Goal: Task Accomplishment & Management: Manage account settings

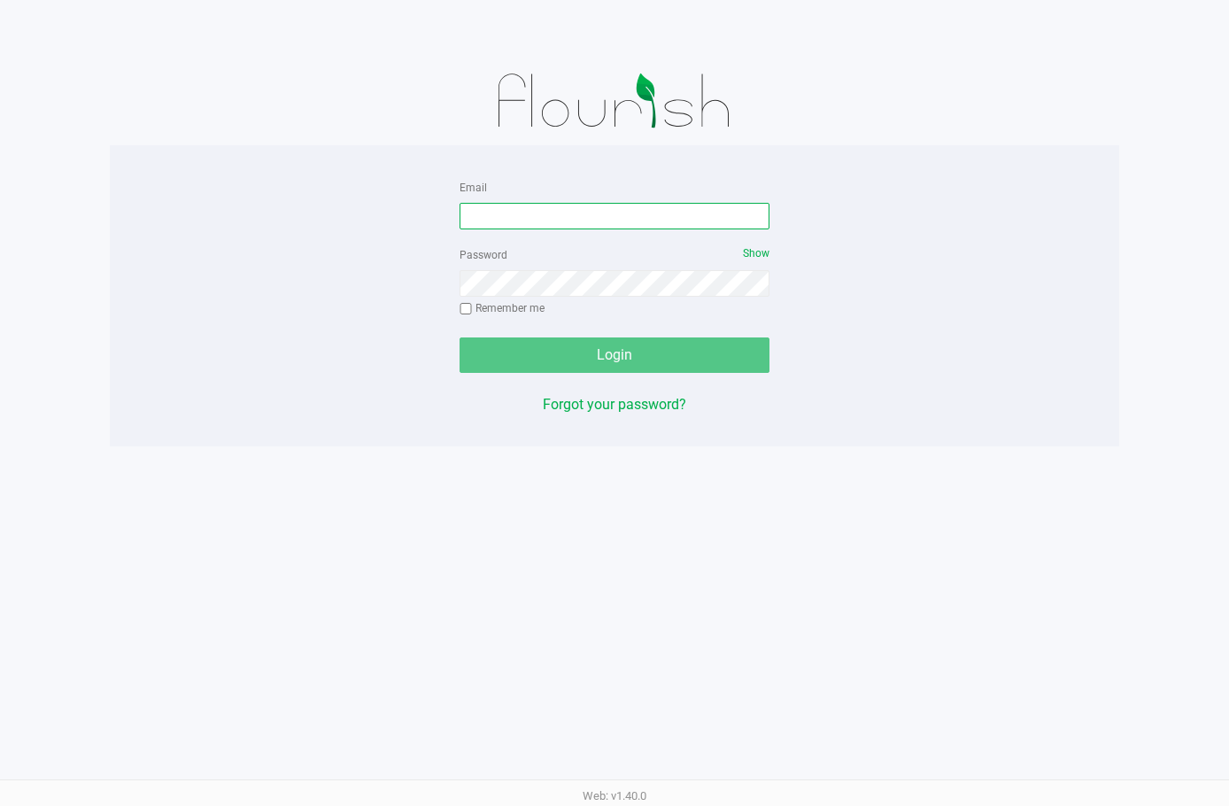
click at [507, 212] on input "Email" at bounding box center [615, 216] width 310 height 27
type input "[EMAIL_ADDRESS][DOMAIN_NAME]"
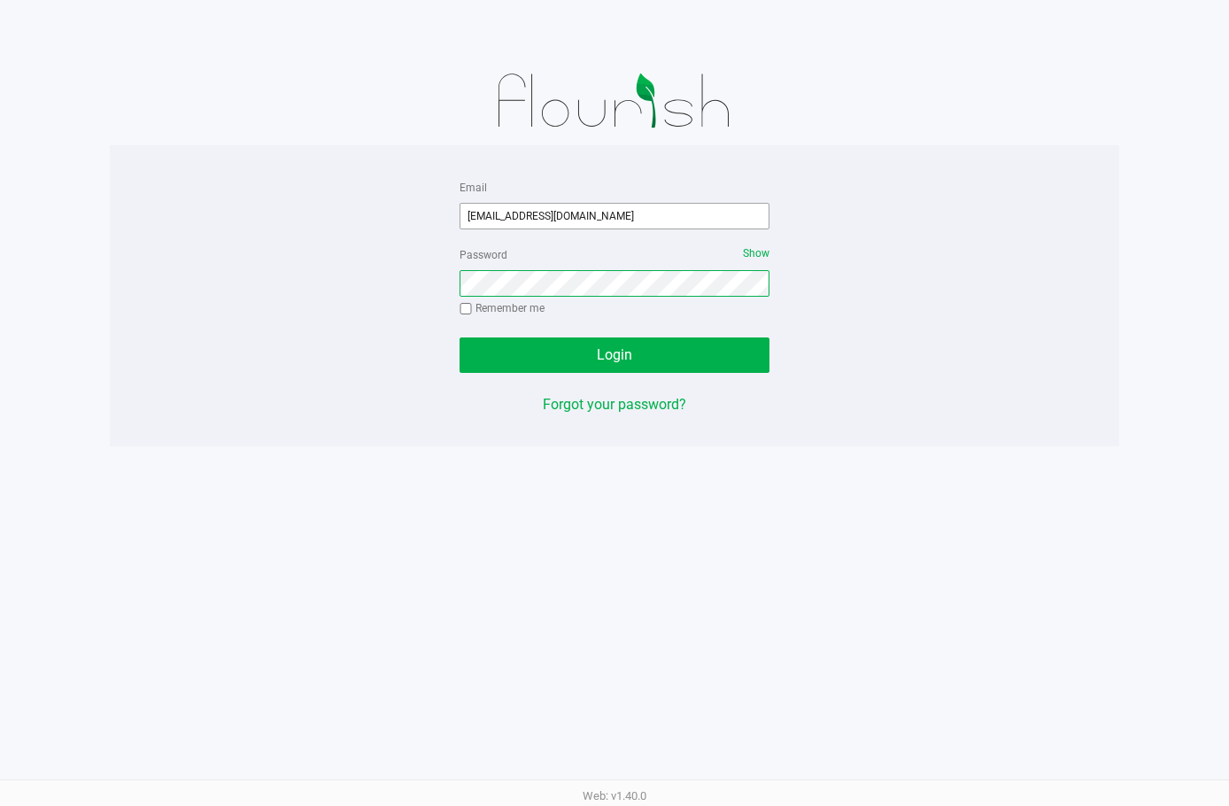
click at [460, 337] on button "Login" at bounding box center [615, 354] width 310 height 35
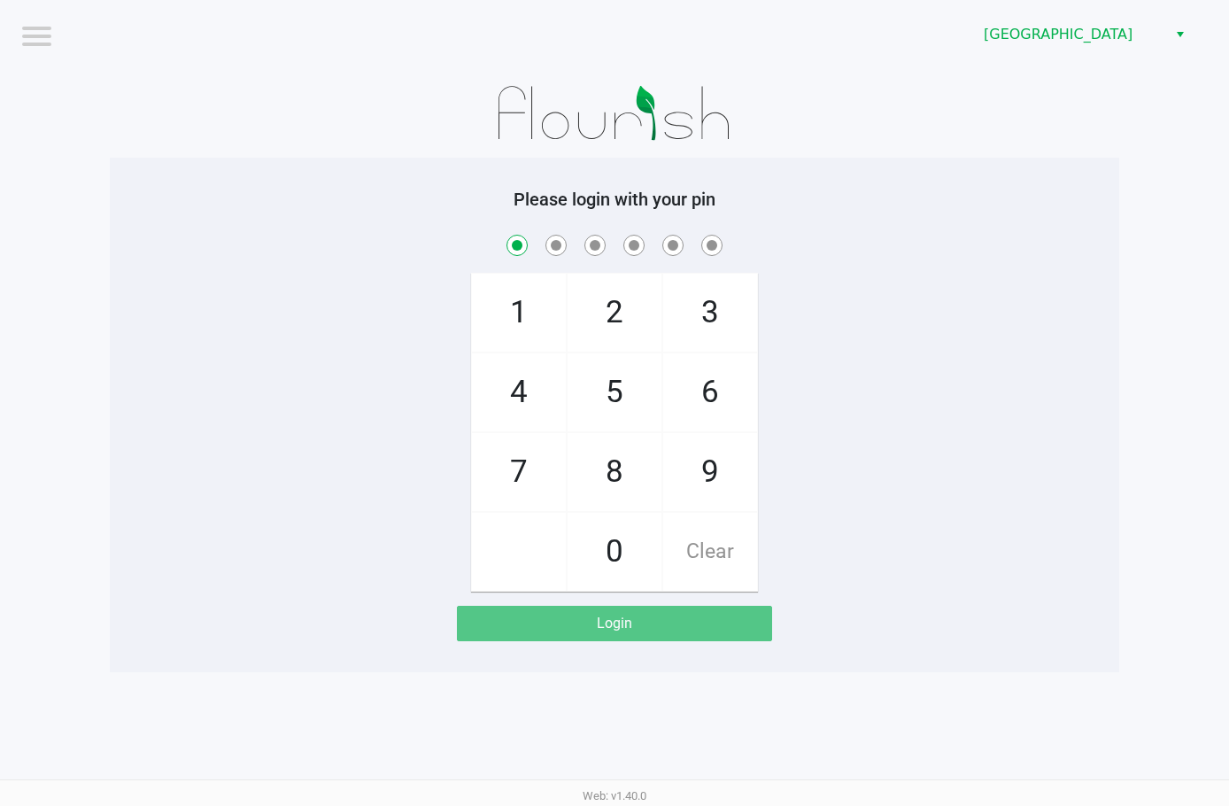
checkbox input "true"
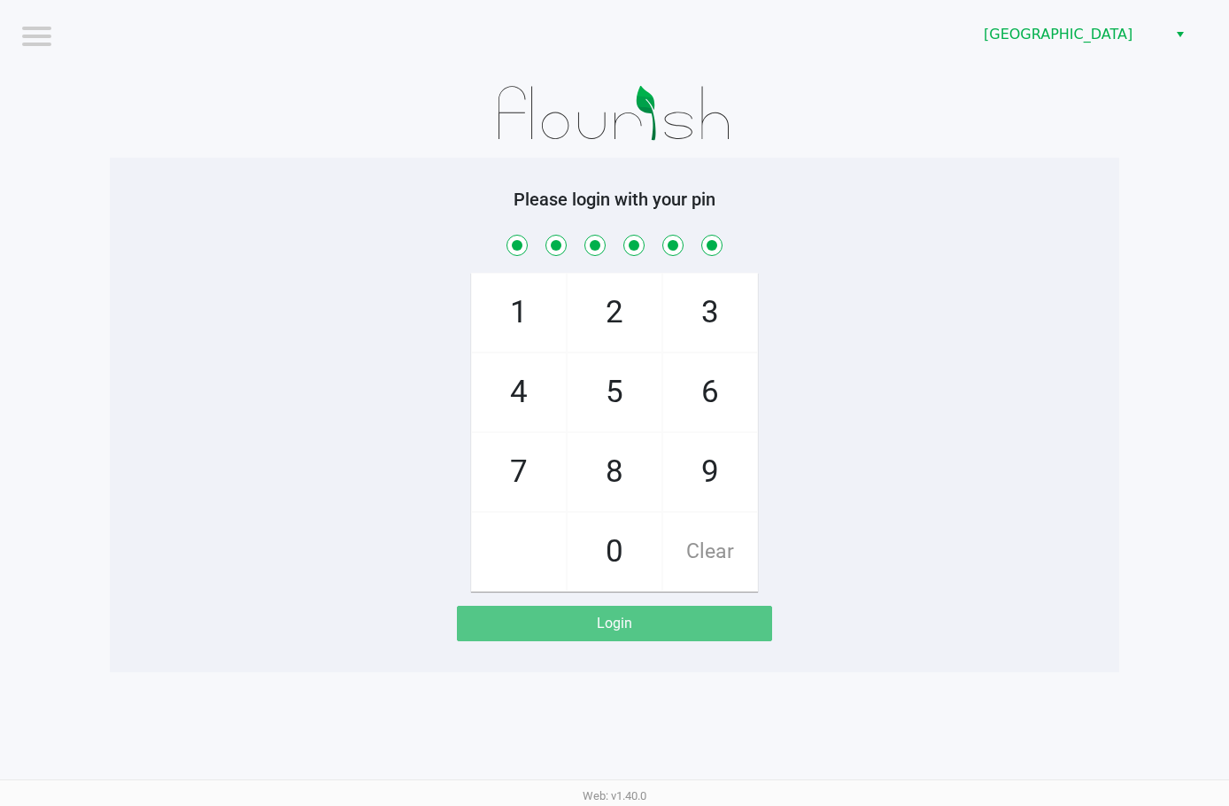
checkbox input "true"
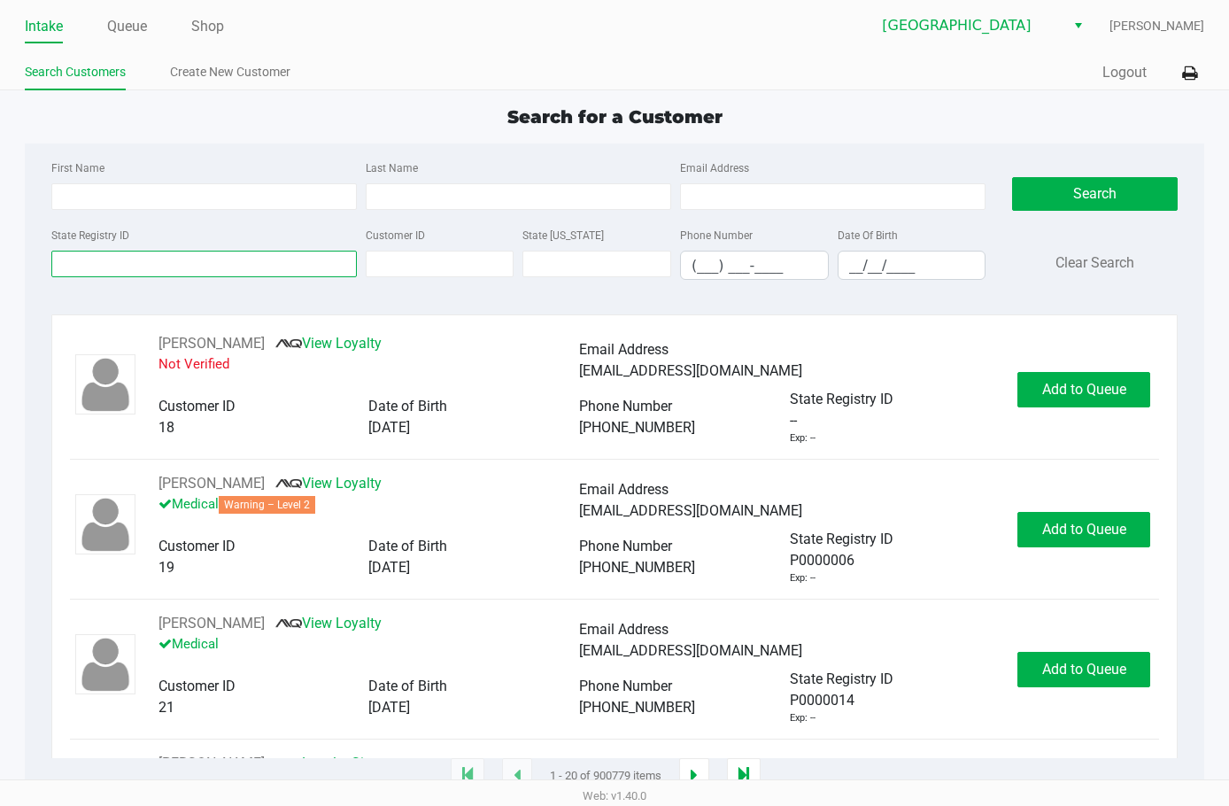
click at [135, 269] on input "State Registry ID" at bounding box center [204, 264] width 306 height 27
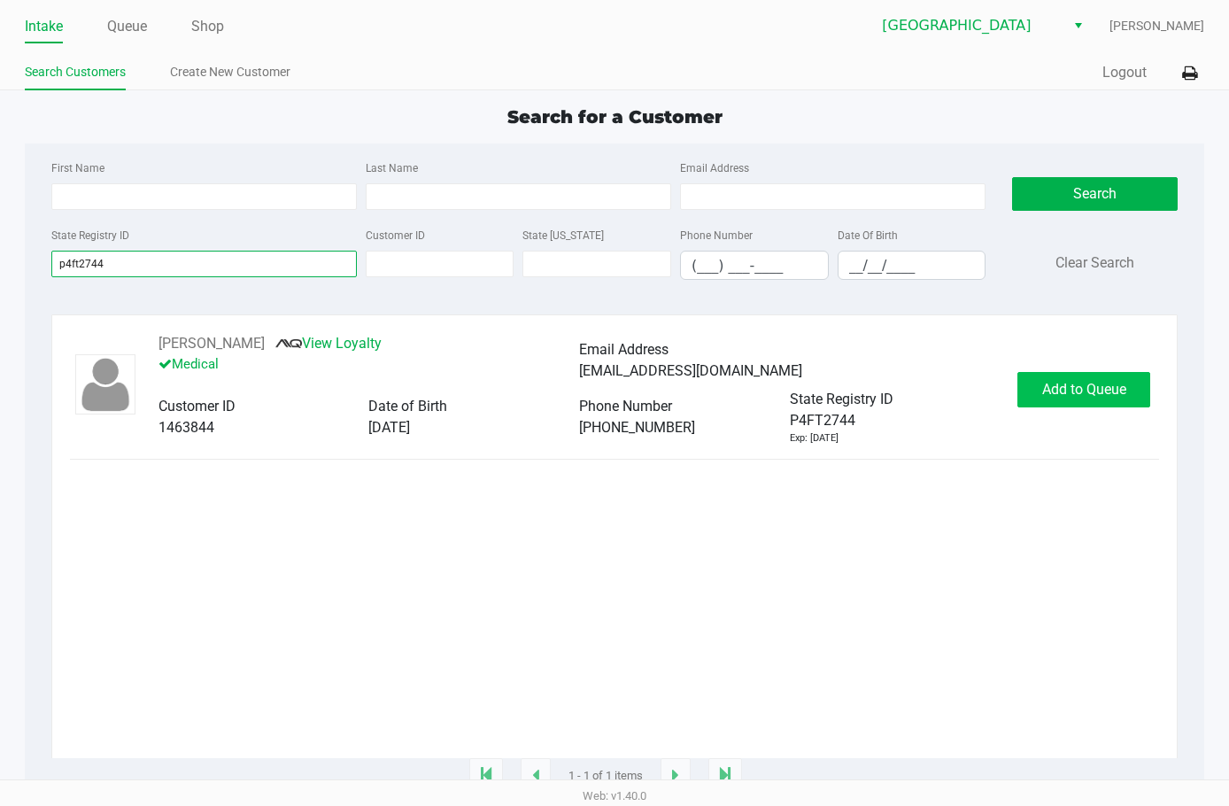
type input "p4ft2744"
click at [1039, 396] on button "Add to Queue" at bounding box center [1084, 389] width 133 height 35
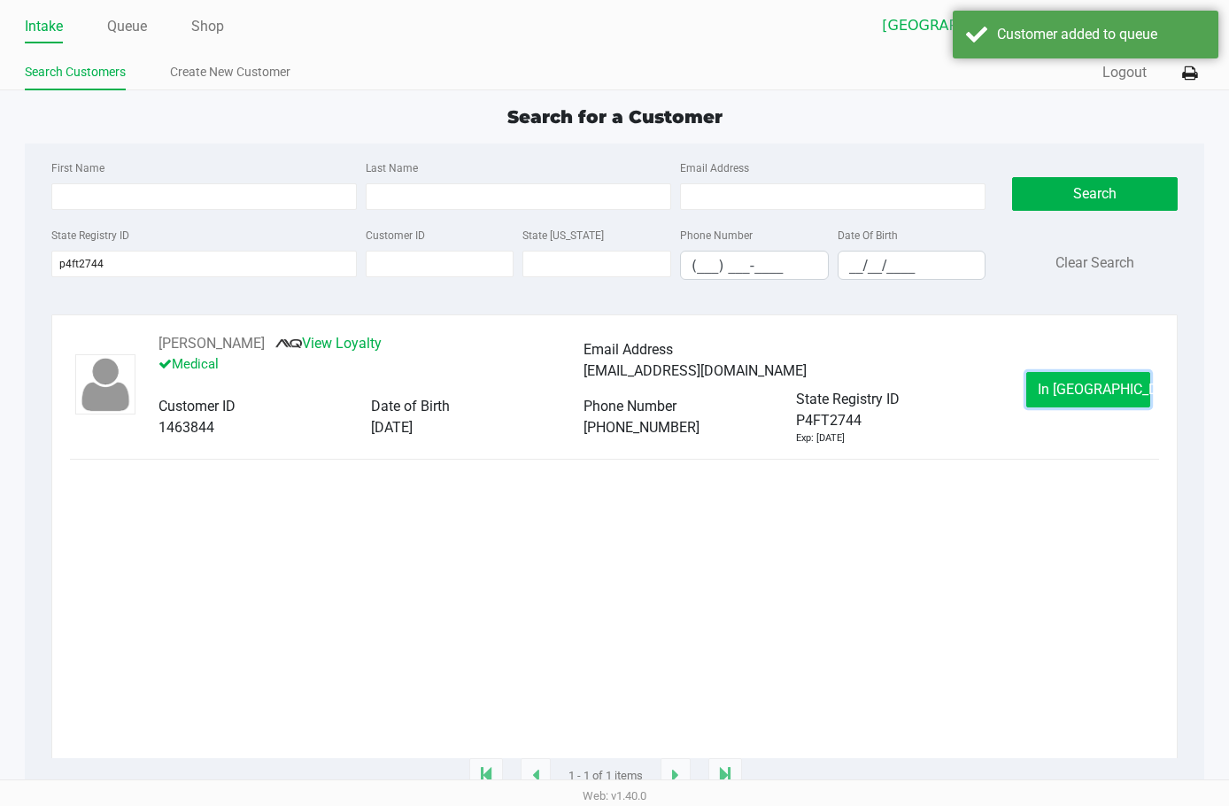
click at [1059, 394] on button "In Queue" at bounding box center [1089, 389] width 124 height 35
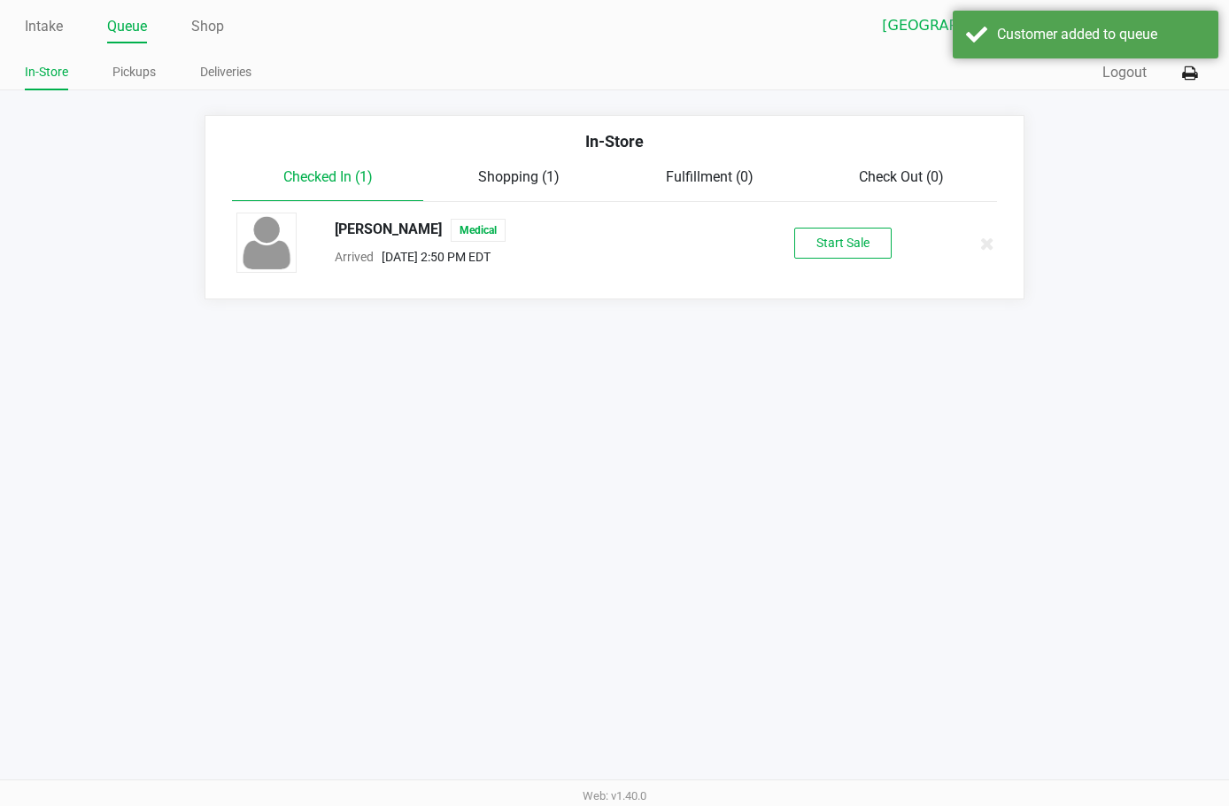
click at [418, 224] on div "VICTORIA LOCKE Medical" at bounding box center [533, 230] width 423 height 23
copy span "VICTORIA LOCKE"
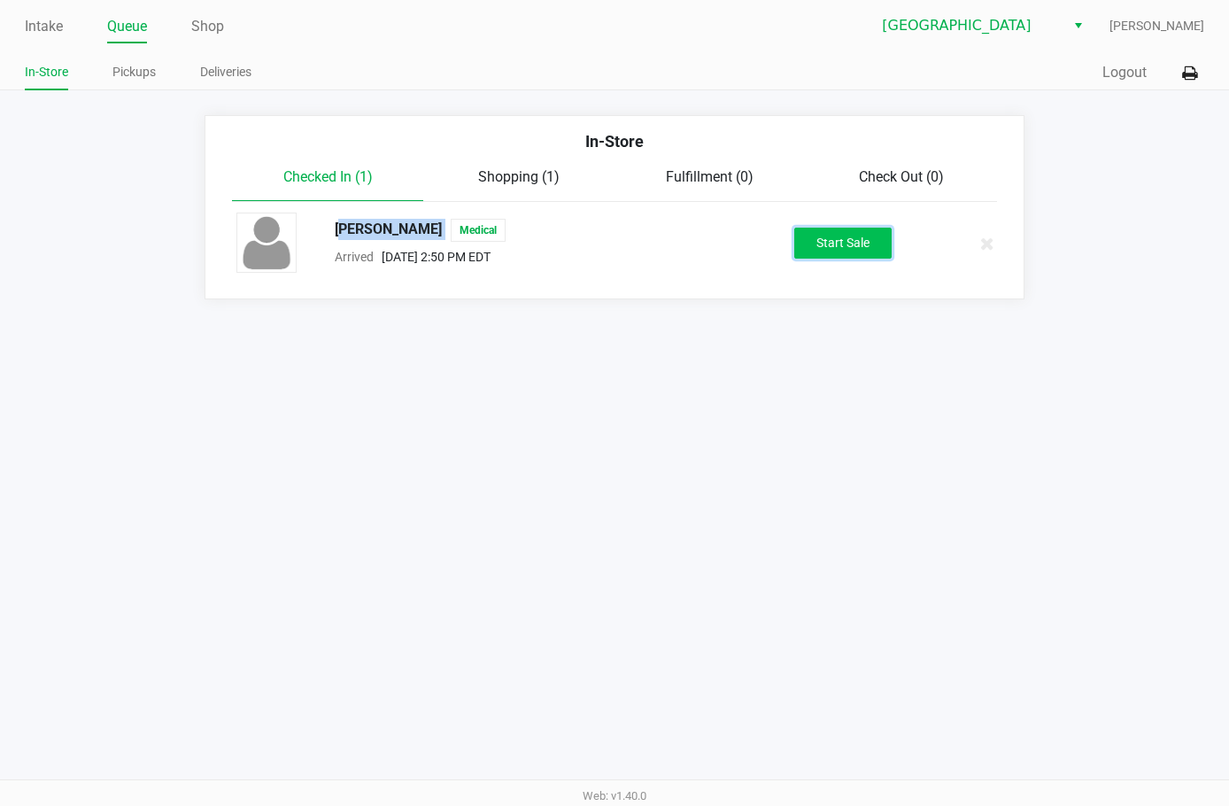
click at [831, 228] on button "Start Sale" at bounding box center [843, 243] width 97 height 31
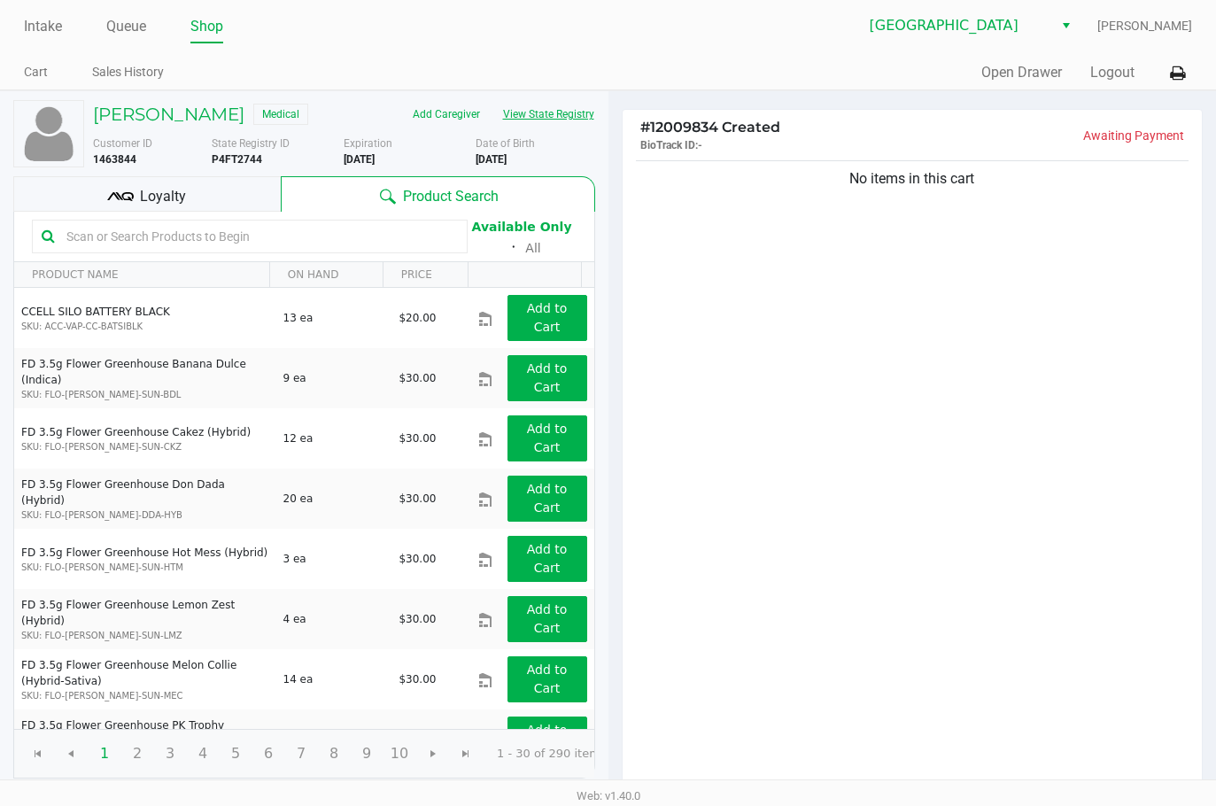
click at [539, 121] on button "View State Registry" at bounding box center [544, 114] width 104 height 28
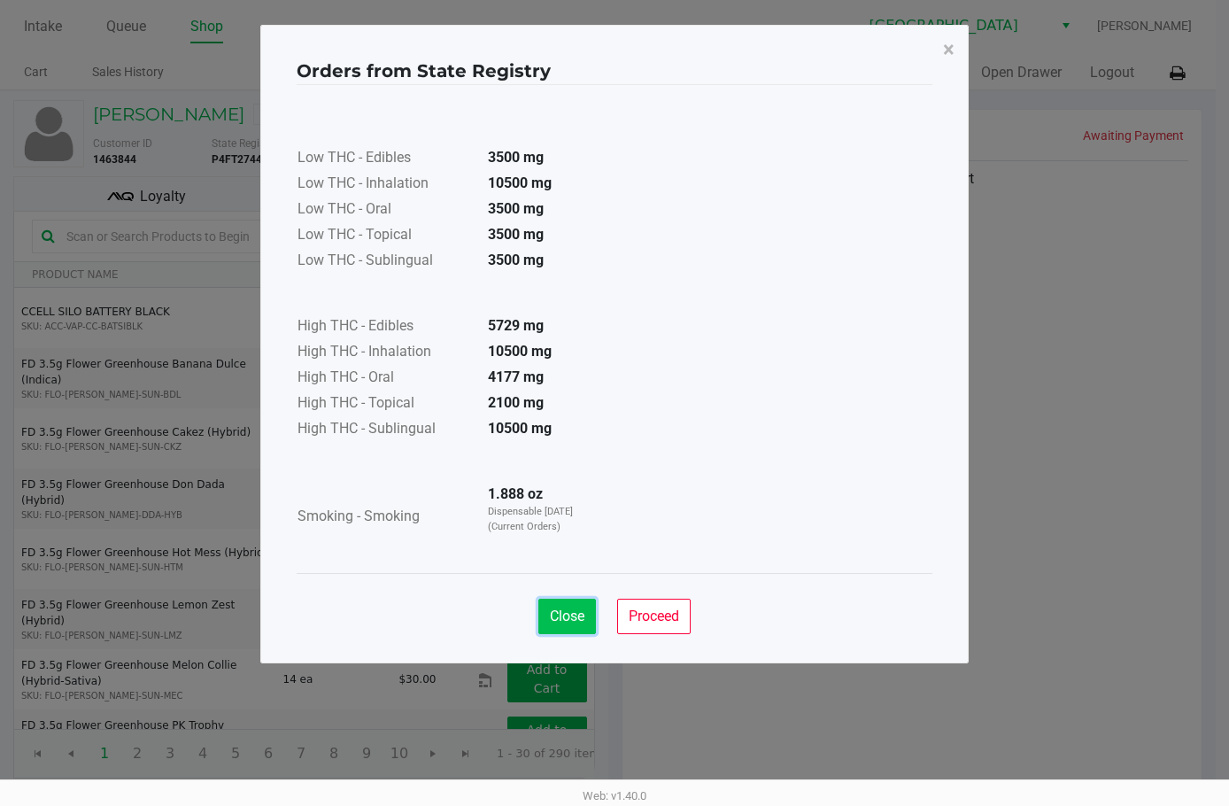
click at [573, 610] on span "Close" at bounding box center [567, 616] width 35 height 17
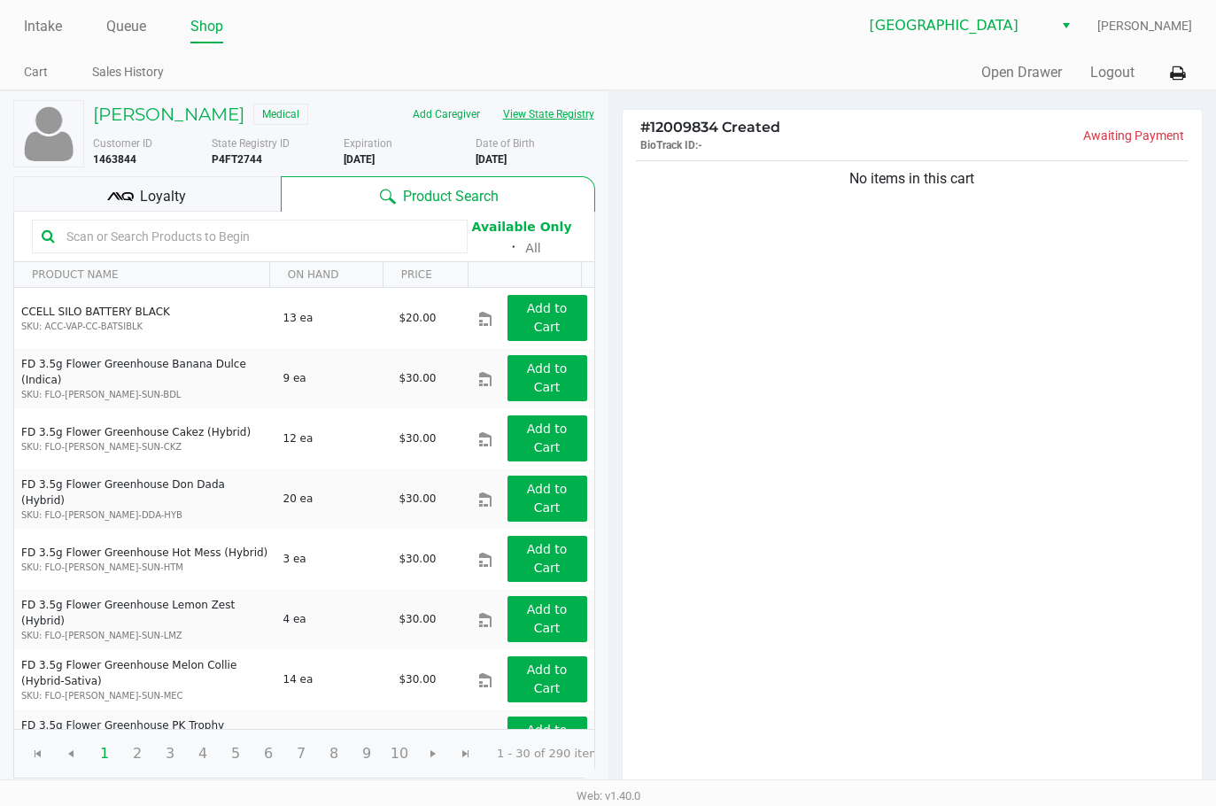
click at [564, 112] on button "View State Registry" at bounding box center [544, 114] width 104 height 28
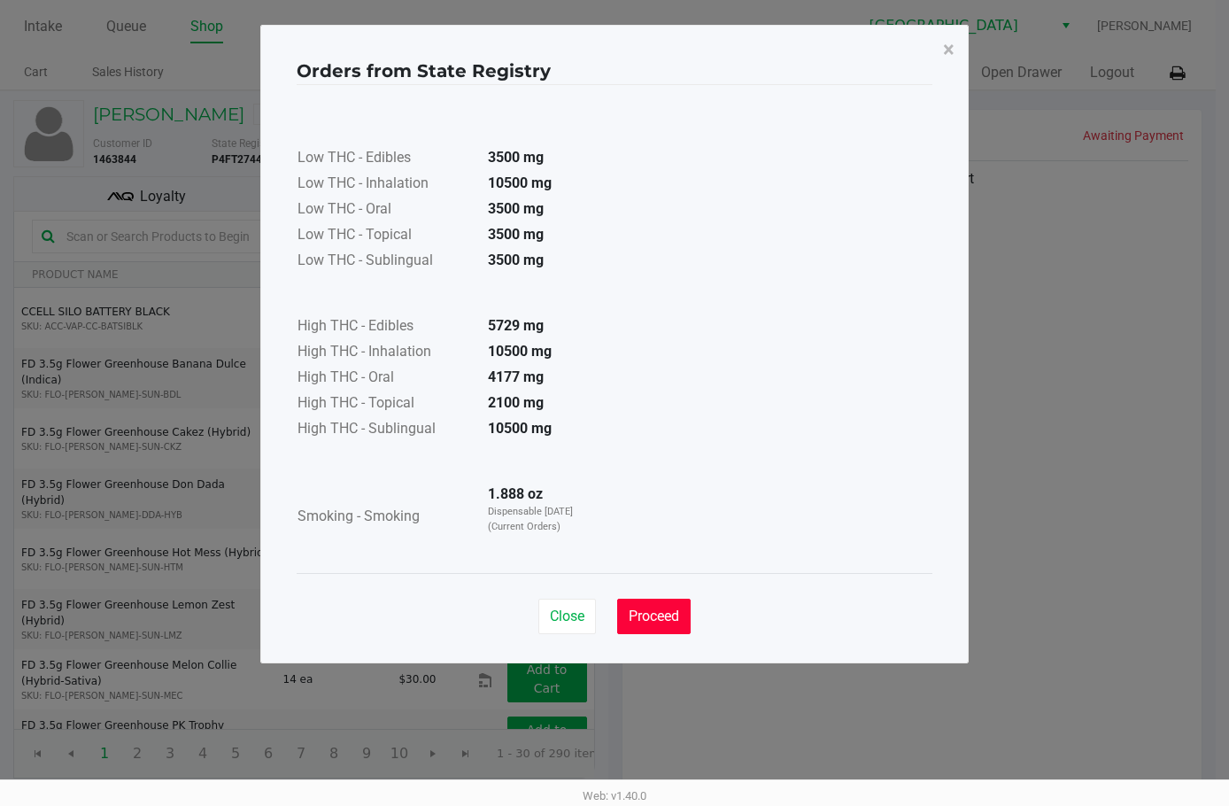
click at [665, 602] on button "Proceed" at bounding box center [654, 616] width 74 height 35
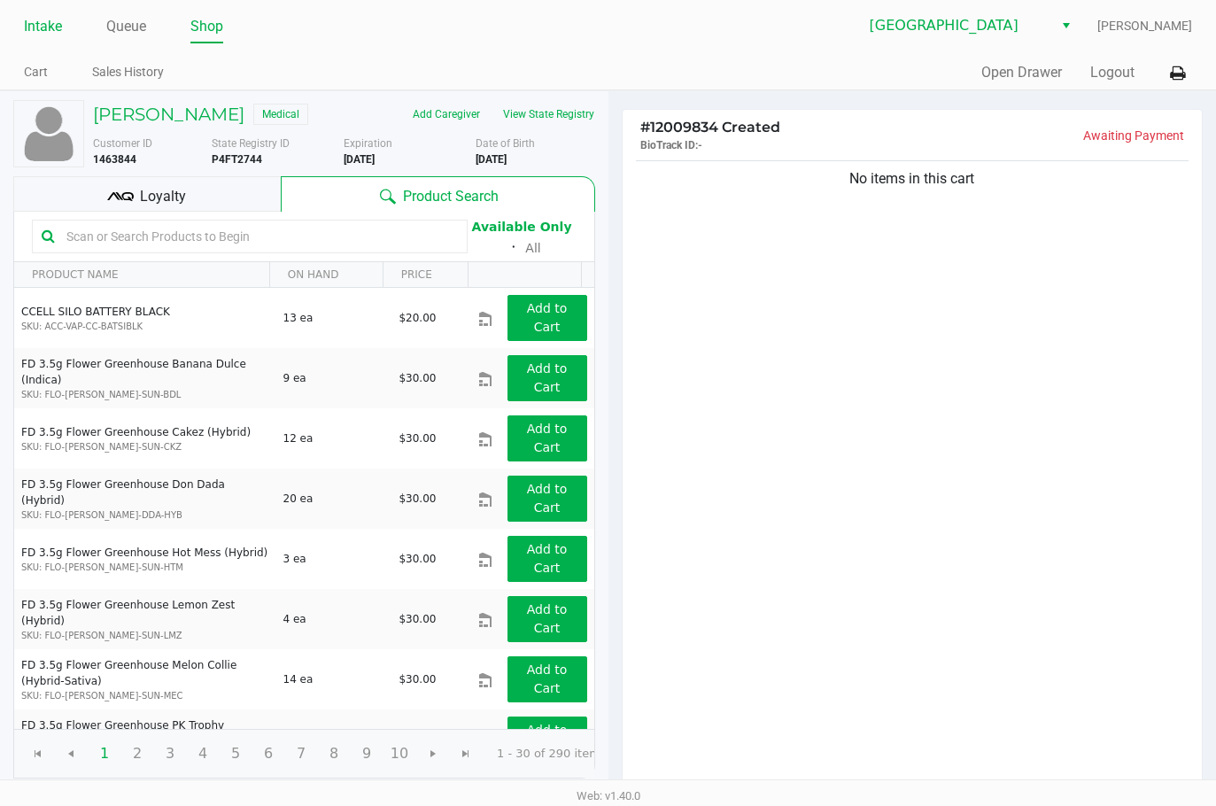
click at [31, 25] on link "Intake" at bounding box center [43, 26] width 38 height 25
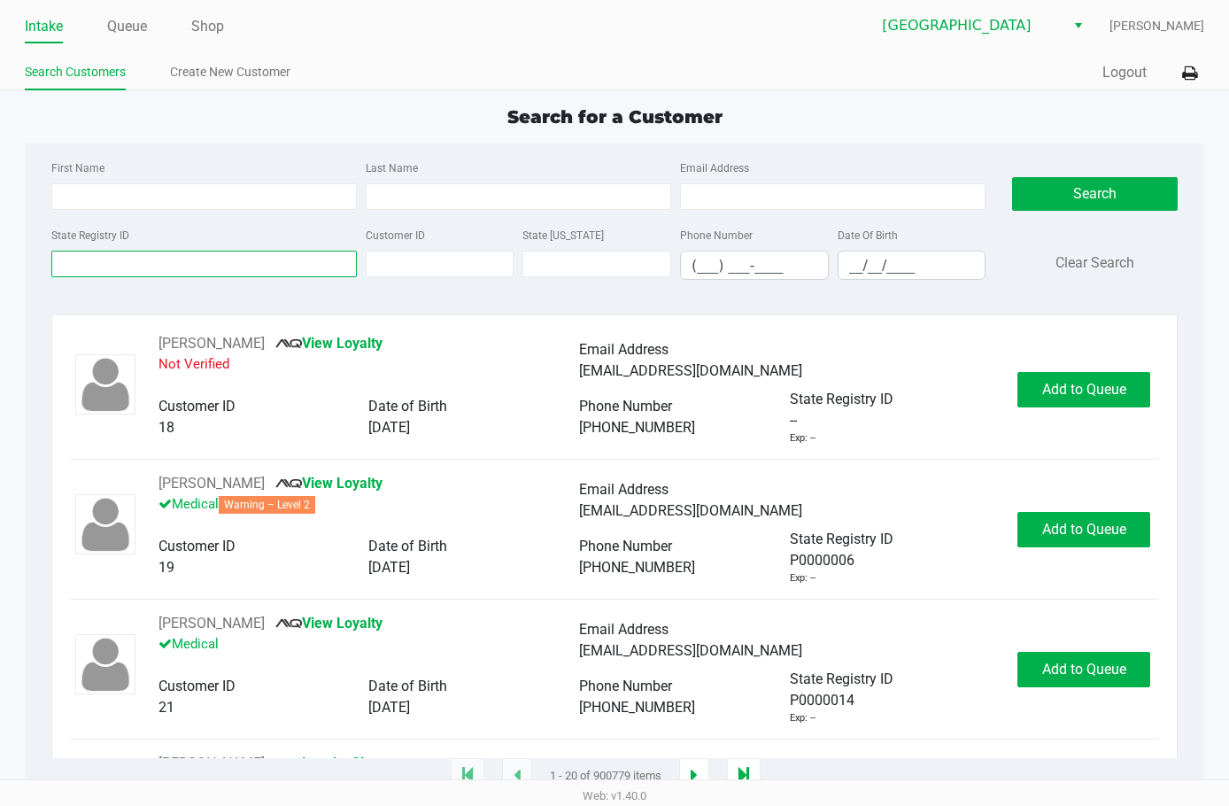
click at [159, 264] on input "State Registry ID" at bounding box center [204, 264] width 306 height 27
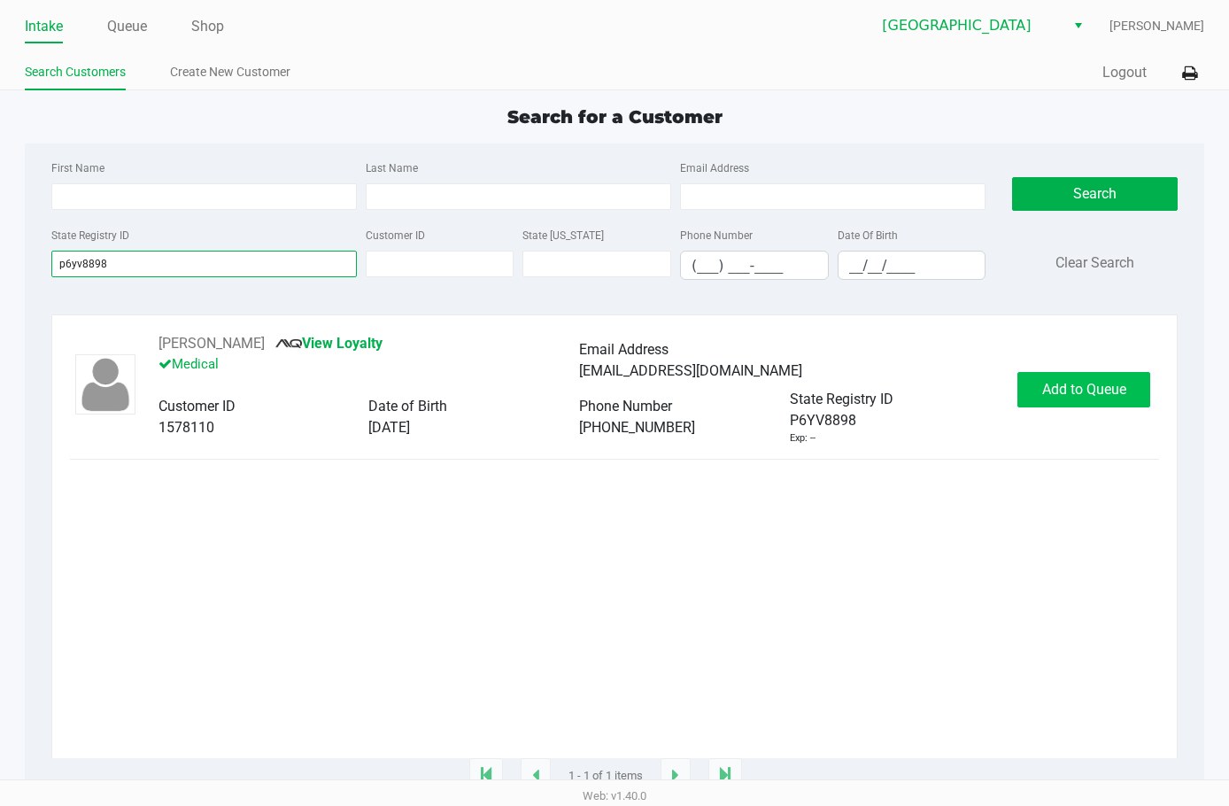
type input "p6yv8898"
click at [1067, 381] on button "Add to Queue" at bounding box center [1084, 389] width 133 height 35
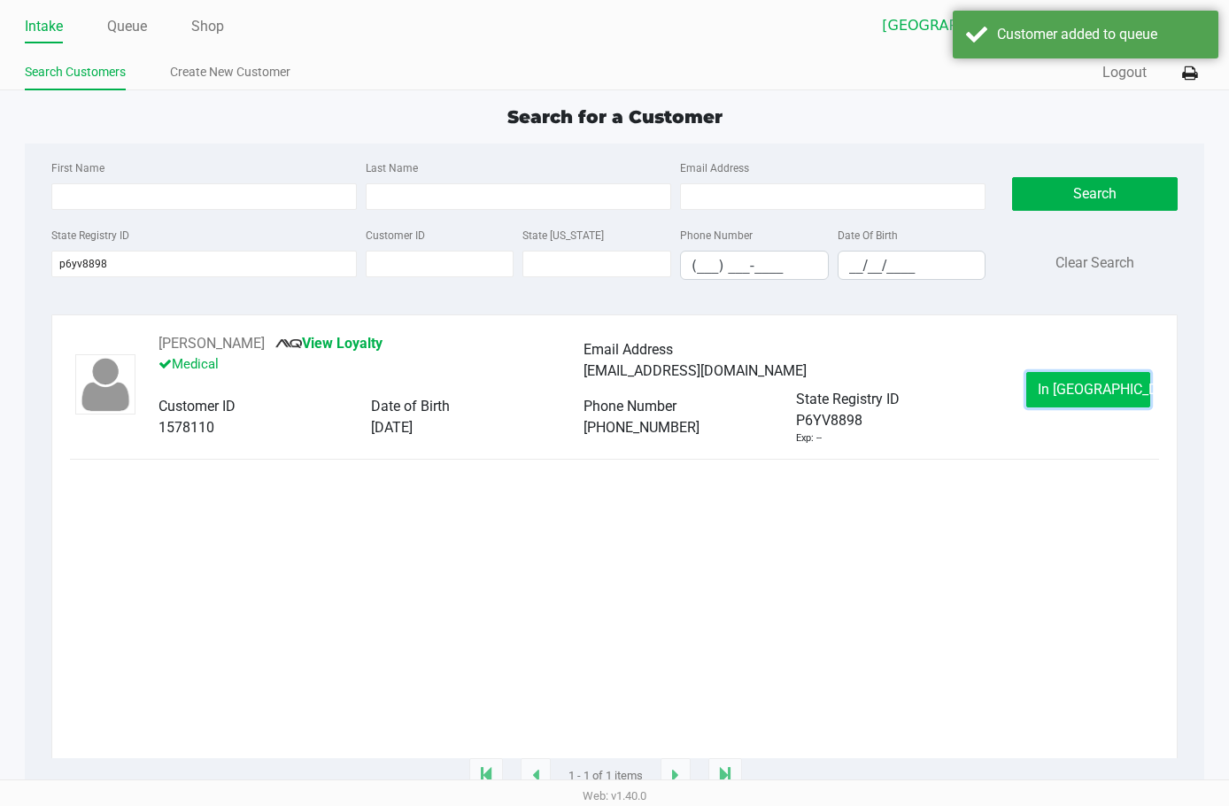
click at [1067, 393] on span "In Queue" at bounding box center [1112, 389] width 149 height 17
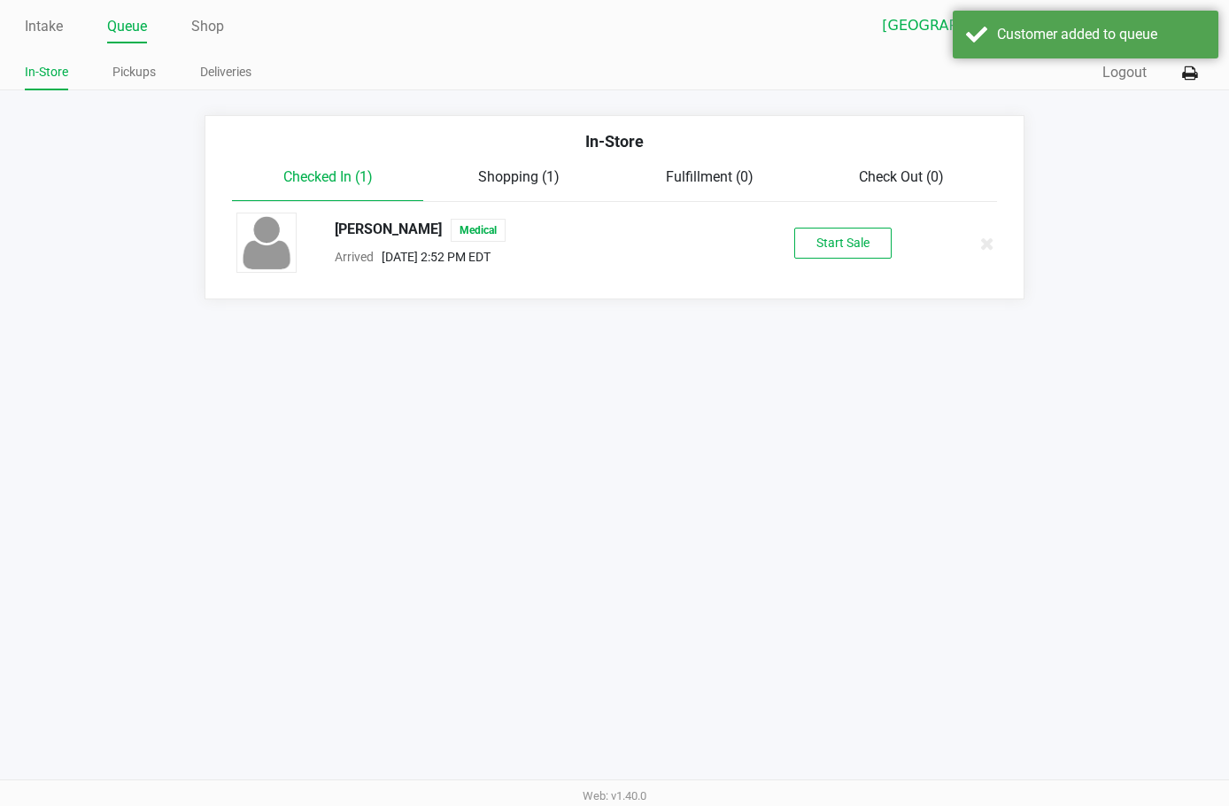
click at [399, 228] on div "VICTORIA ADAMS Medical" at bounding box center [533, 230] width 423 height 23
copy span "VICTORIA ADAMS"
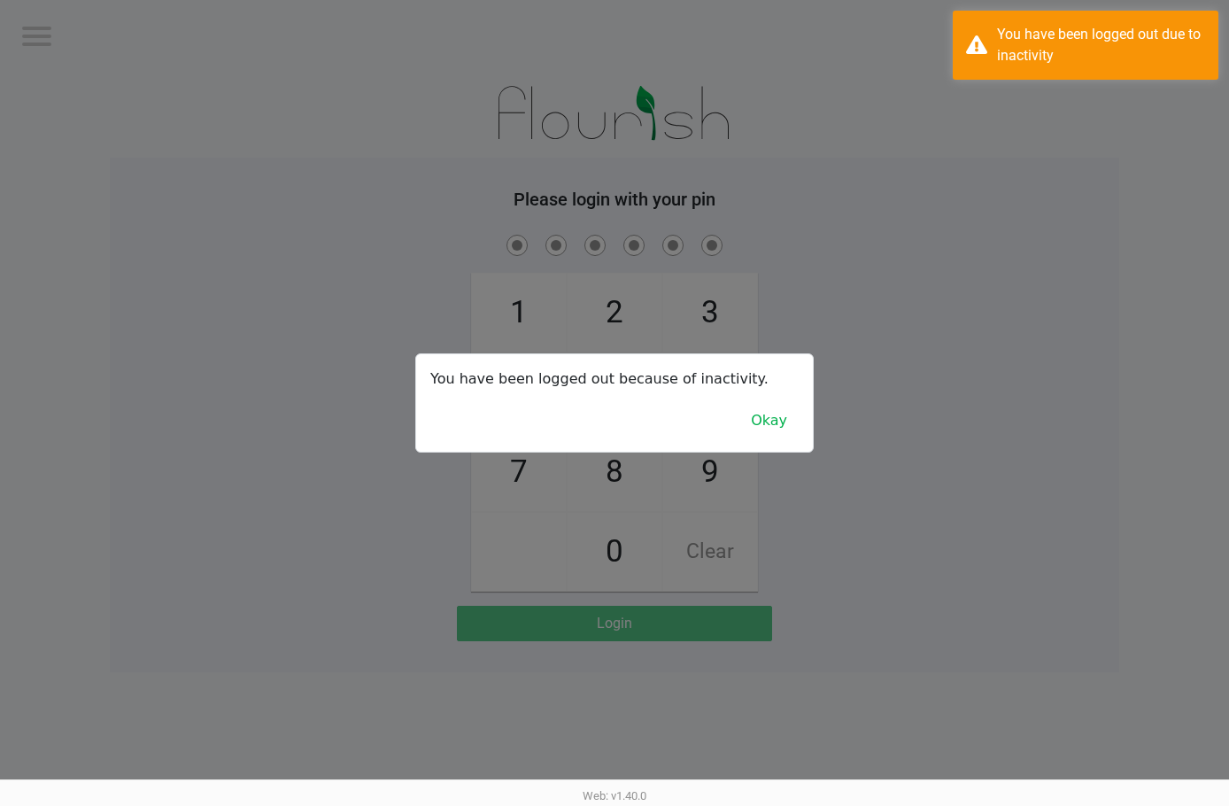
click at [957, 209] on div at bounding box center [614, 403] width 1229 height 806
checkbox input "true"
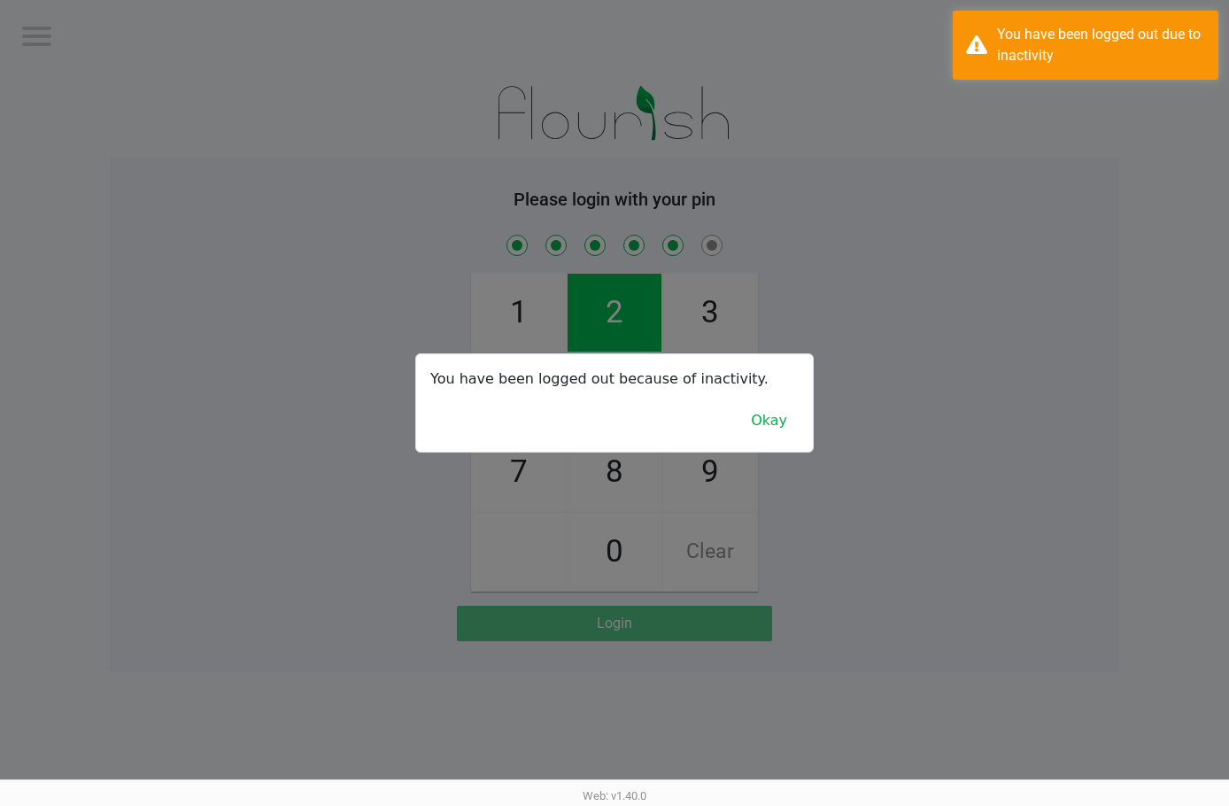
checkbox input "true"
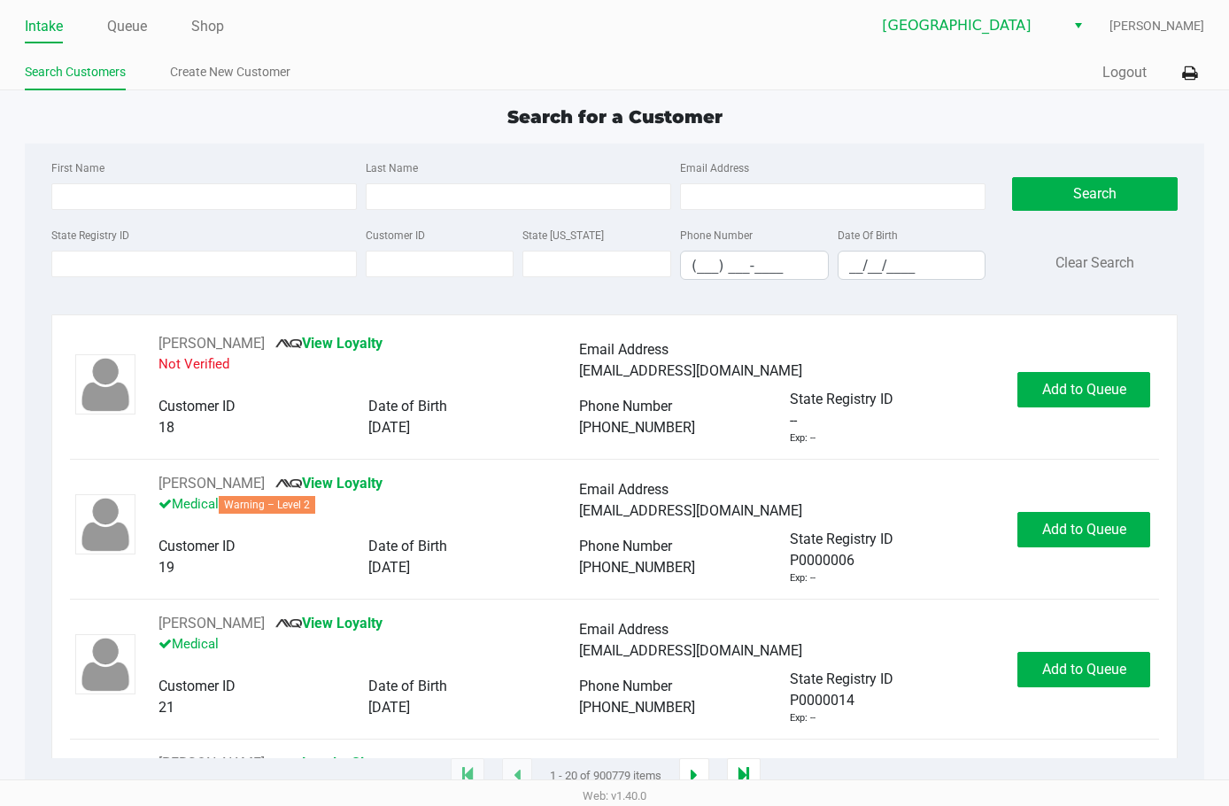
click at [235, 182] on div "First Name" at bounding box center [204, 183] width 314 height 53
drag, startPoint x: 233, startPoint y: 217, endPoint x: 228, endPoint y: 182, distance: 35.0
click at [229, 208] on div "First Name Last Name Email Address" at bounding box center [518, 190] width 943 height 67
click at [228, 182] on div "First Name" at bounding box center [204, 183] width 314 height 53
click at [231, 190] on input "First Name" at bounding box center [204, 196] width 306 height 27
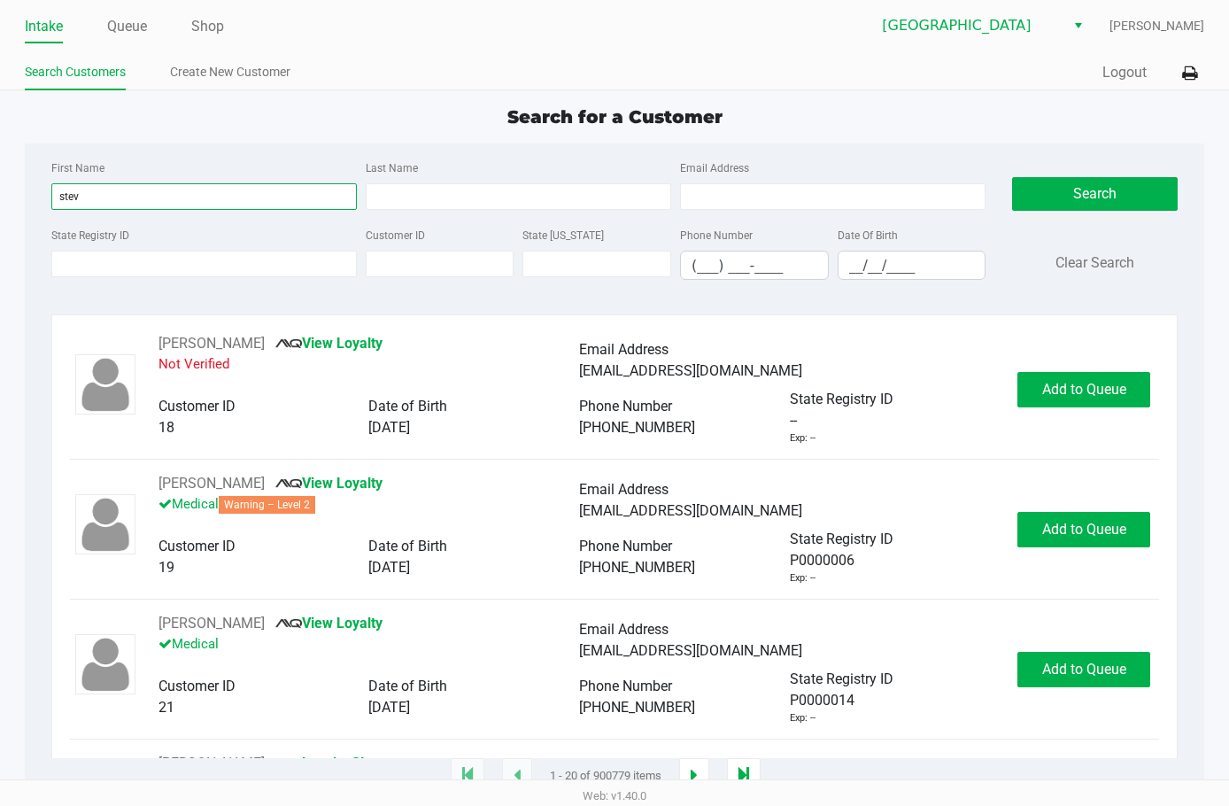
type input "stev"
type input "ori"
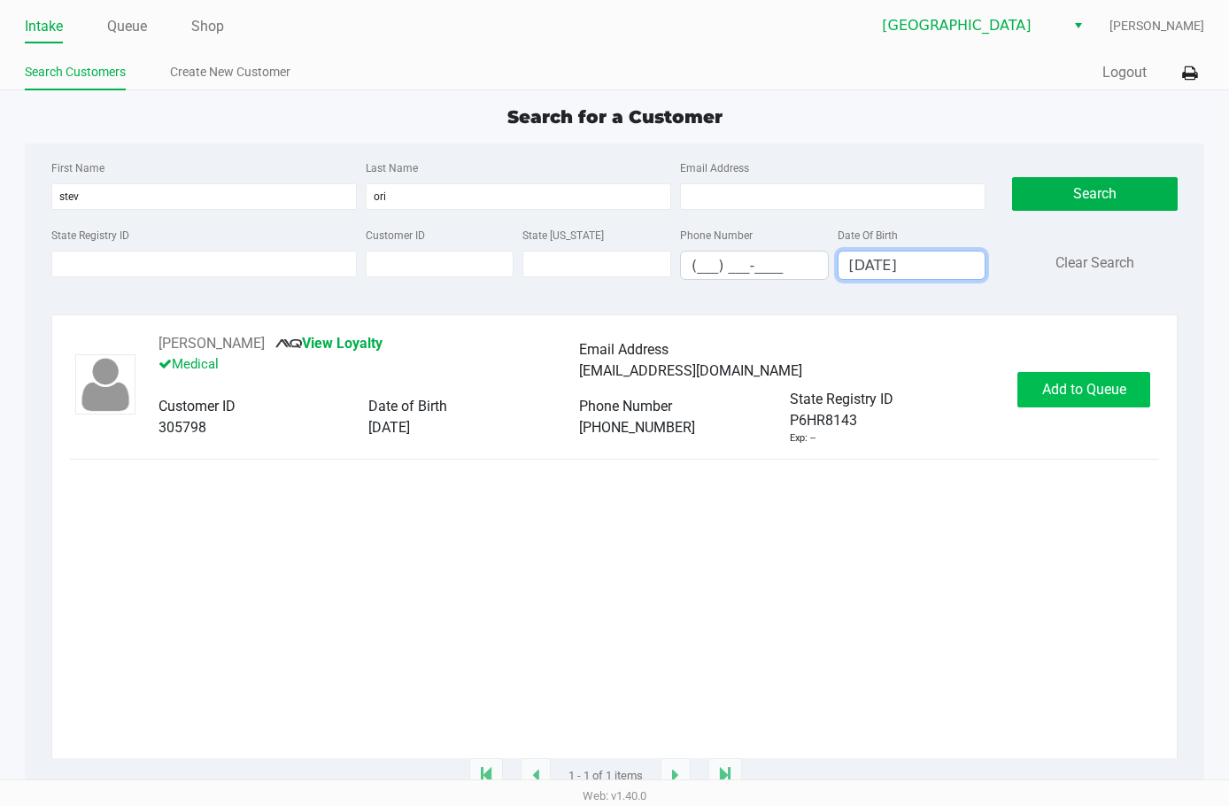
type input "09/27/1980"
click at [1081, 392] on span "Add to Queue" at bounding box center [1085, 389] width 84 height 17
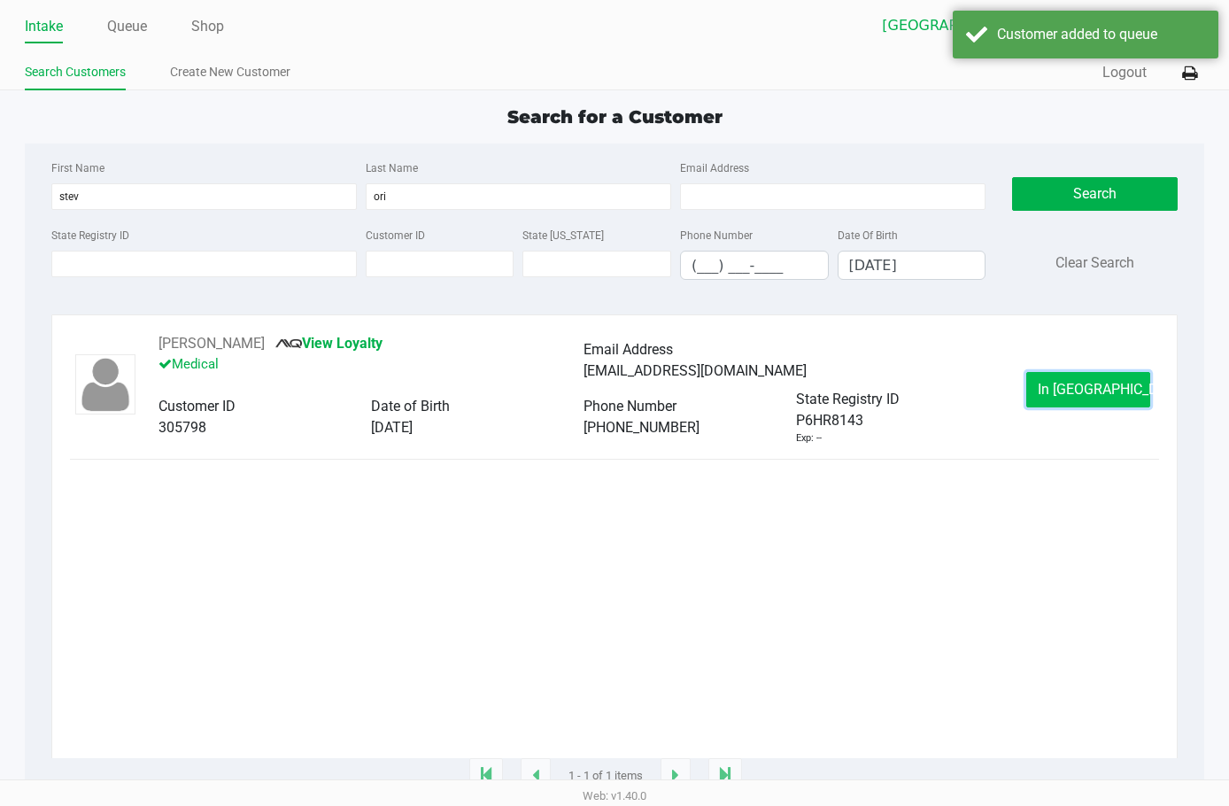
click at [1066, 376] on button "In Queue" at bounding box center [1089, 389] width 124 height 35
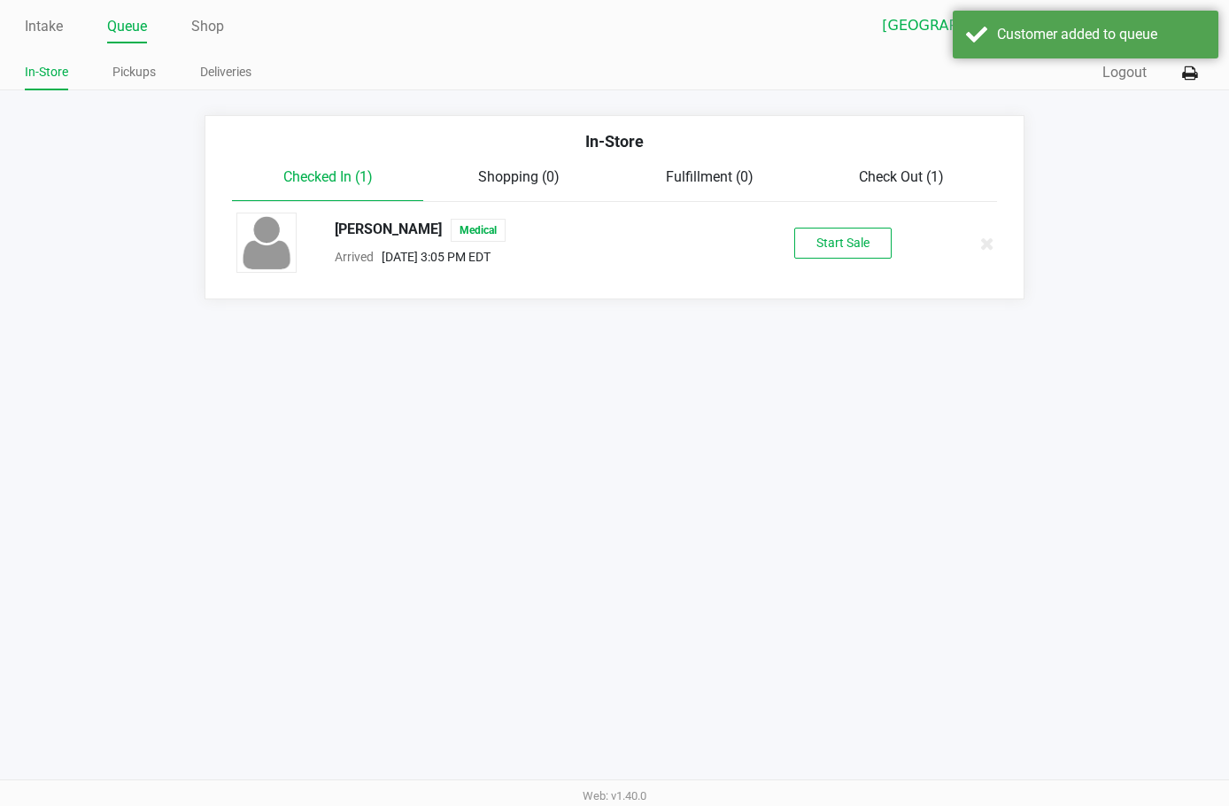
click at [416, 225] on div "STEVEN ORILEY Medical" at bounding box center [533, 230] width 423 height 23
copy span "STEVEN ORILEY"
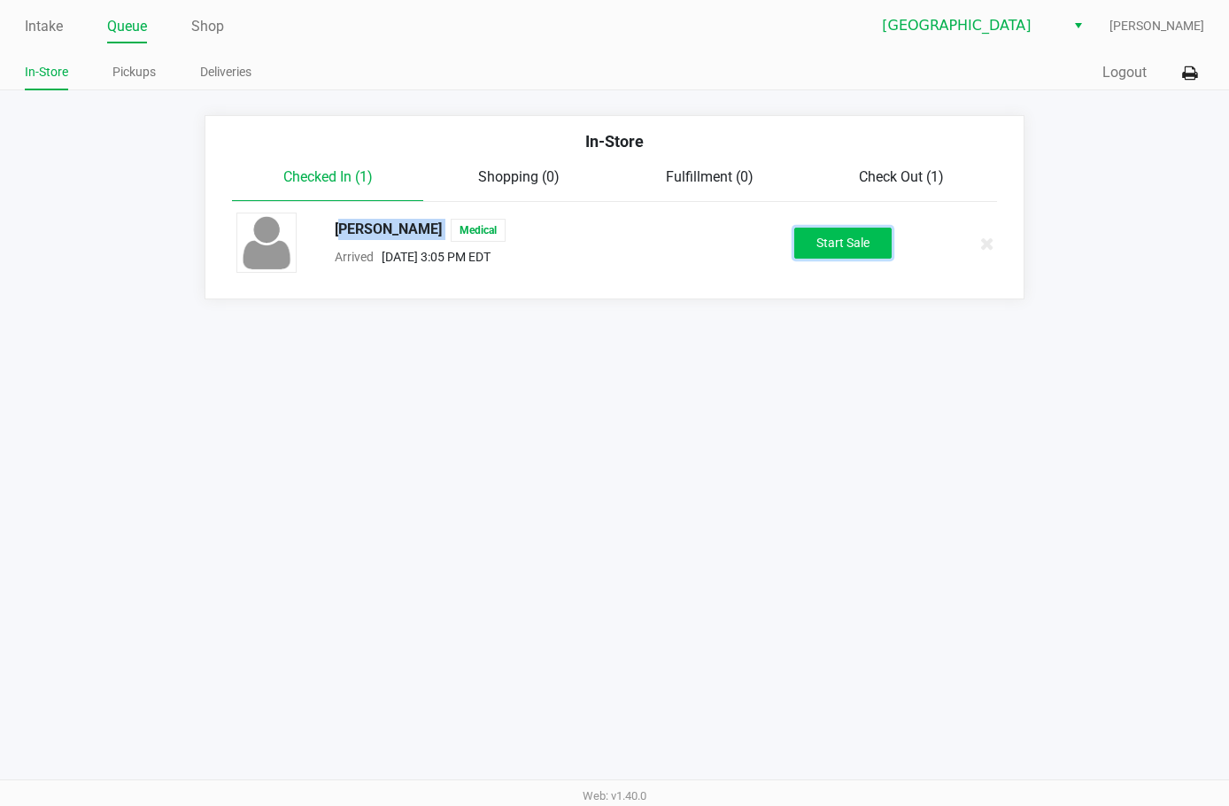
click at [848, 252] on button "Start Sale" at bounding box center [843, 243] width 97 height 31
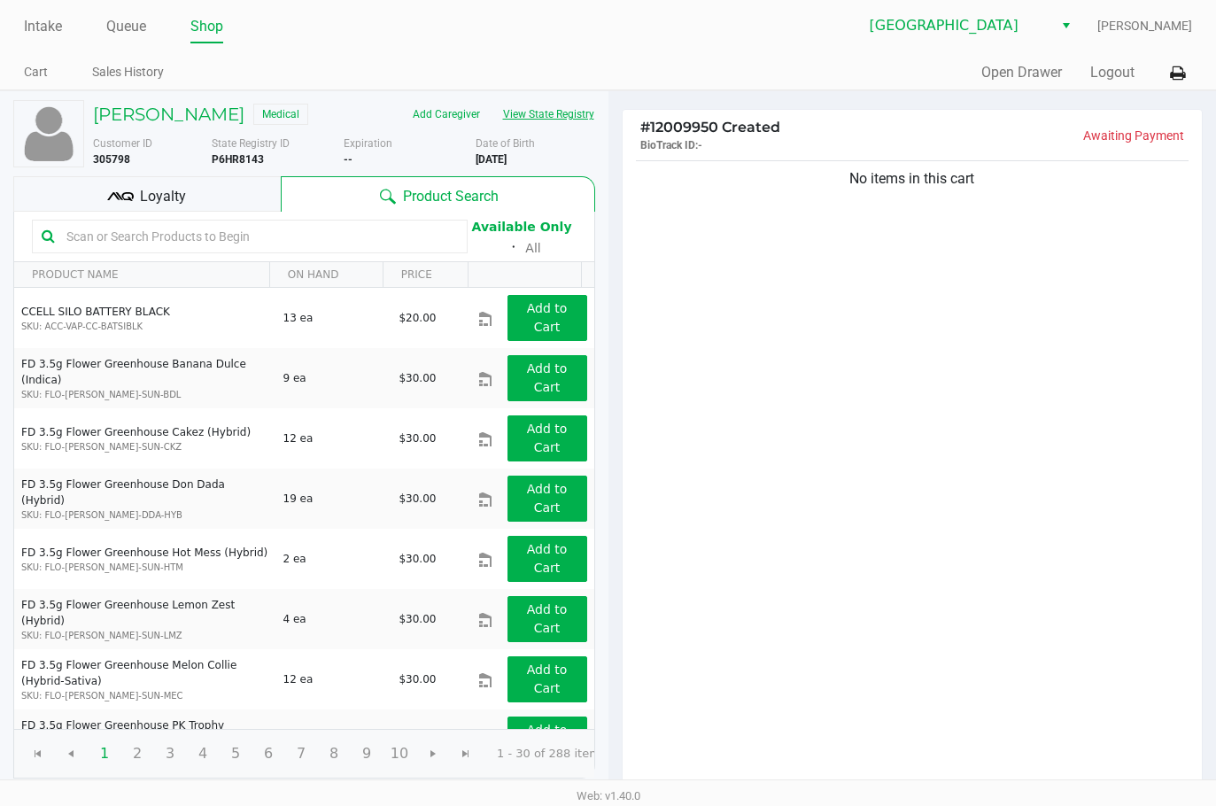
click at [509, 120] on button "View State Registry" at bounding box center [544, 114] width 104 height 28
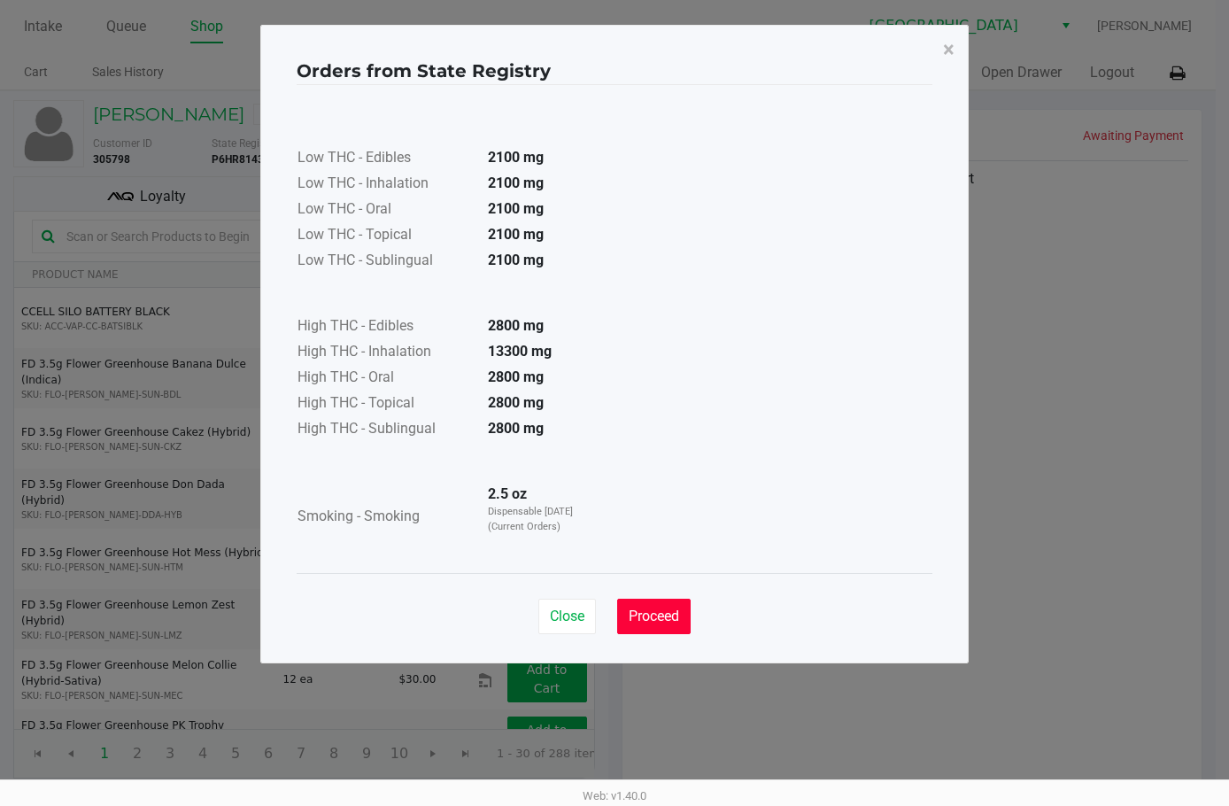
click at [656, 618] on span "Proceed" at bounding box center [654, 616] width 50 height 17
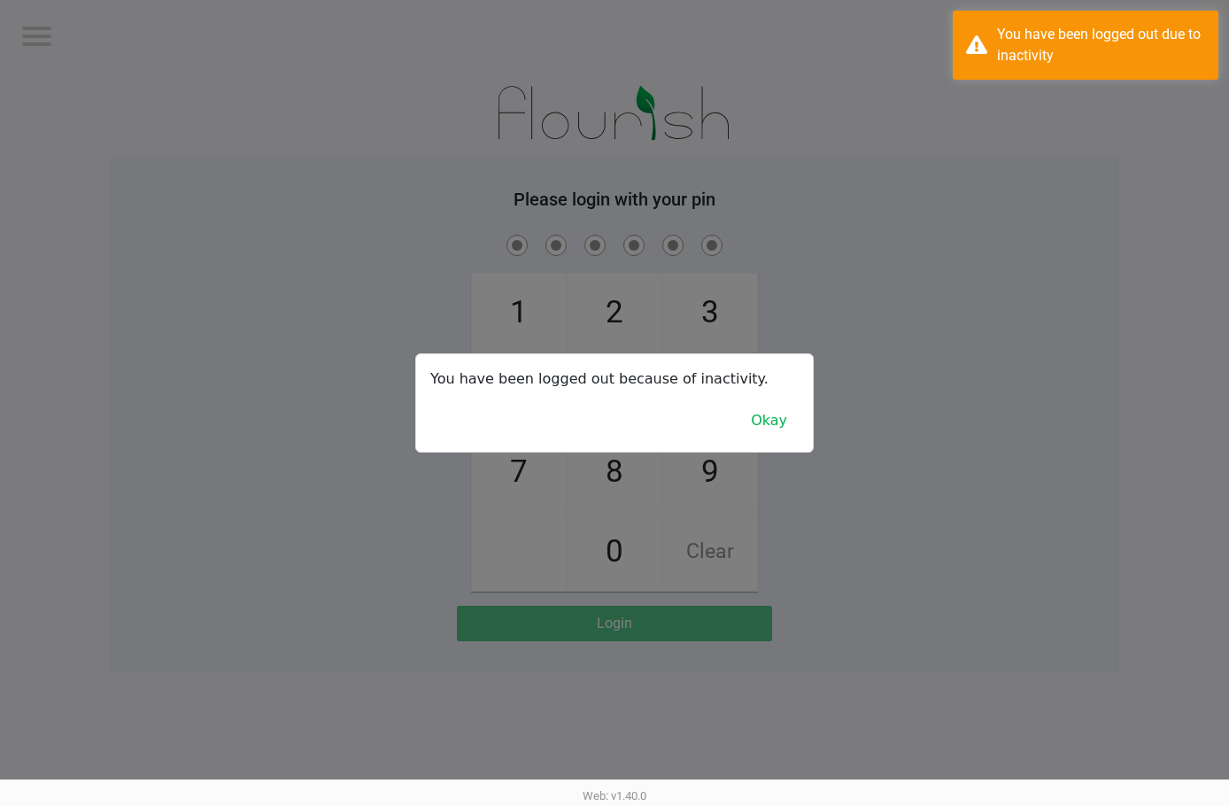
click at [59, 26] on div at bounding box center [614, 403] width 1229 height 806
drag, startPoint x: 853, startPoint y: 285, endPoint x: 866, endPoint y: 294, distance: 16.0
click at [855, 285] on div at bounding box center [614, 403] width 1229 height 806
checkbox input "true"
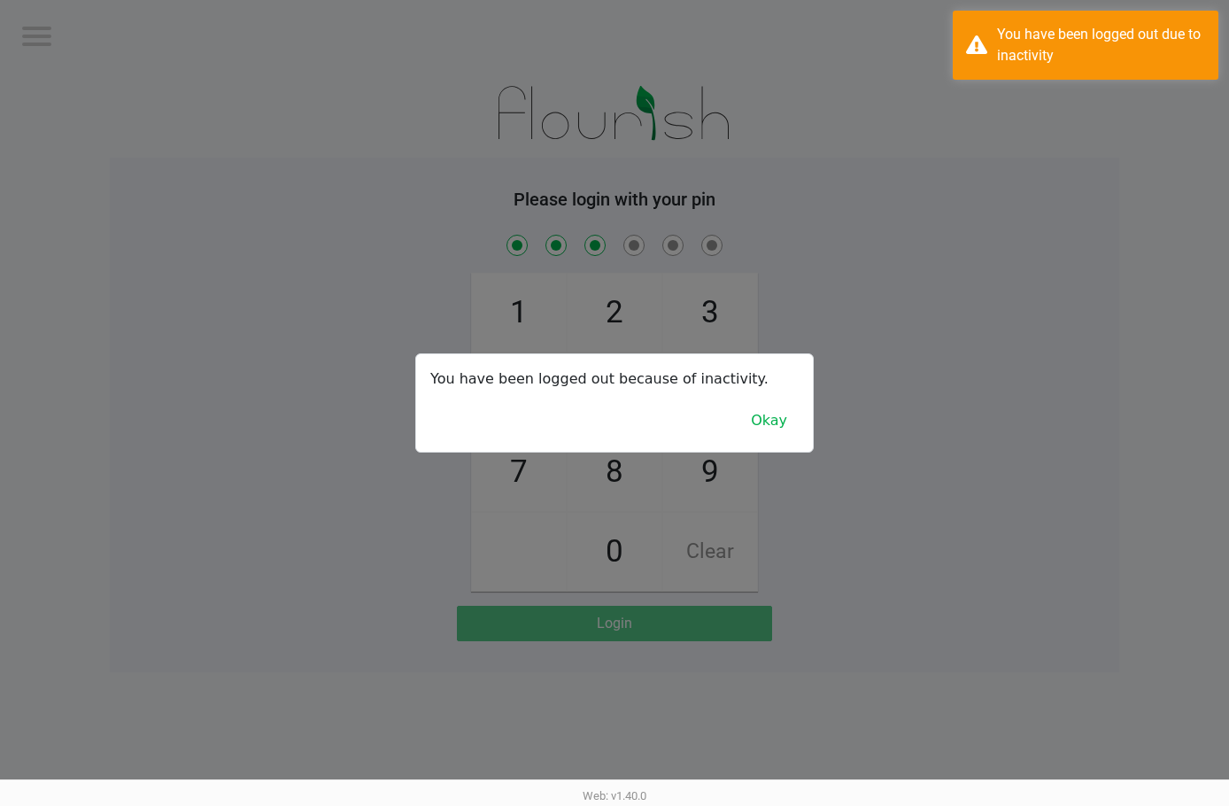
checkbox input "true"
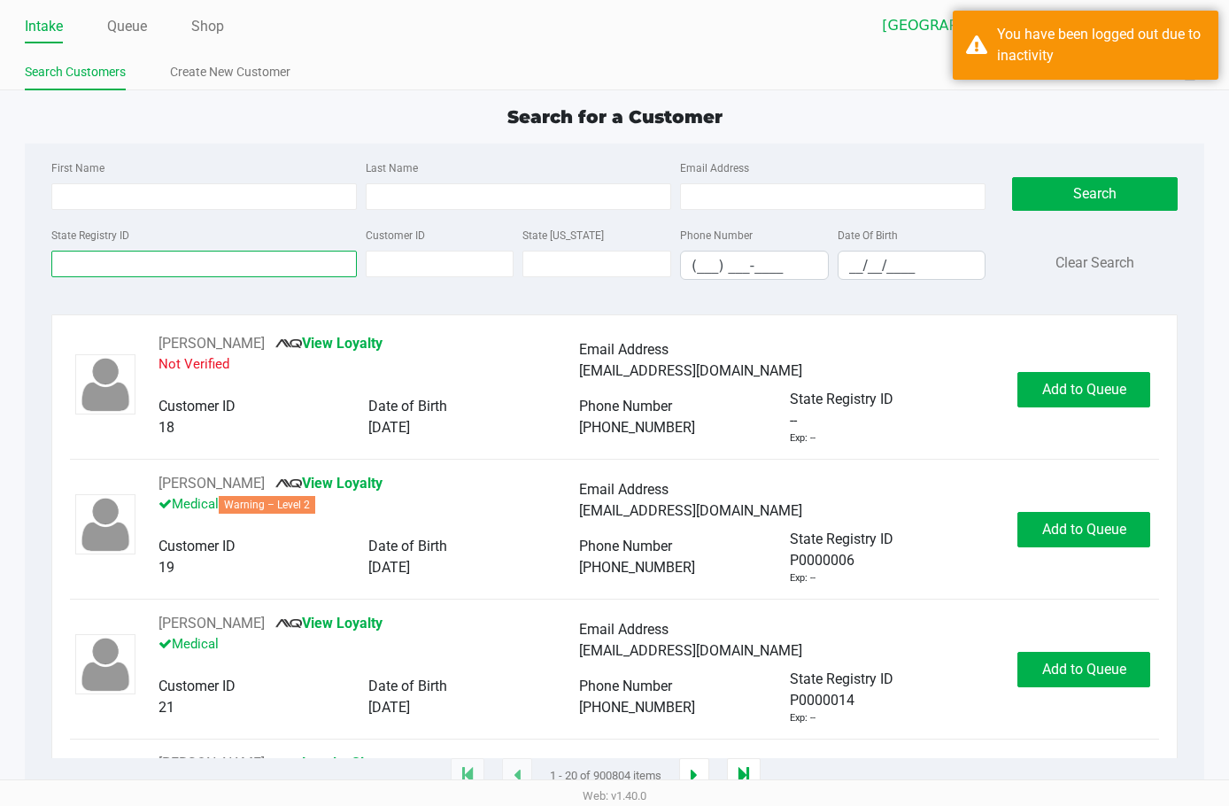
click at [176, 271] on input "State Registry ID" at bounding box center [204, 264] width 306 height 27
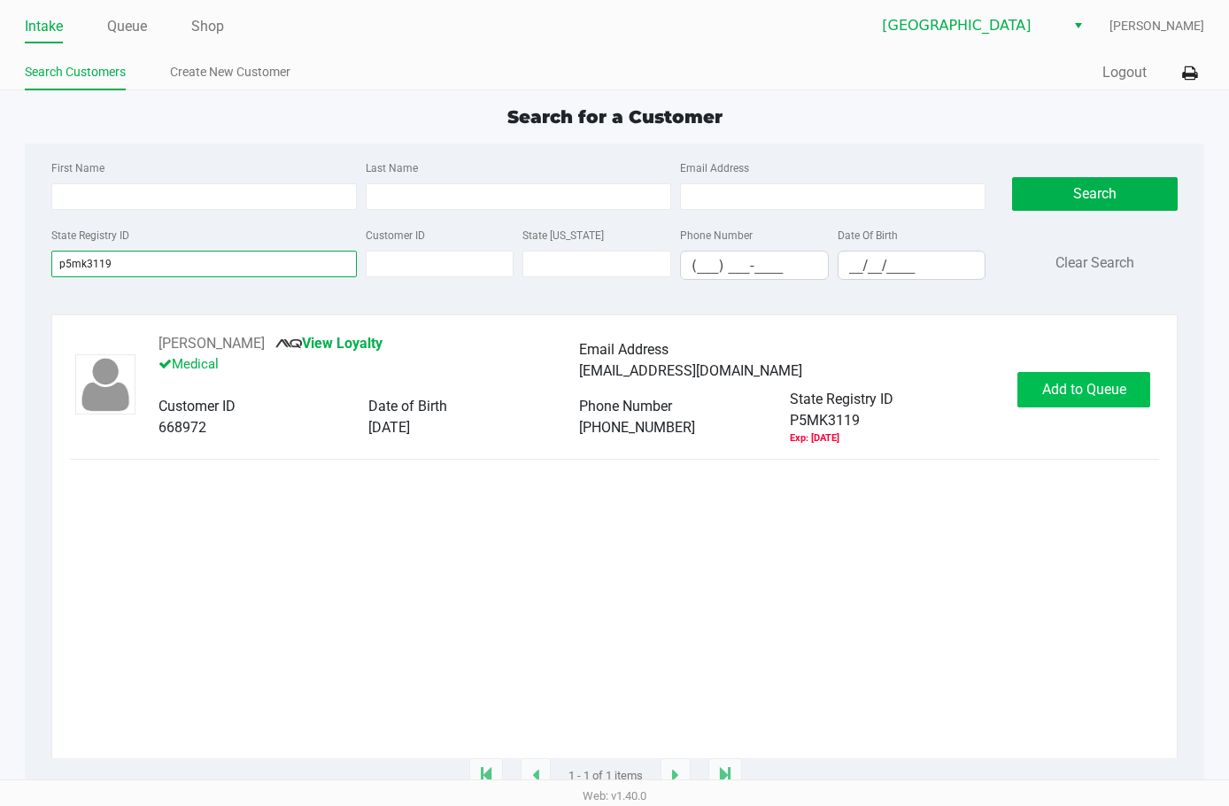
type input "p5mk3119"
click at [1113, 385] on span "Add to Queue" at bounding box center [1085, 389] width 84 height 17
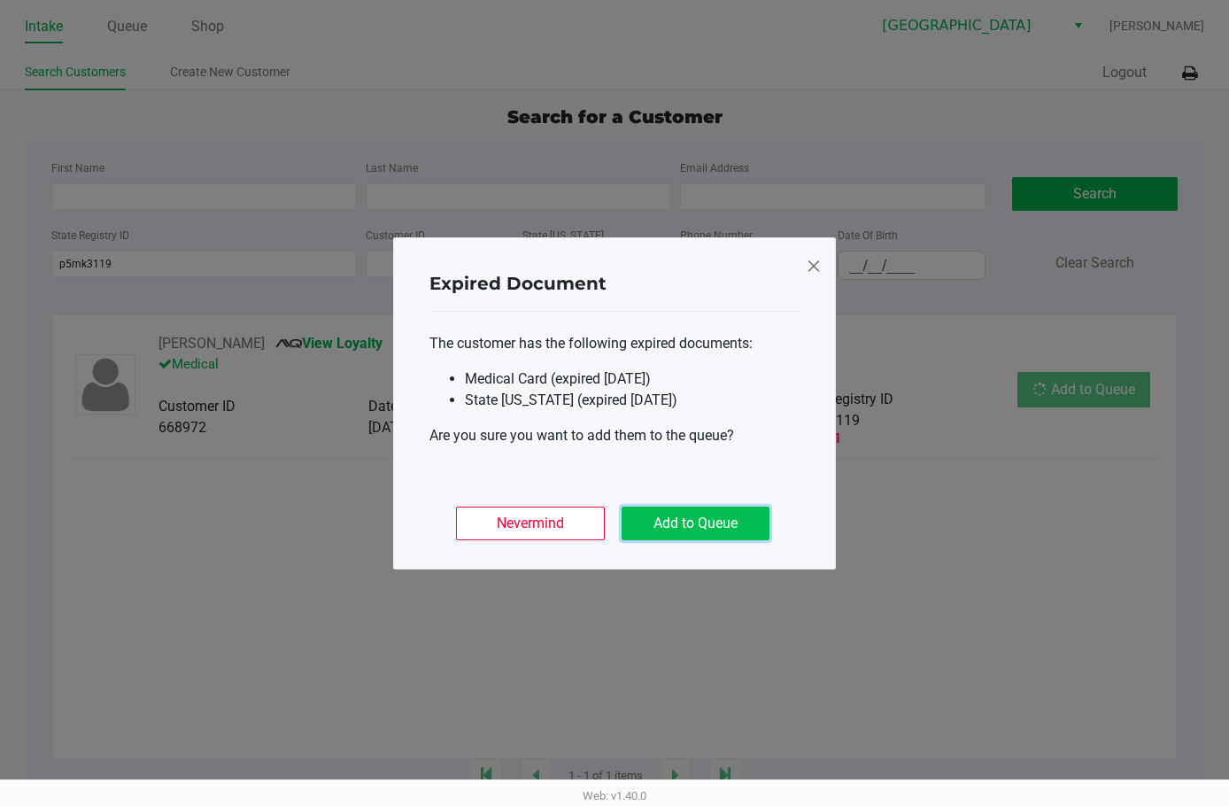
click at [709, 525] on button "Add to Queue" at bounding box center [696, 524] width 148 height 34
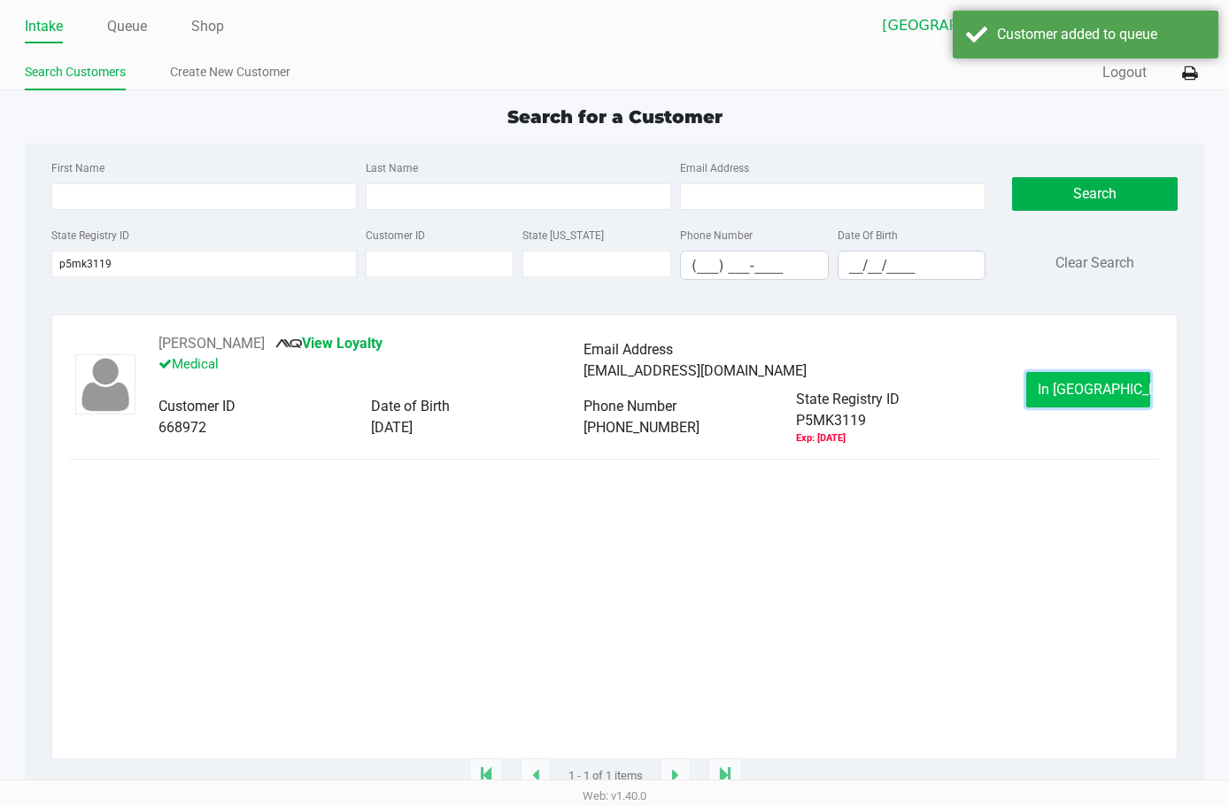
click at [1108, 376] on button "In Queue" at bounding box center [1089, 389] width 124 height 35
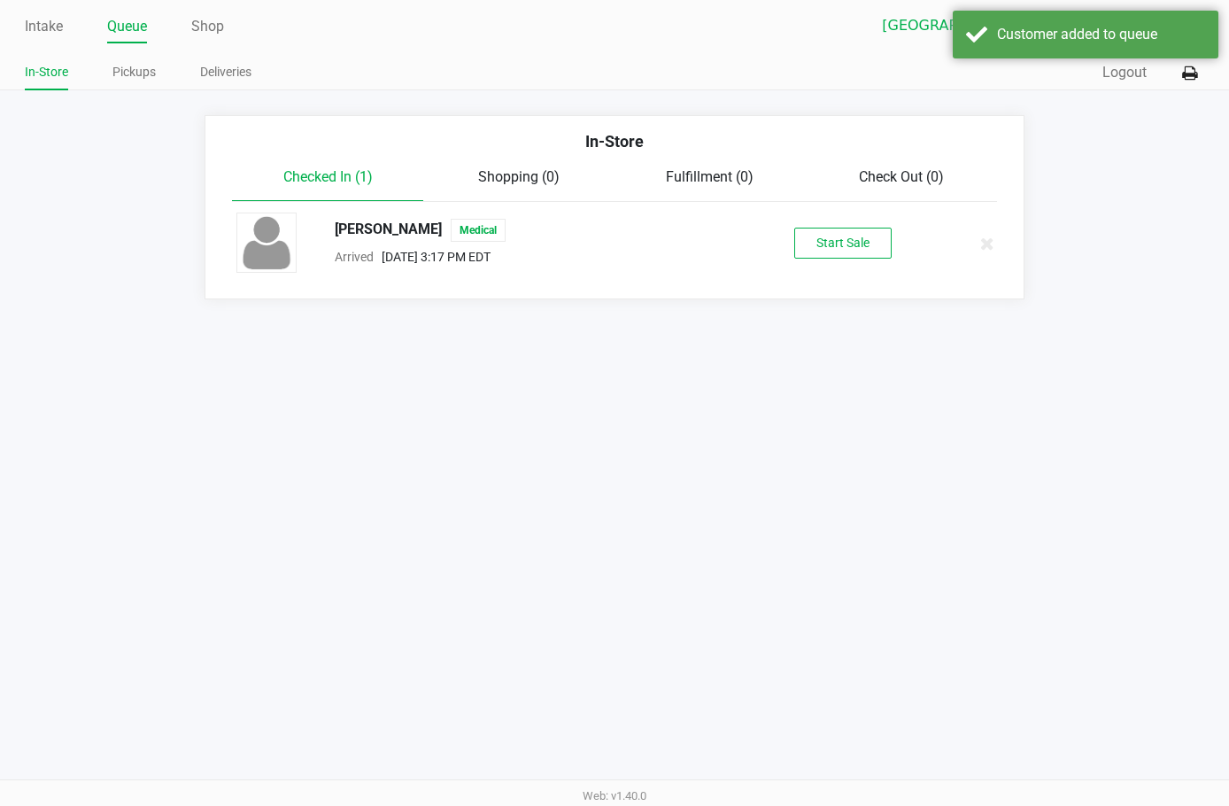
click at [423, 234] on div "DANIEL RODRIGUEZ Medical" at bounding box center [533, 230] width 423 height 23
copy span "DANIEL RODRIGUEZ"
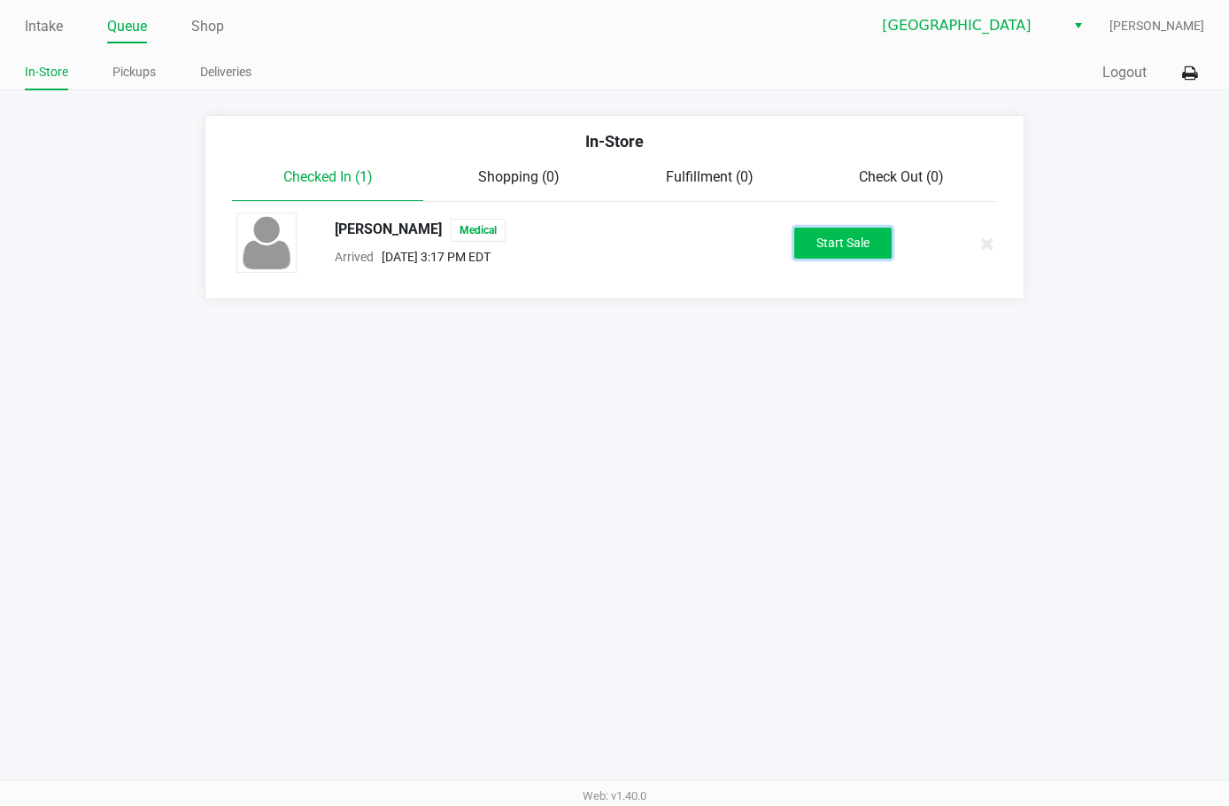
click at [850, 237] on button "Start Sale" at bounding box center [843, 243] width 97 height 31
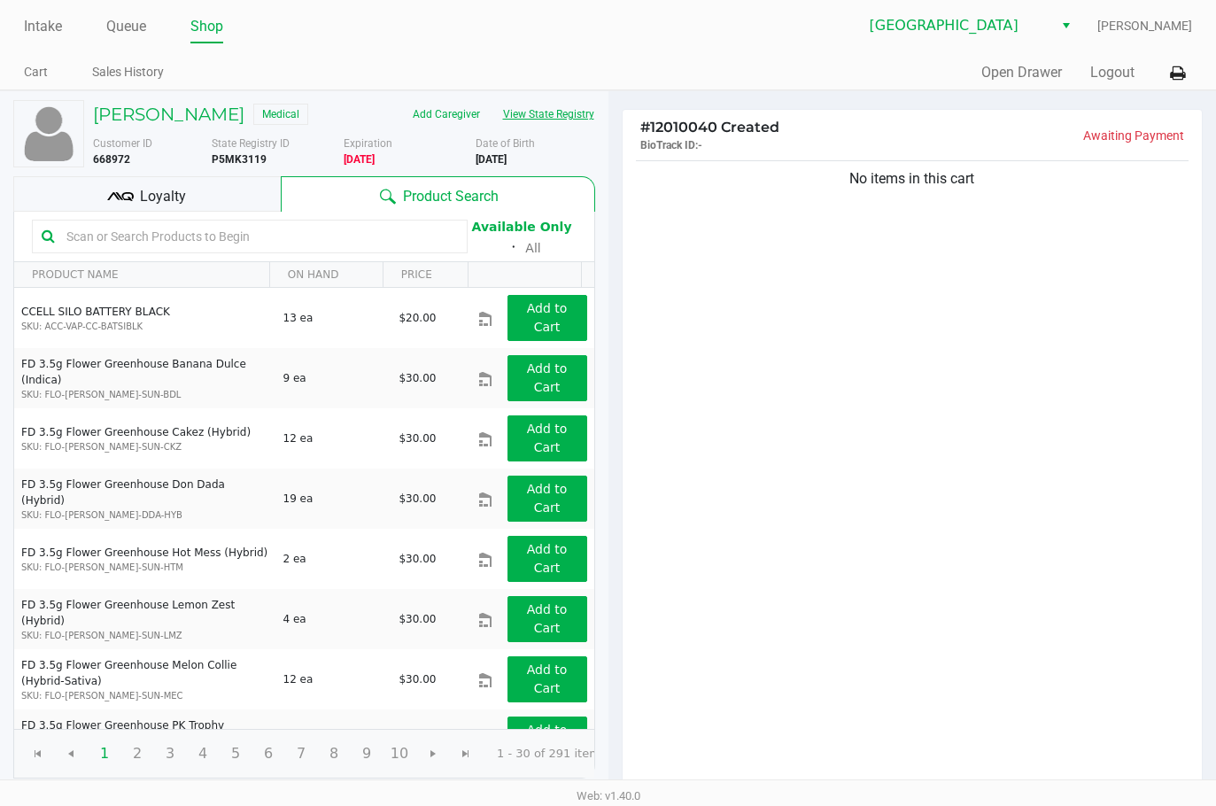
click at [492, 128] on button "View State Registry" at bounding box center [544, 114] width 104 height 28
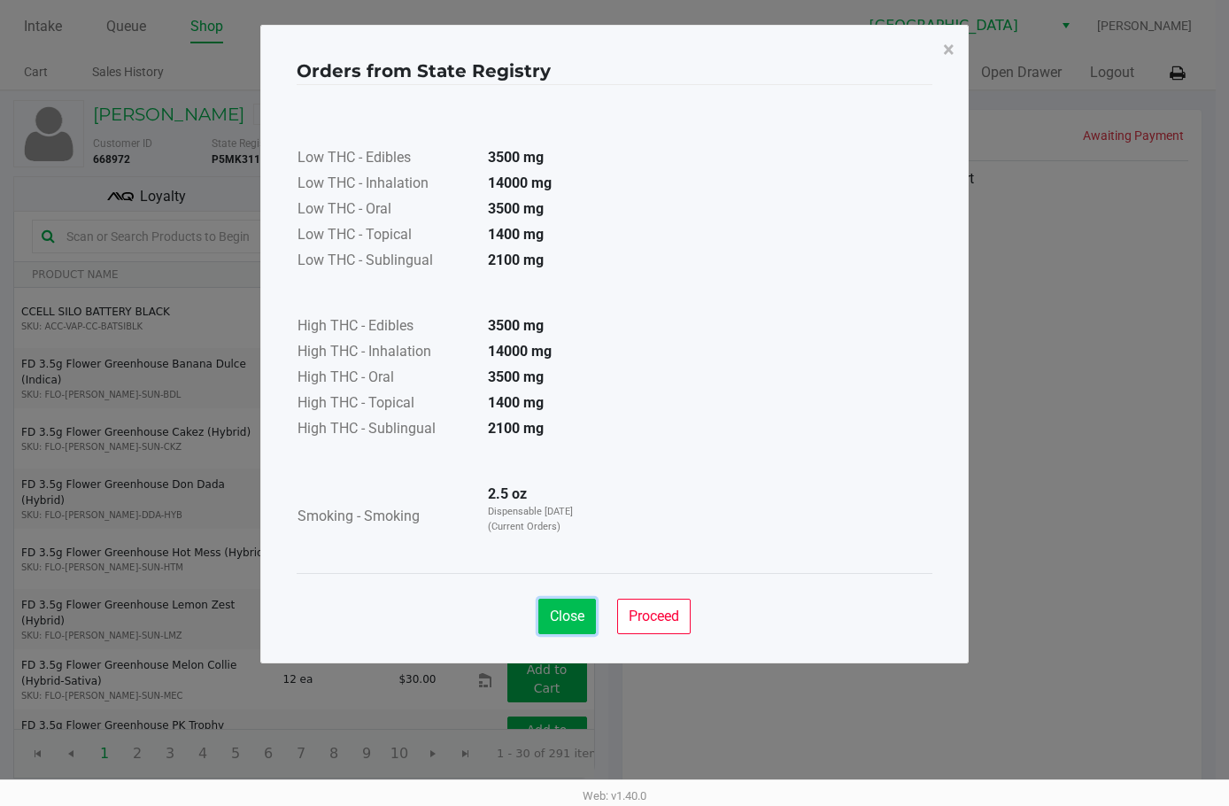
click at [562, 624] on button "Close" at bounding box center [568, 616] width 58 height 35
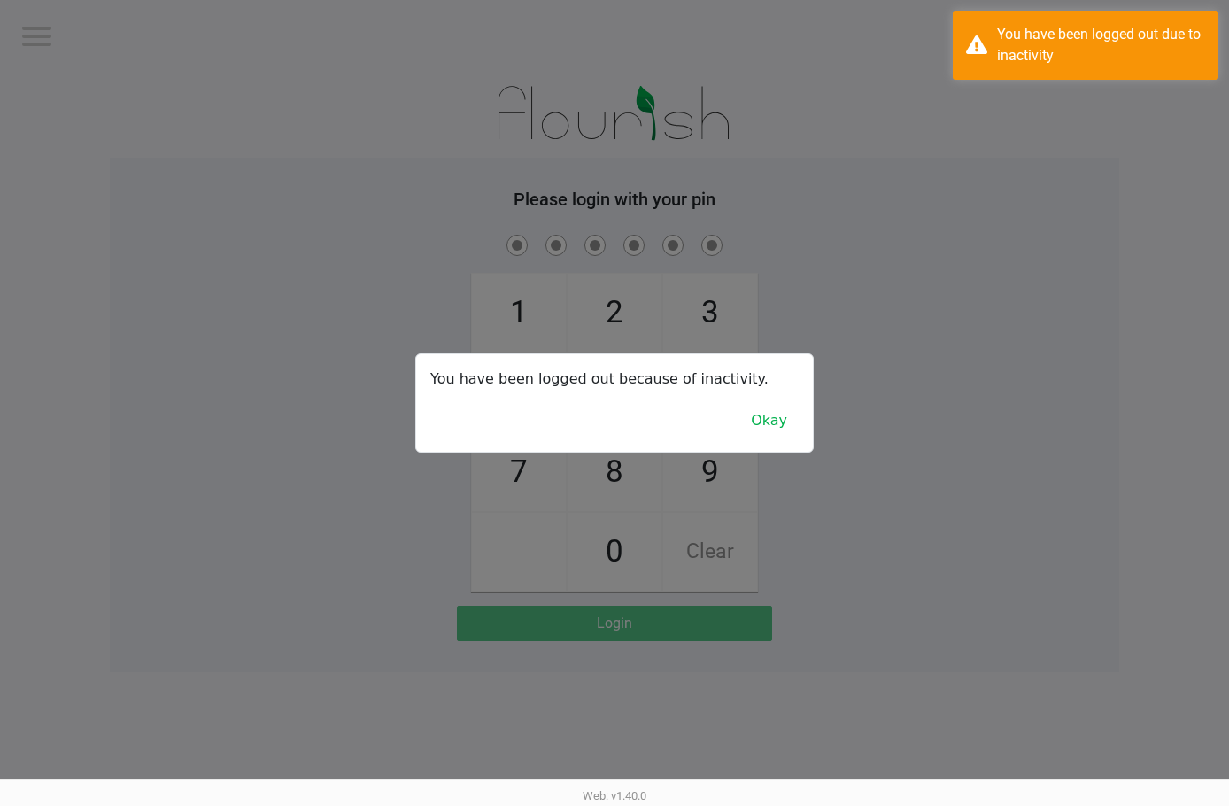
click at [50, 11] on div at bounding box center [614, 403] width 1229 height 806
click at [787, 268] on div at bounding box center [614, 403] width 1229 height 806
checkbox input "true"
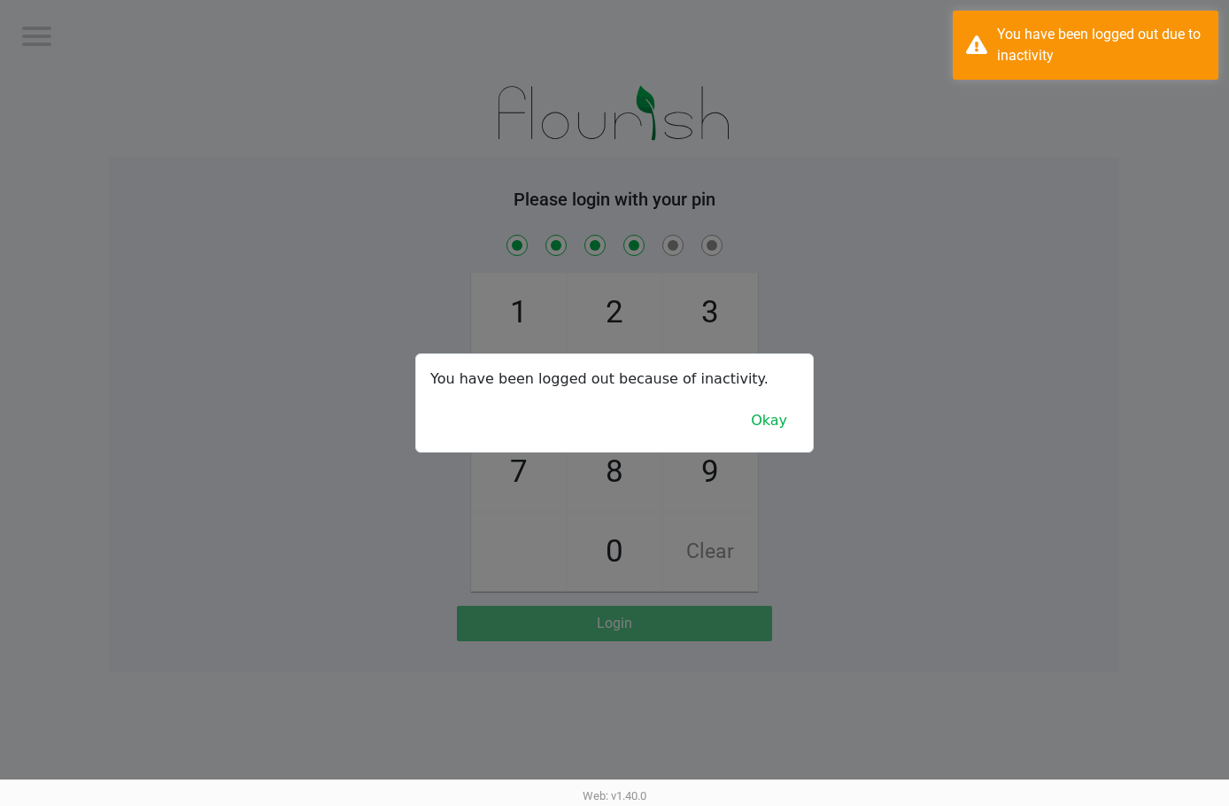
checkbox input "true"
checkbox input "false"
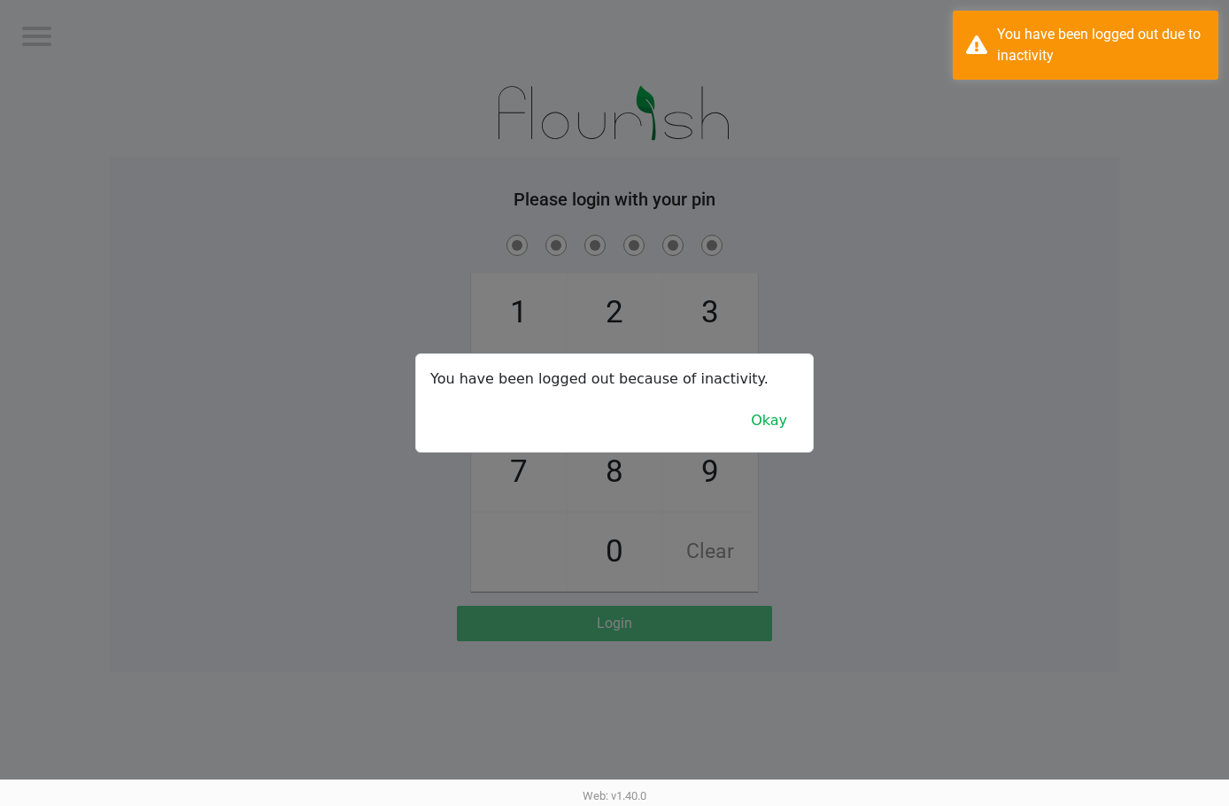
checkbox input "true"
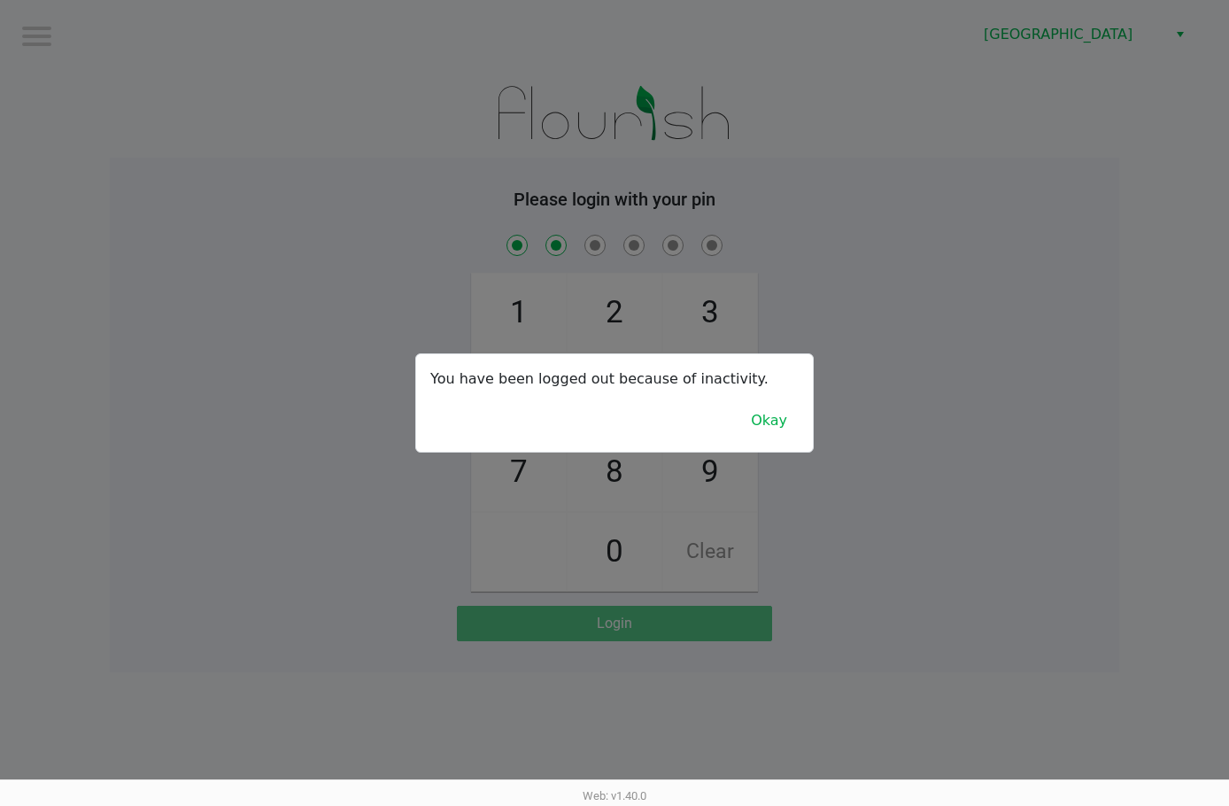
checkbox input "true"
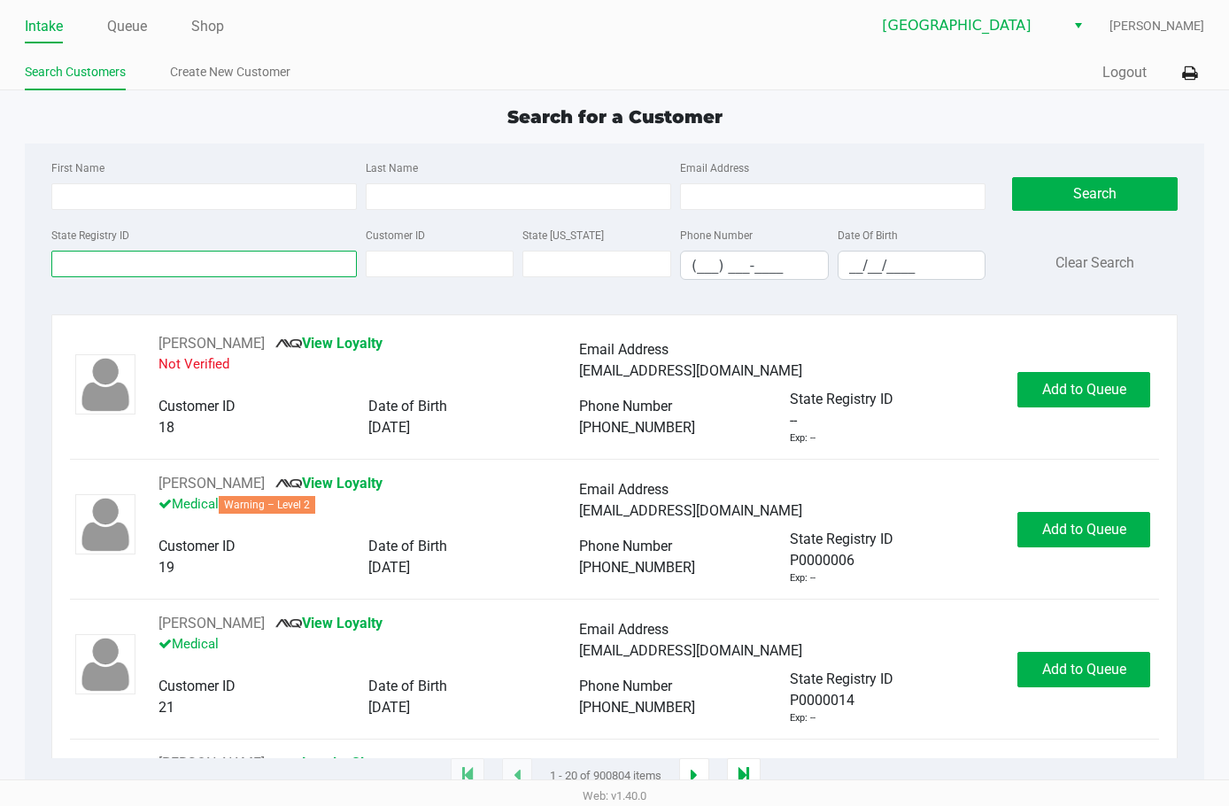
click at [127, 268] on input "State Registry ID" at bounding box center [204, 264] width 306 height 27
click at [134, 260] on input "State Registry ID" at bounding box center [204, 264] width 306 height 27
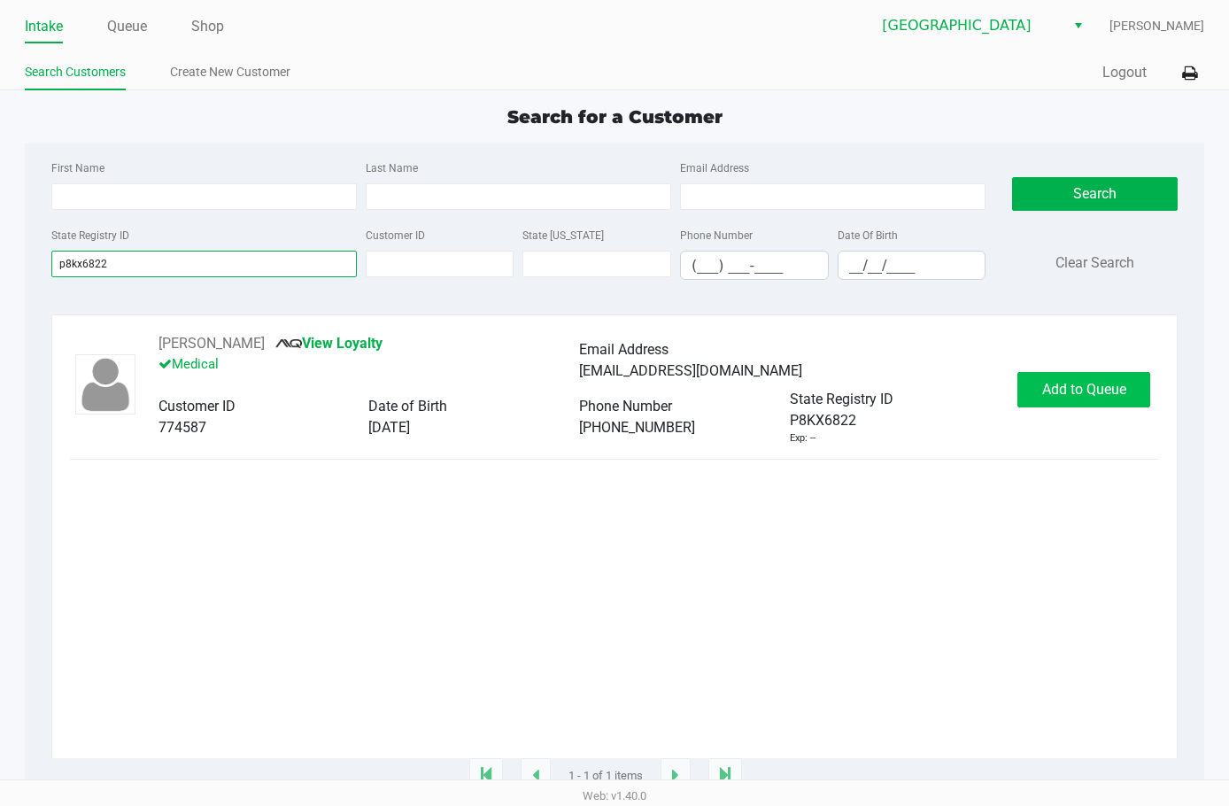
type input "p8kx6822"
click at [1049, 388] on span "Add to Queue" at bounding box center [1085, 389] width 84 height 17
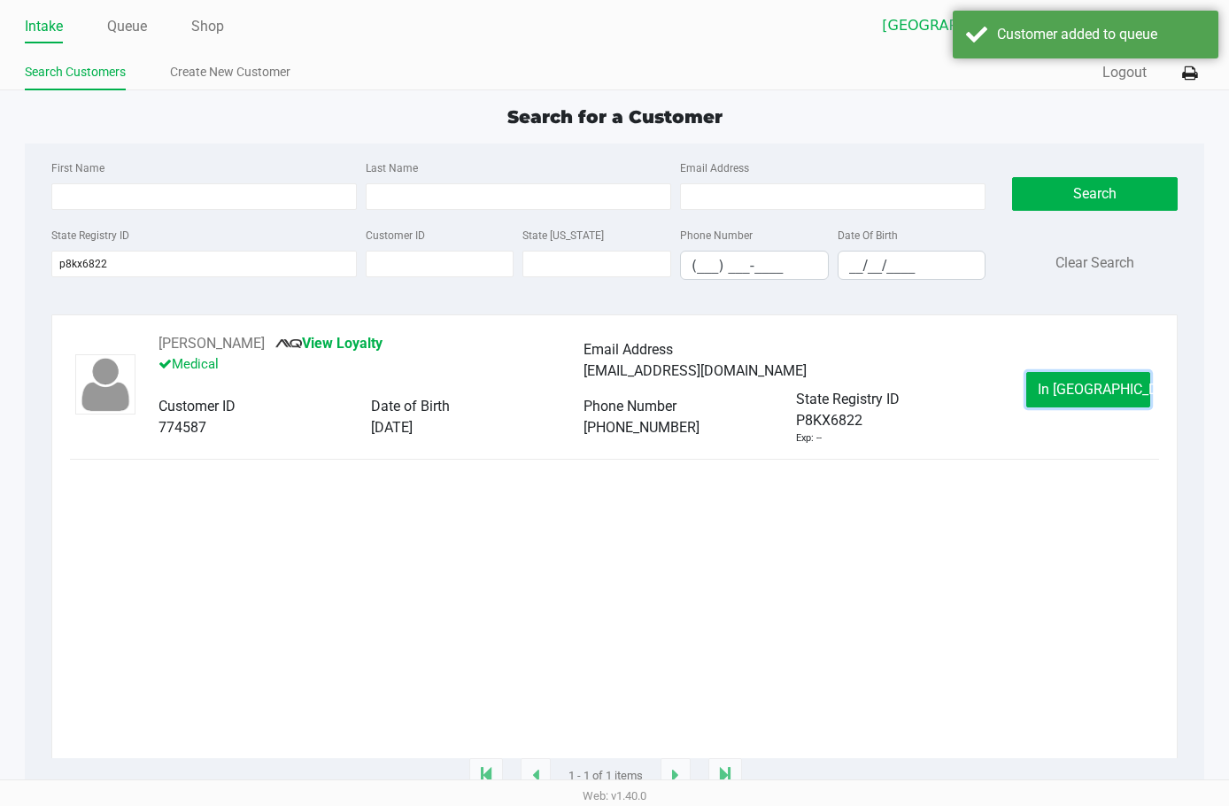
click at [1049, 388] on button "In Queue" at bounding box center [1089, 389] width 124 height 35
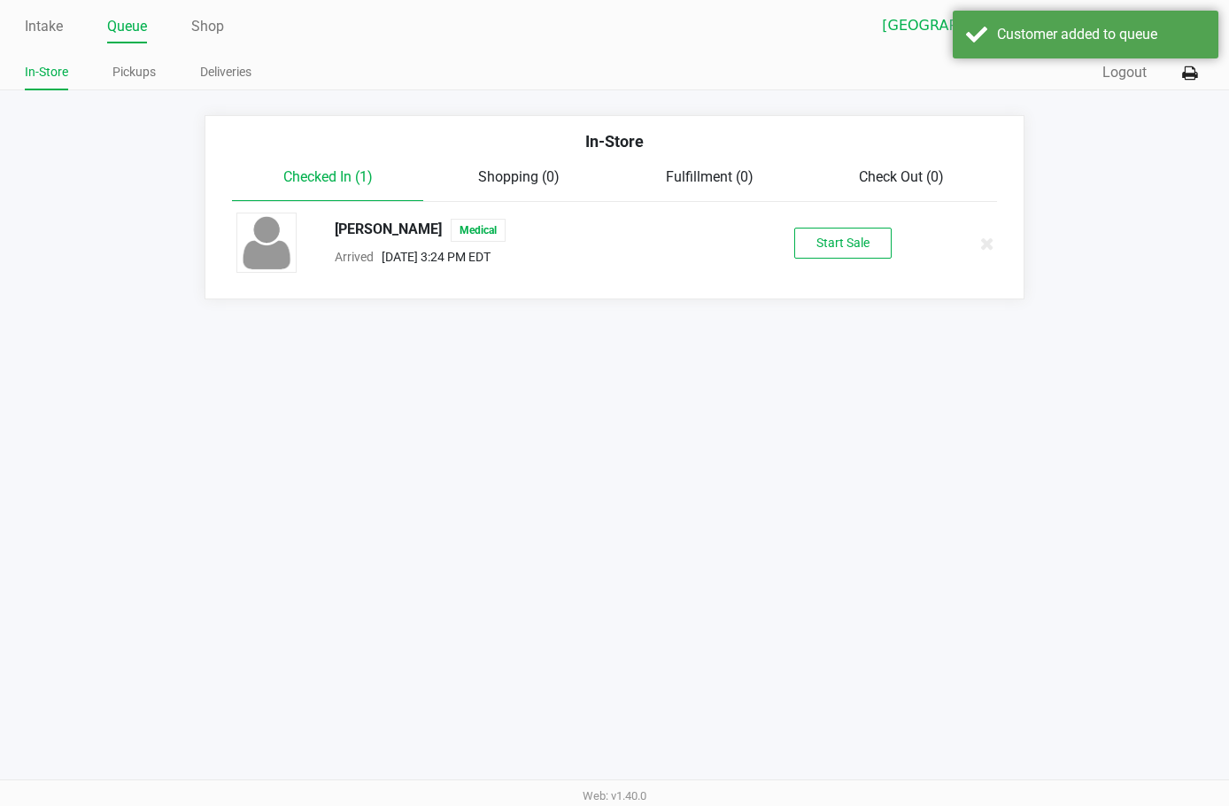
click at [351, 227] on div "KHARY JARRETT Medical" at bounding box center [533, 230] width 423 height 23
copy span "KHARY JARRETT"
click at [859, 257] on button "Start Sale" at bounding box center [843, 243] width 97 height 31
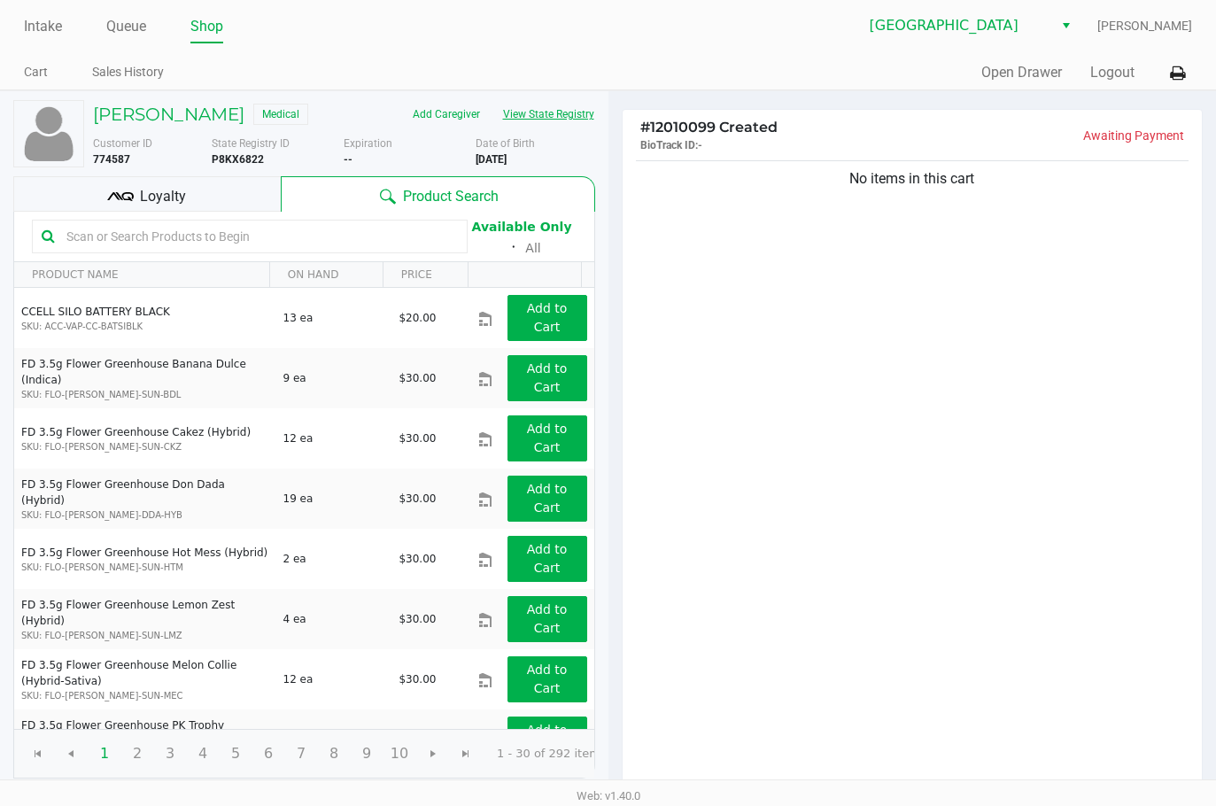
click at [575, 118] on button "View State Registry" at bounding box center [544, 114] width 104 height 28
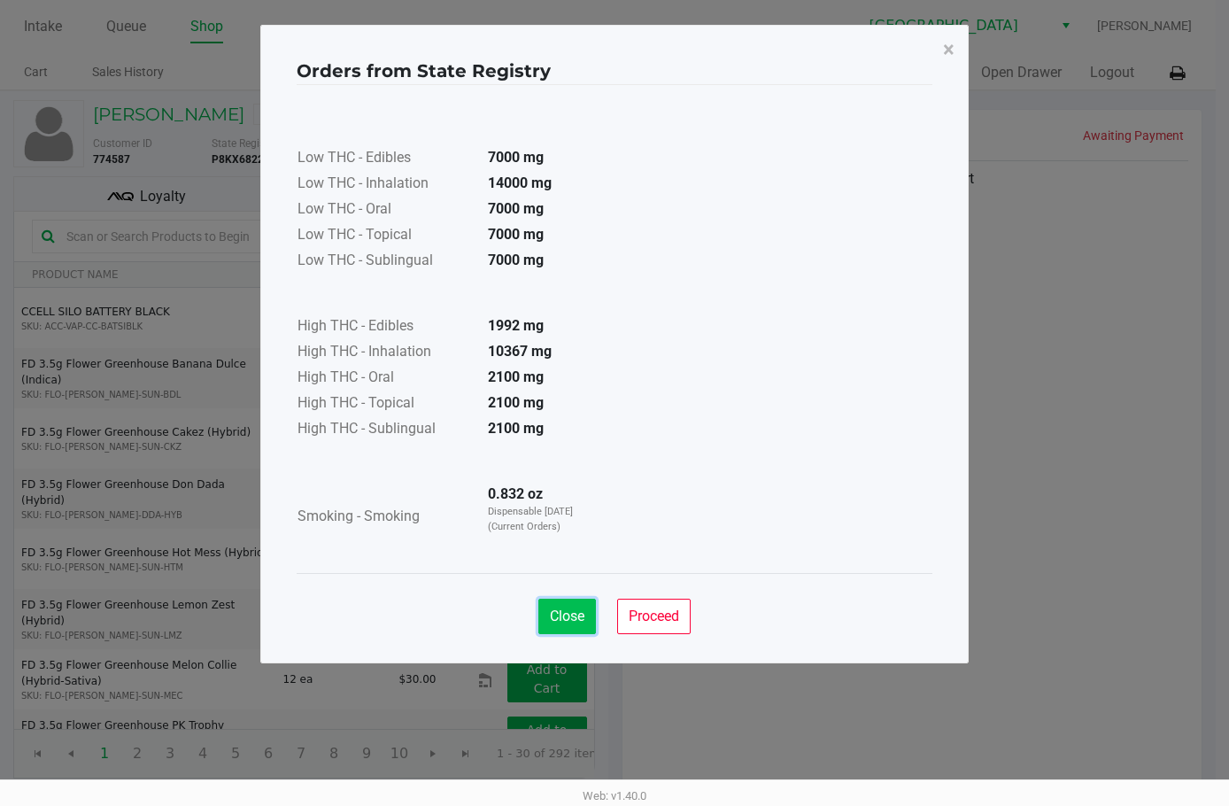
click at [564, 608] on span "Close" at bounding box center [567, 616] width 35 height 17
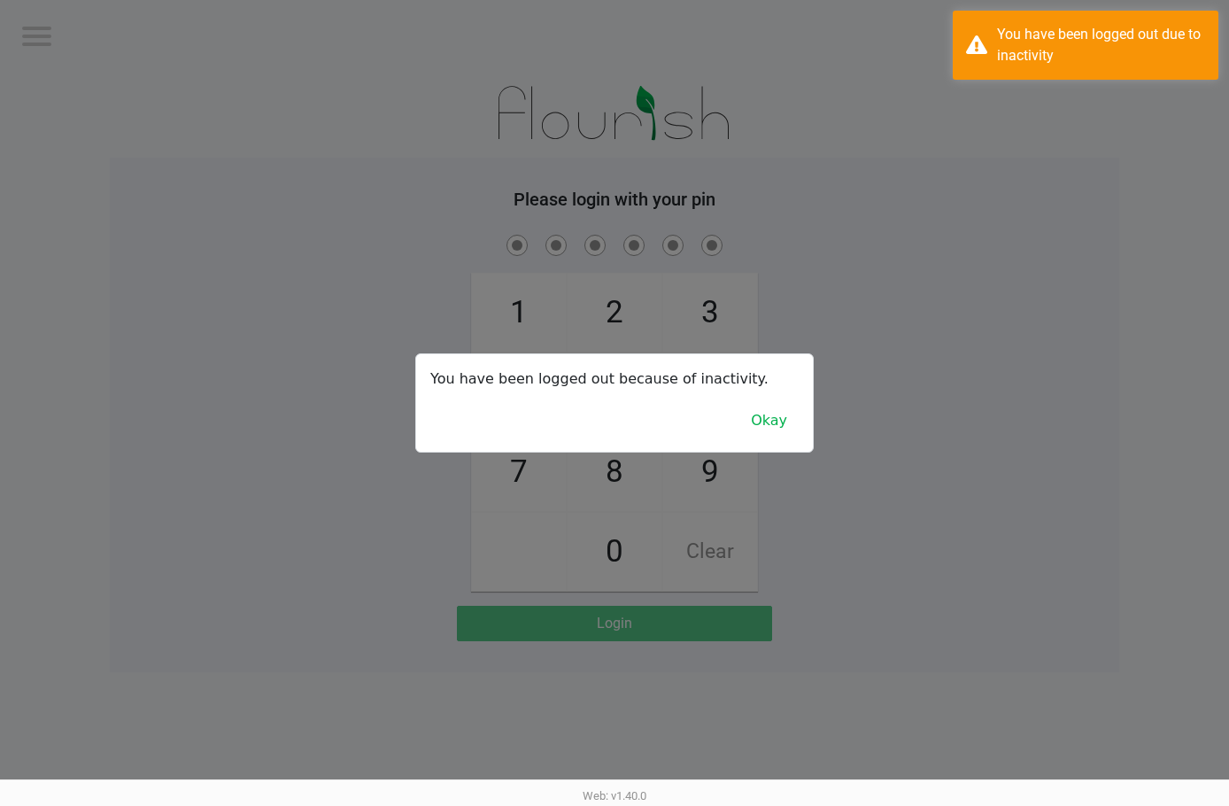
click at [984, 359] on div at bounding box center [614, 403] width 1229 height 806
checkbox input "true"
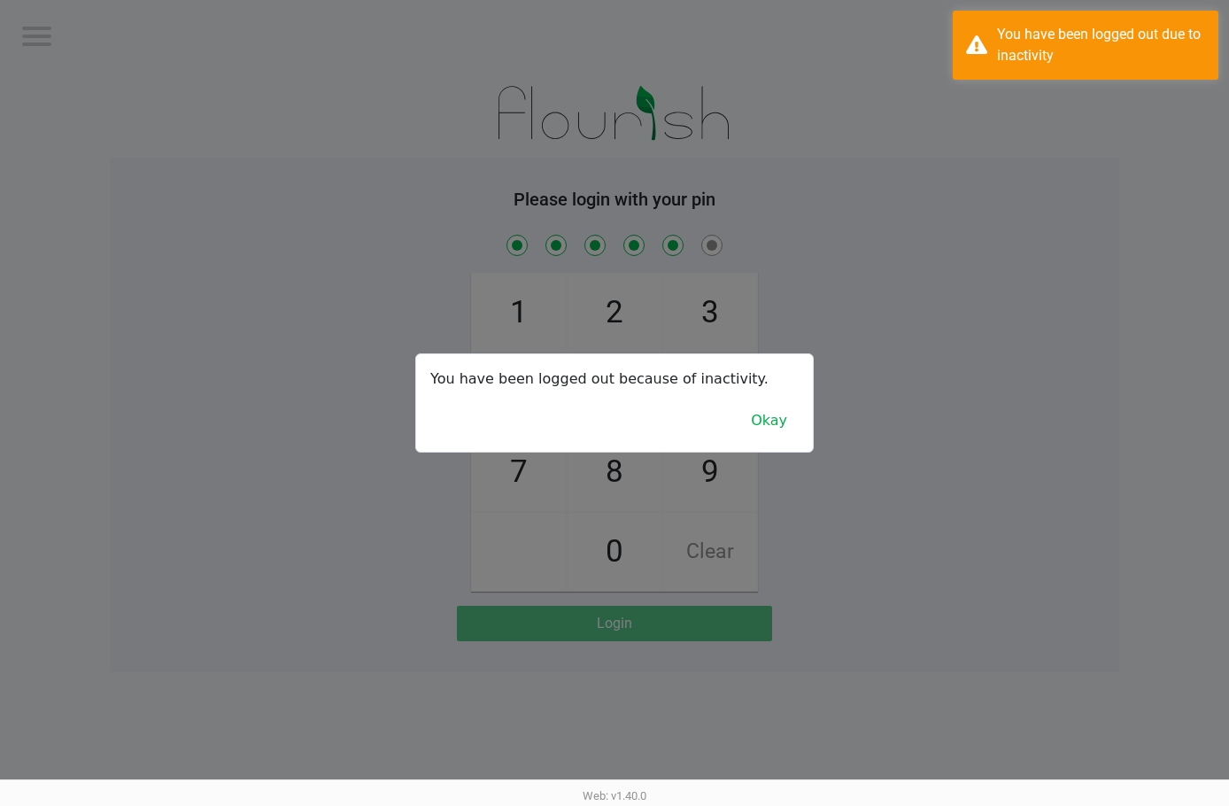
checkbox input "true"
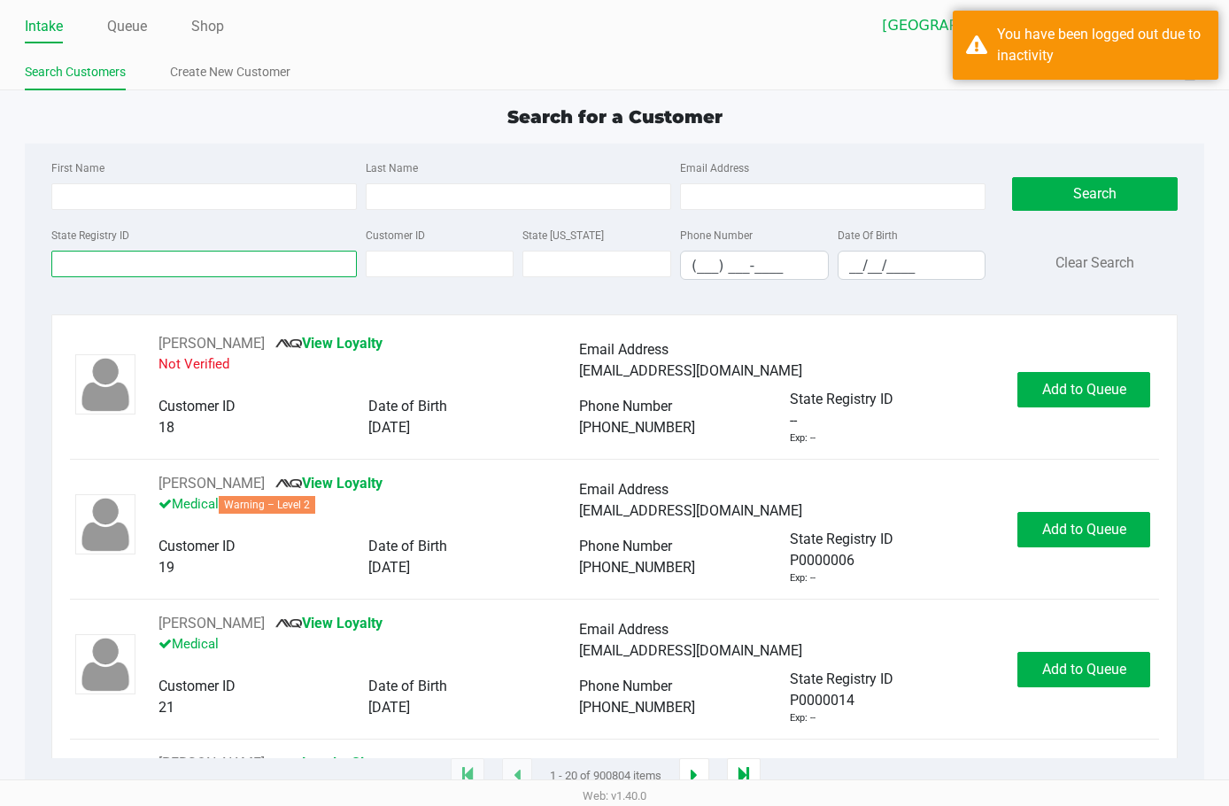
click at [281, 265] on input "State Registry ID" at bounding box center [204, 264] width 306 height 27
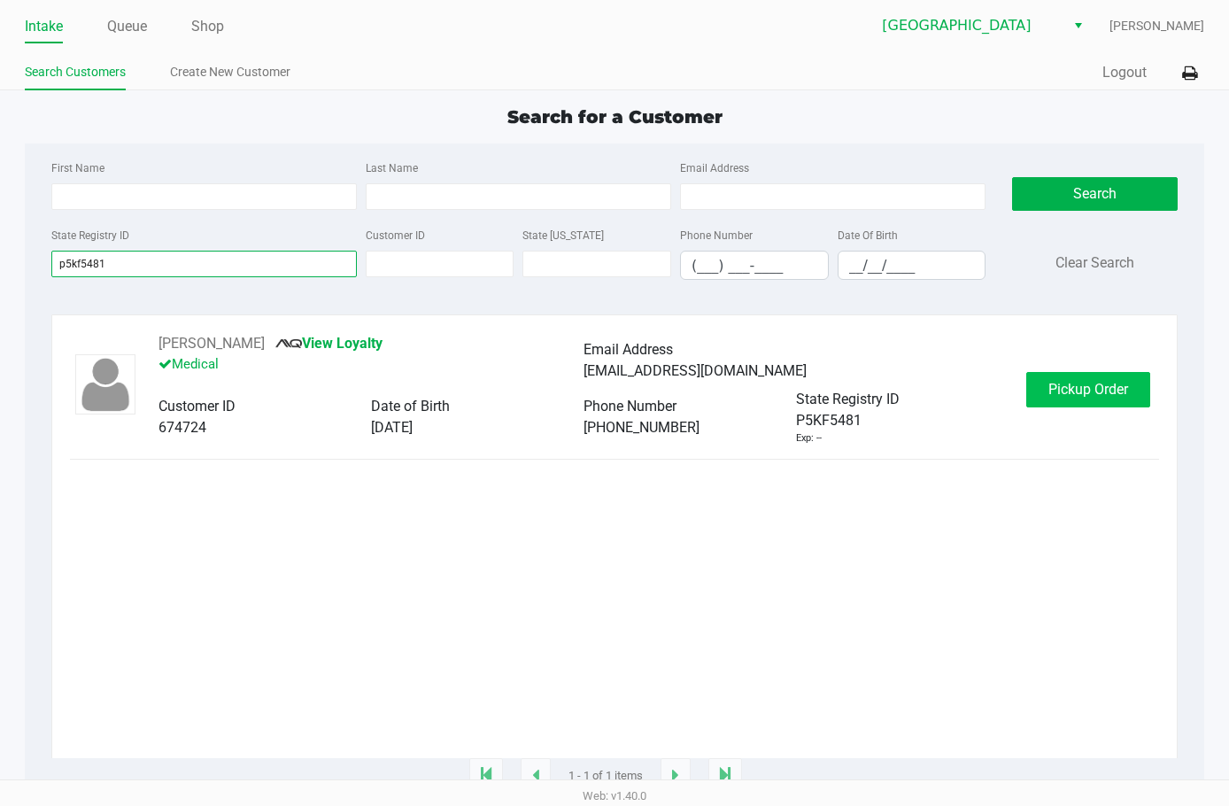
type input "p5kf5481"
click at [1124, 382] on span "Pickup Order" at bounding box center [1089, 389] width 80 height 17
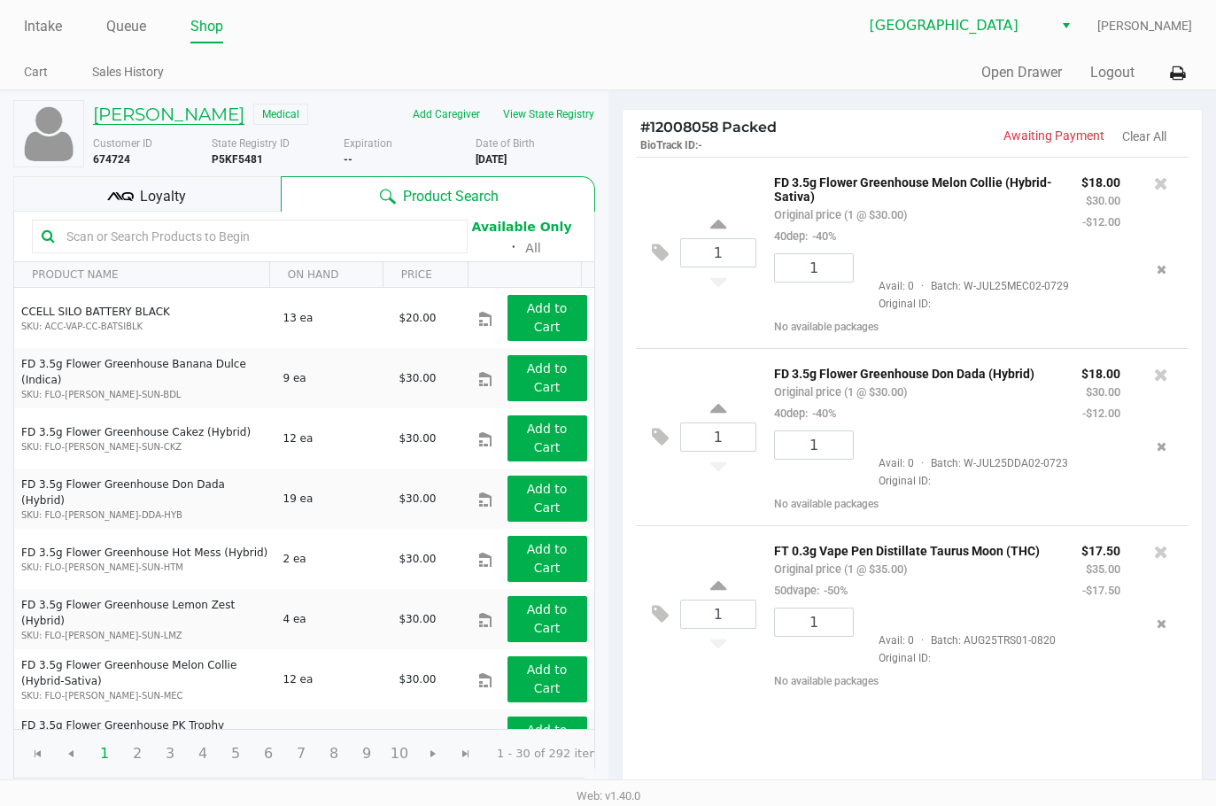
click at [159, 119] on h5 "Pamela Cox" at bounding box center [168, 114] width 151 height 21
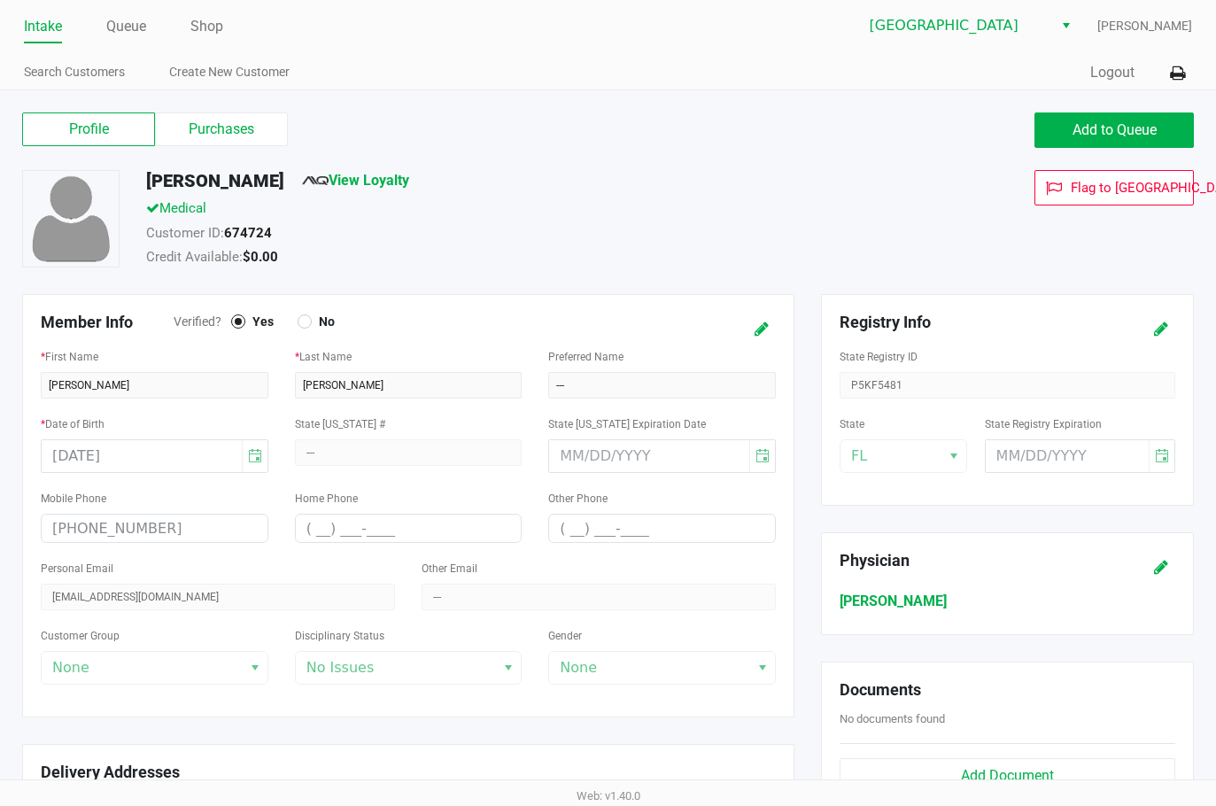
click at [199, 194] on div "Pamela Cox View Loyalty" at bounding box center [491, 184] width 717 height 28
click at [200, 177] on h5 "Pamela Cox" at bounding box center [215, 180] width 138 height 21
copy h5 "Pamela Cox"
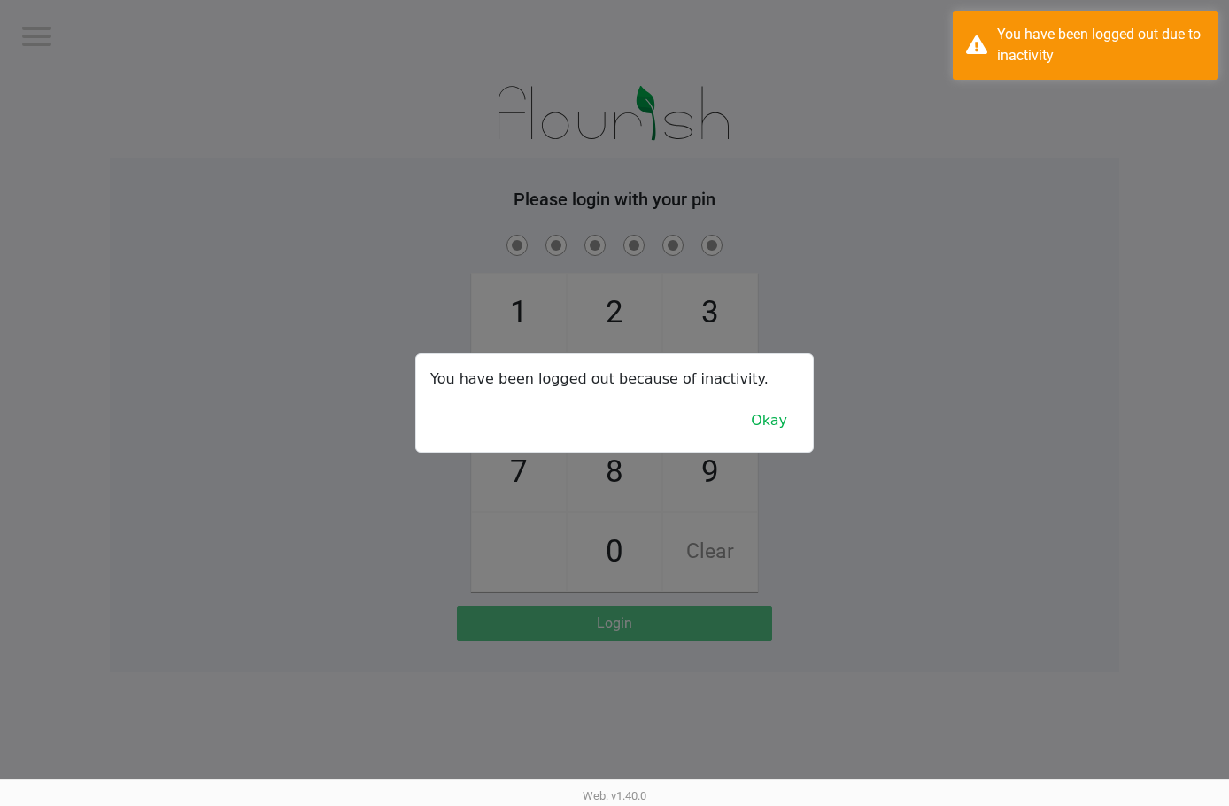
click at [37, 29] on div at bounding box center [614, 403] width 1229 height 806
click at [822, 355] on div at bounding box center [614, 403] width 1229 height 806
checkbox input "true"
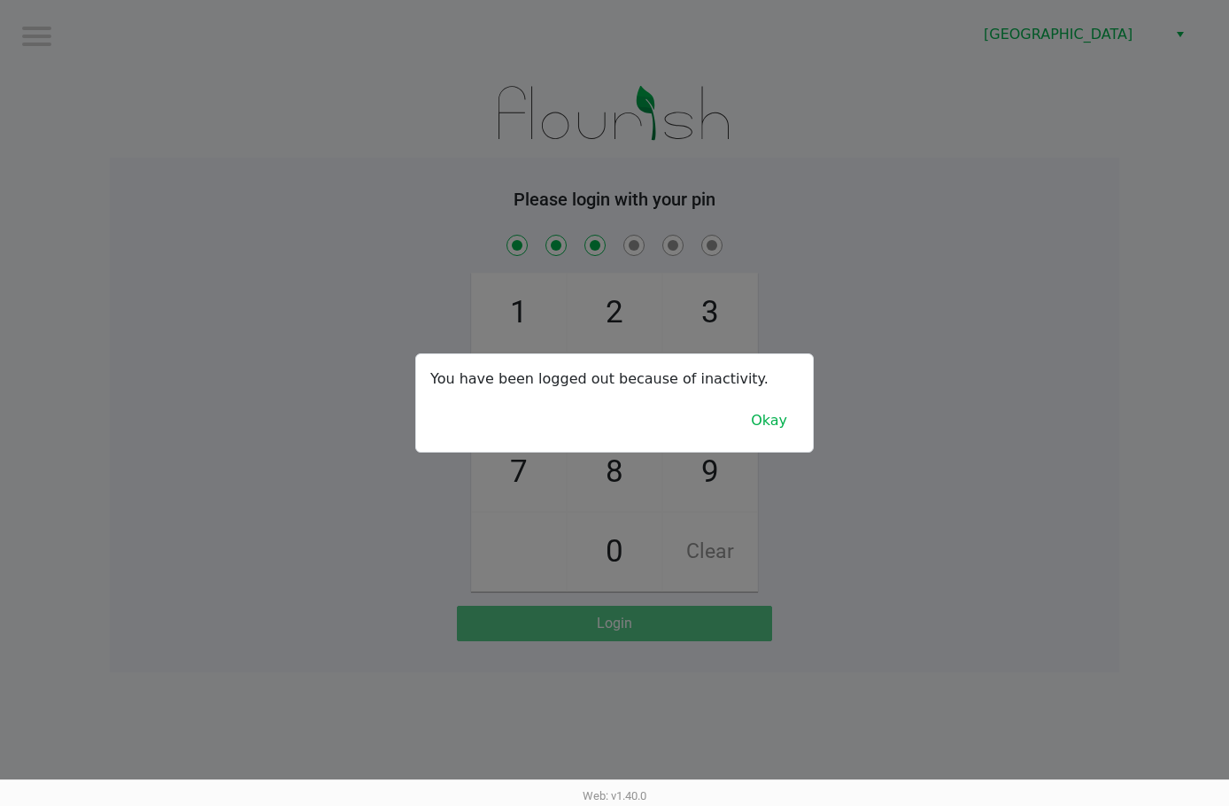
checkbox input "true"
checkbox input "false"
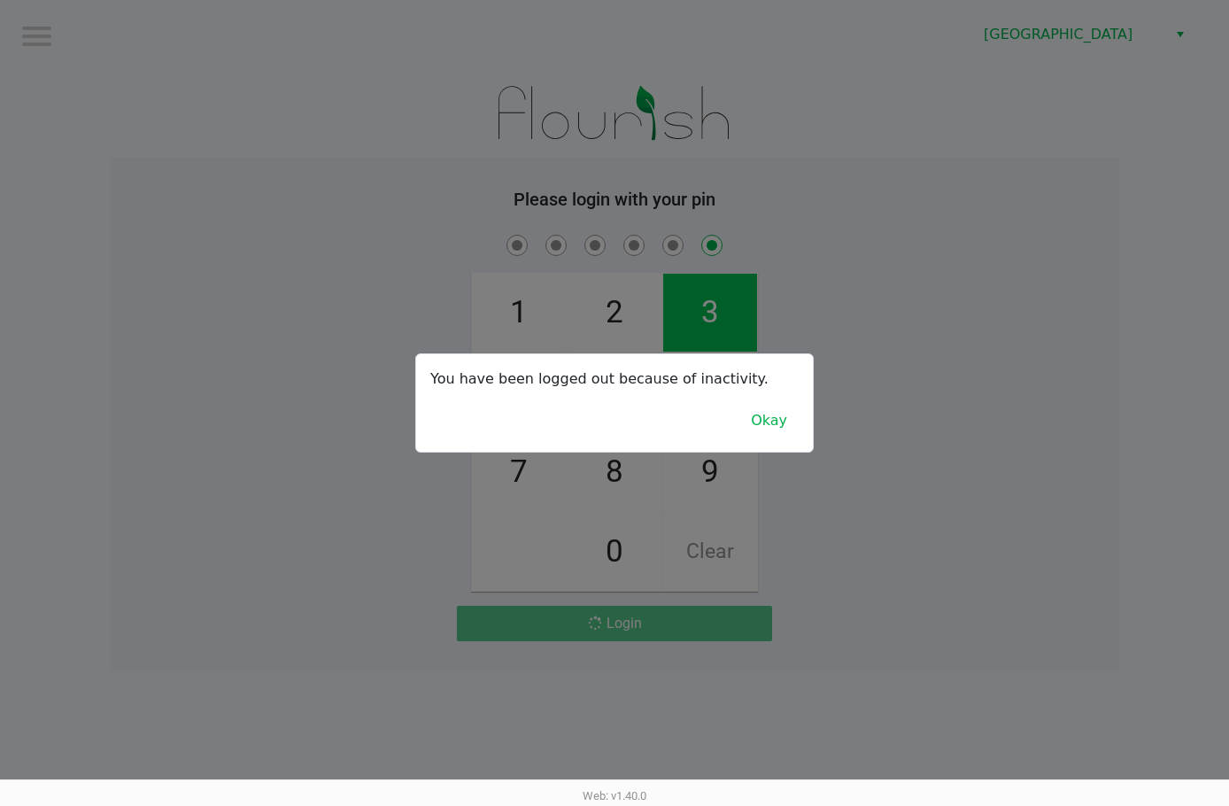
checkbox input "false"
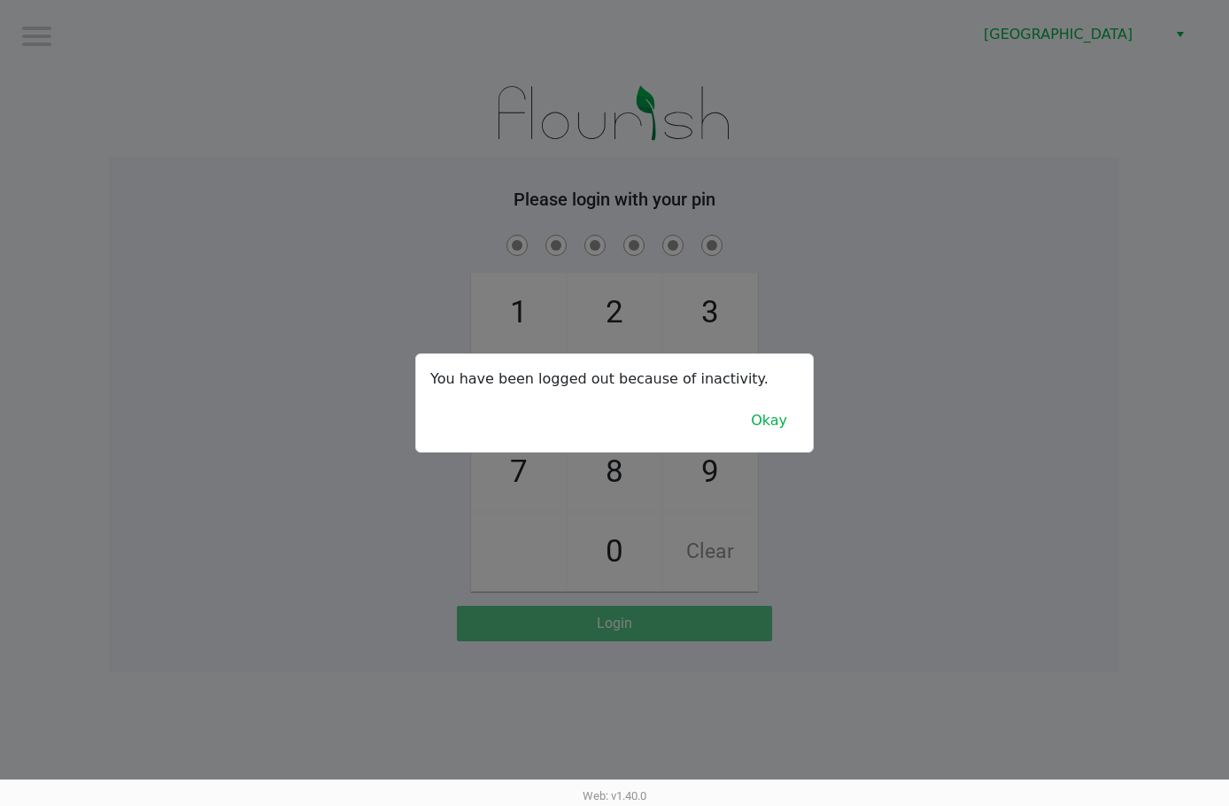
click at [998, 19] on div "PIN is invalid" at bounding box center [1086, 35] width 266 height 48
checkbox input "true"
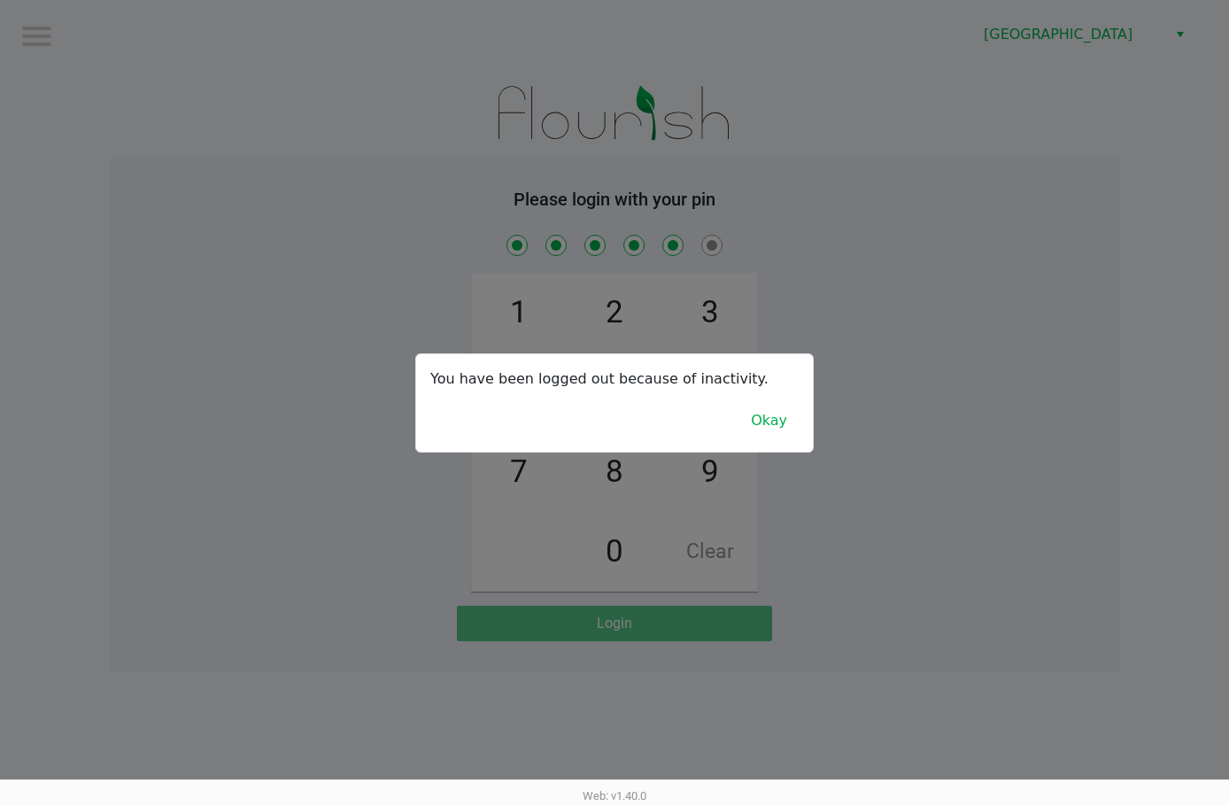
checkbox input "true"
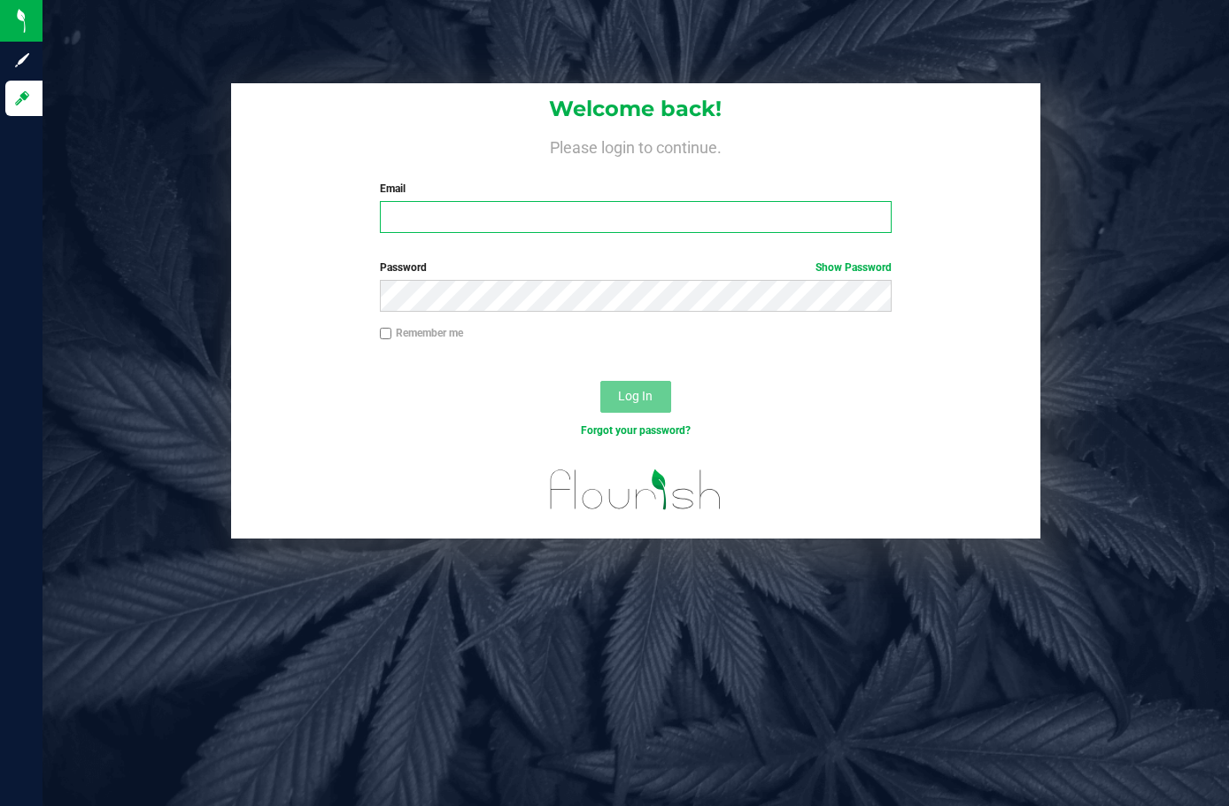
click at [574, 216] on input "Email" at bounding box center [636, 217] width 513 height 32
type input "[EMAIL_ADDRESS][DOMAIN_NAME]"
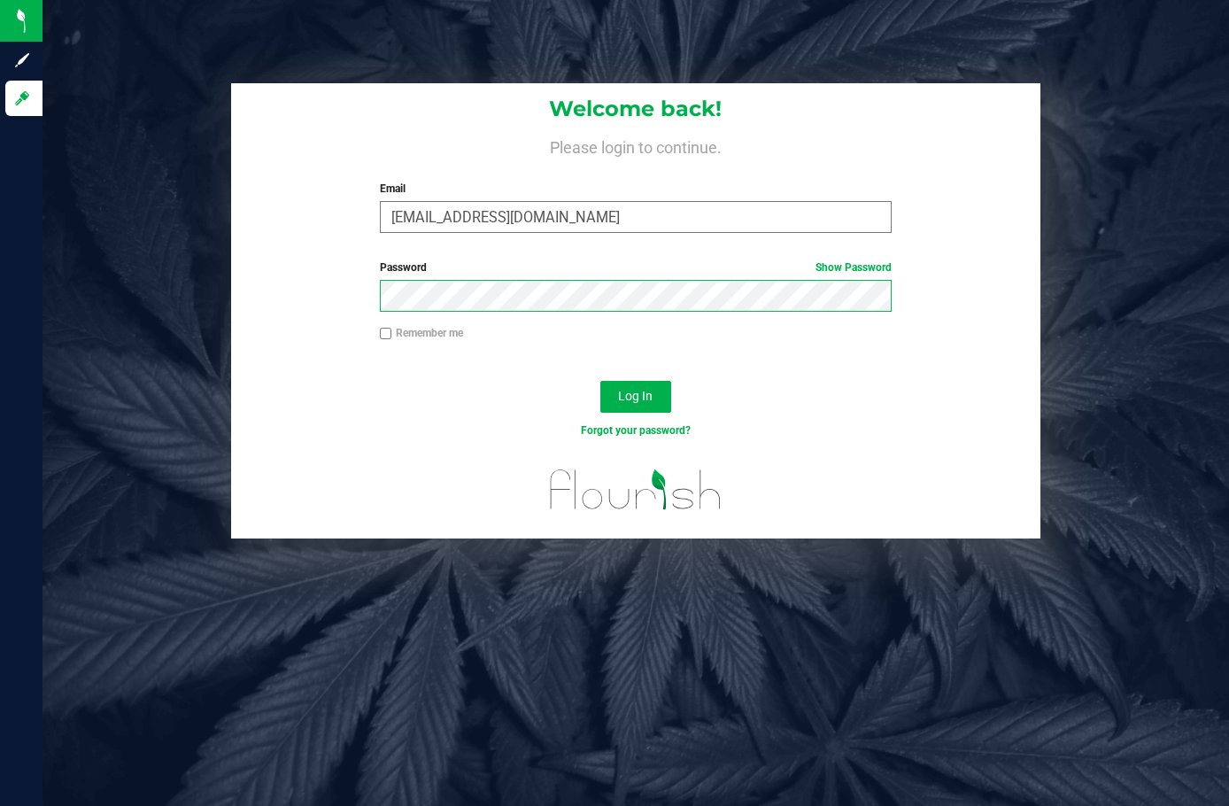
click at [601, 381] on button "Log In" at bounding box center [636, 397] width 71 height 32
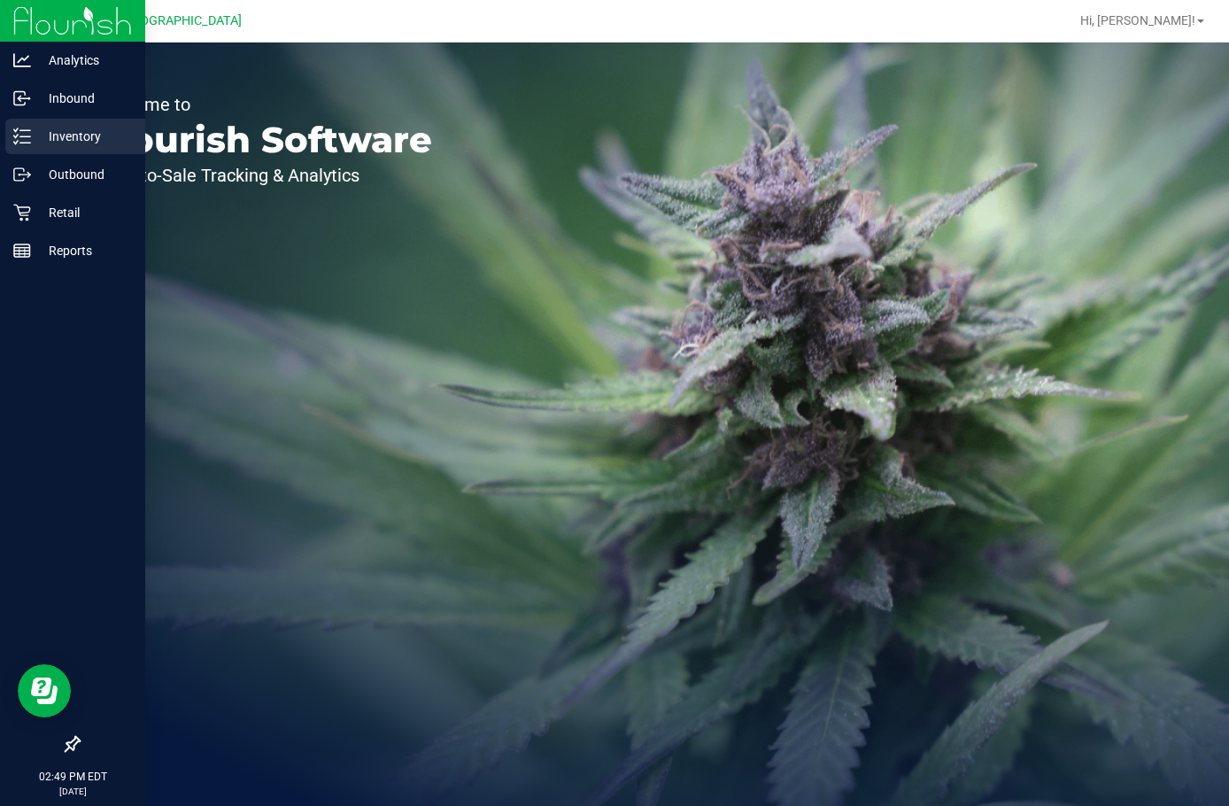
click at [75, 128] on p "Inventory" at bounding box center [84, 136] width 106 height 21
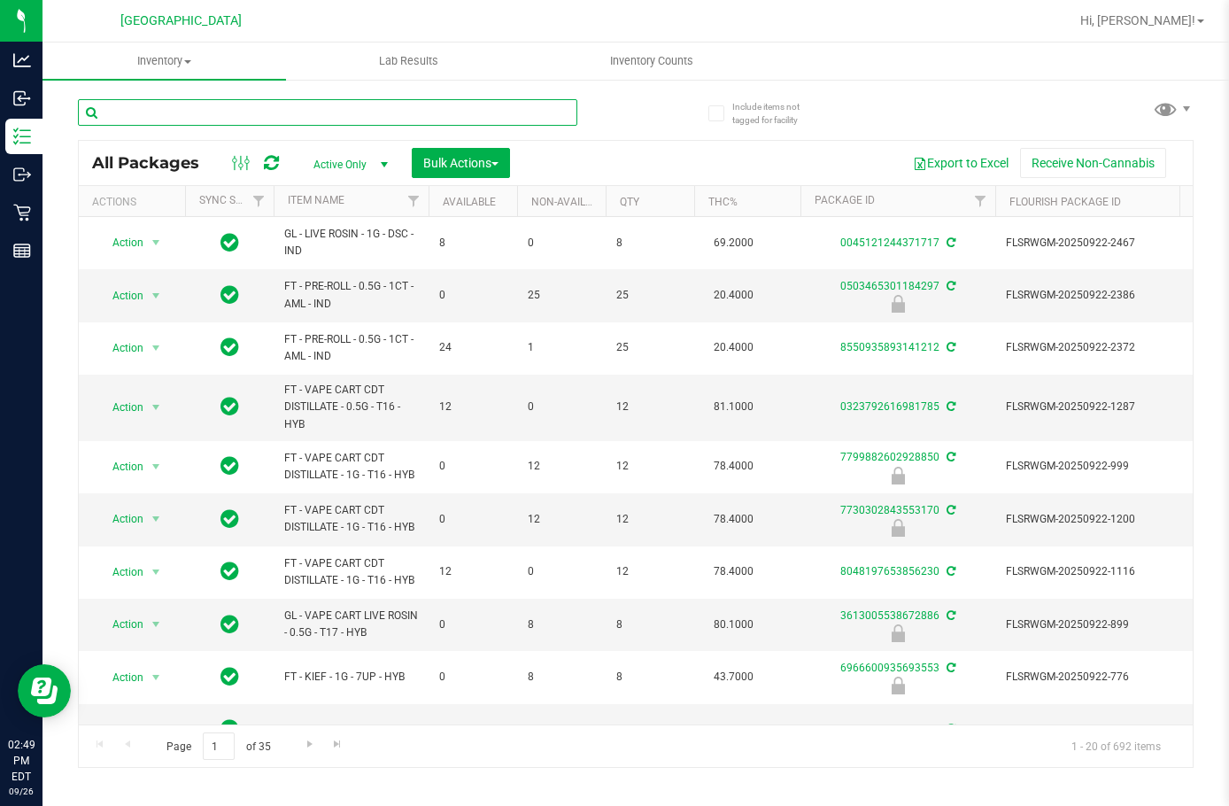
click at [214, 113] on input "text" at bounding box center [328, 112] width 500 height 27
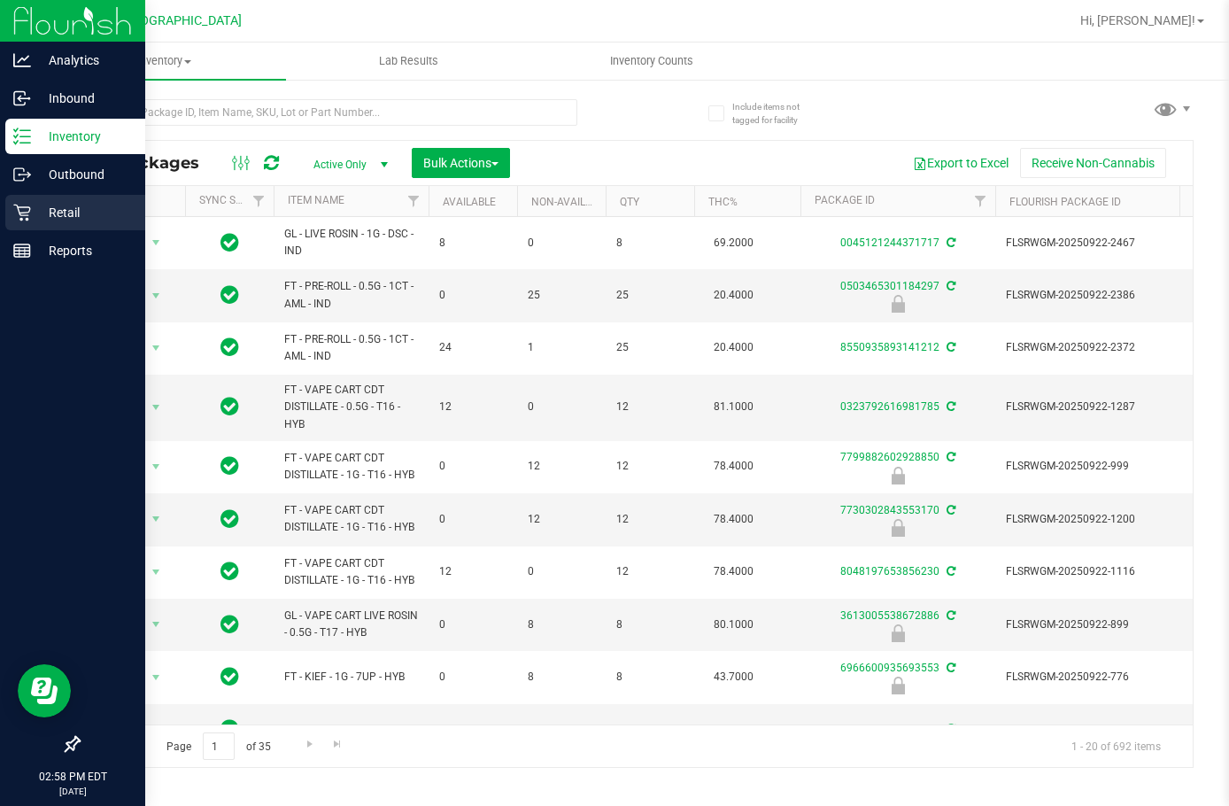
click at [34, 206] on p "Retail" at bounding box center [84, 212] width 106 height 21
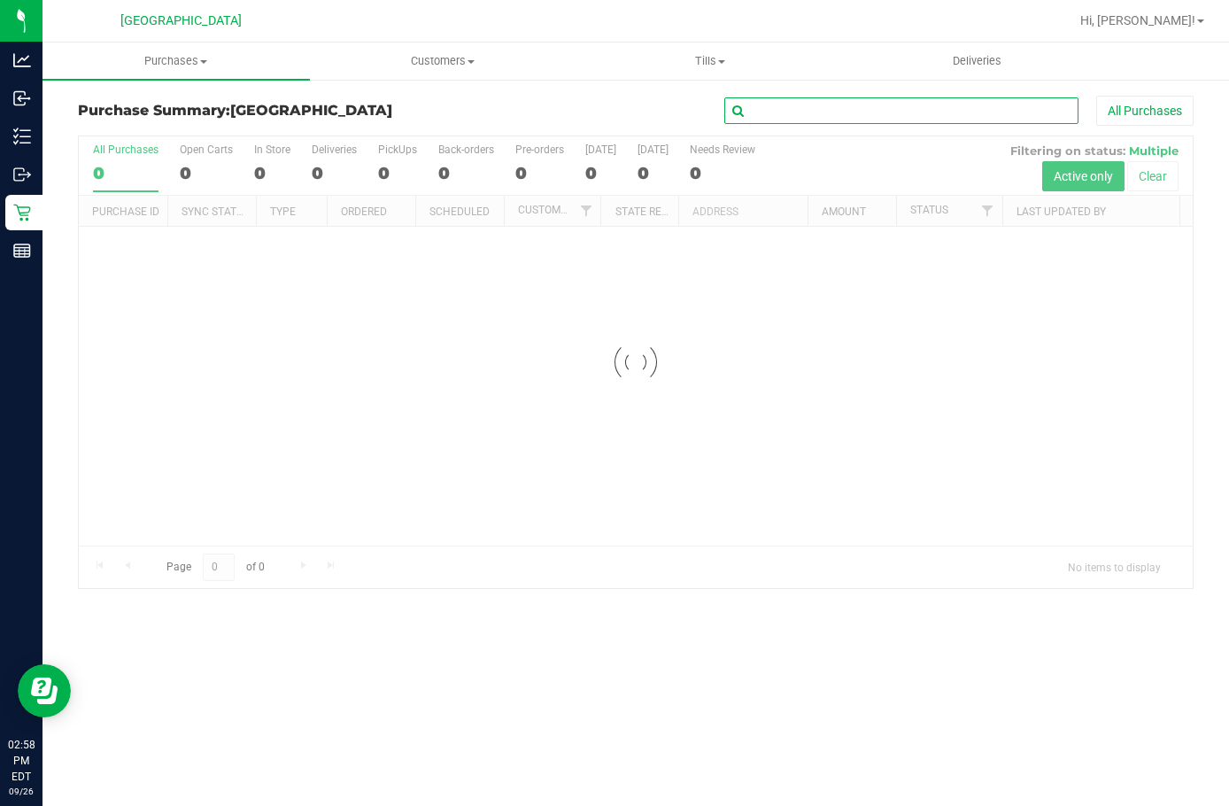
click at [908, 107] on input "text" at bounding box center [902, 110] width 354 height 27
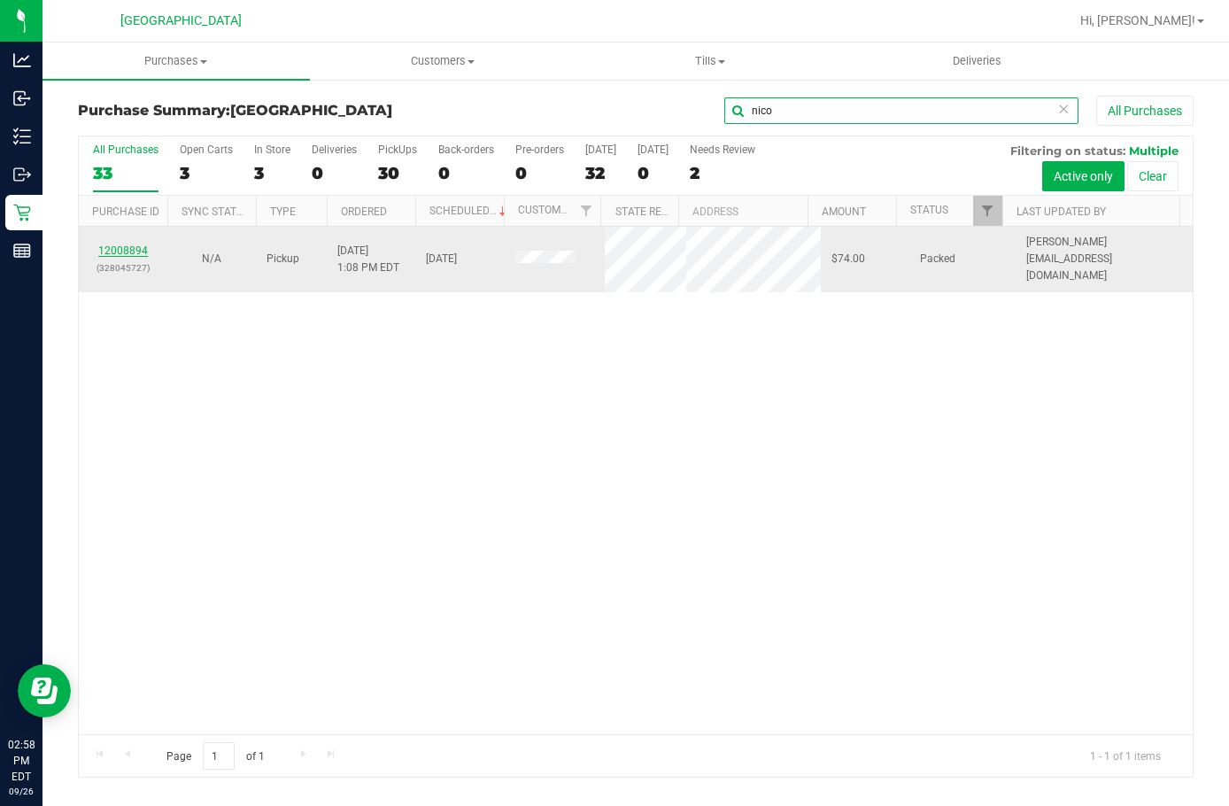
type input "nico"
click at [135, 244] on link "12008894" at bounding box center [123, 250] width 50 height 12
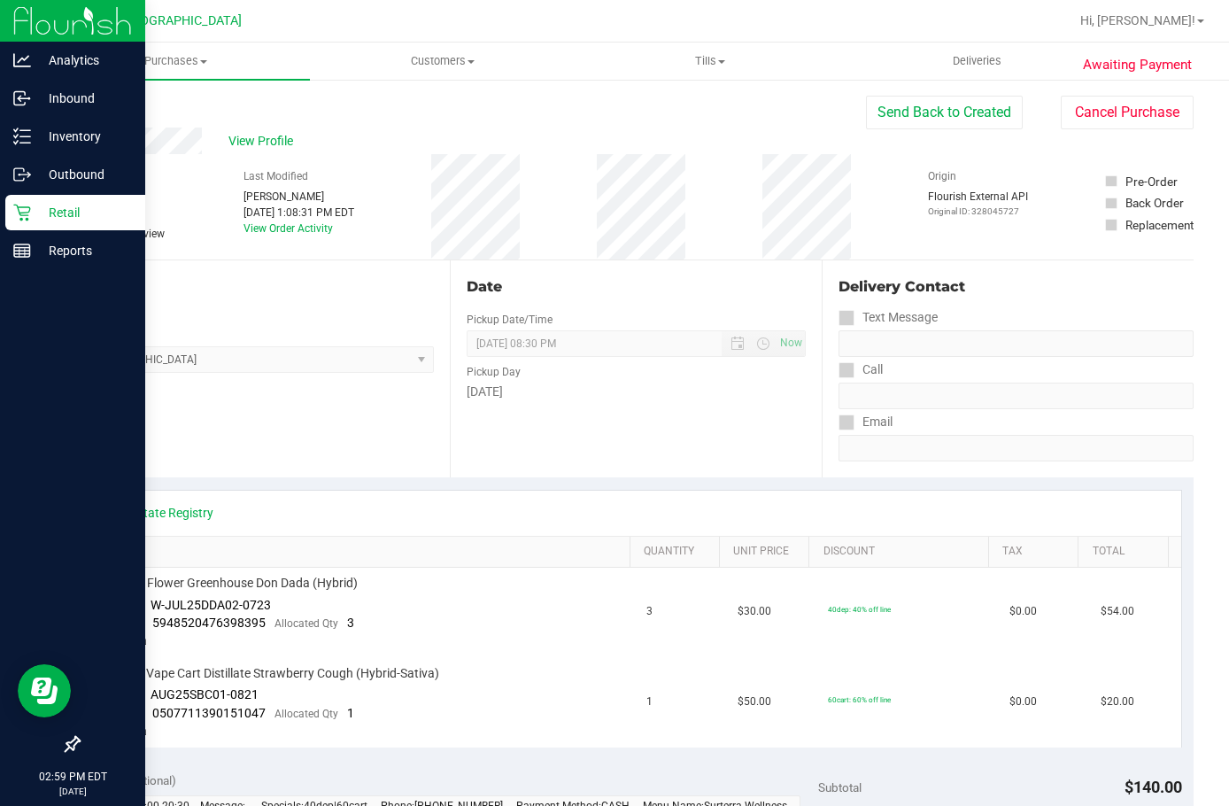
click at [29, 224] on div "Retail" at bounding box center [75, 212] width 140 height 35
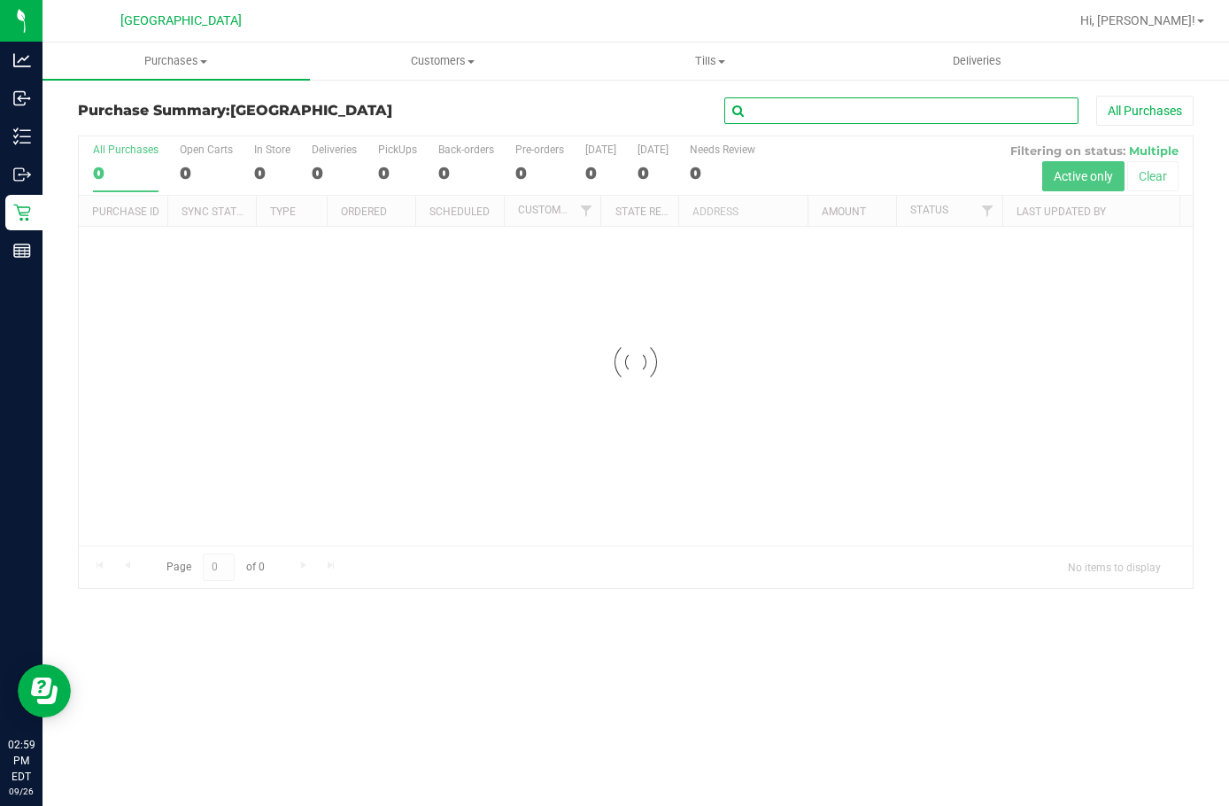
click at [796, 111] on input "text" at bounding box center [902, 110] width 354 height 27
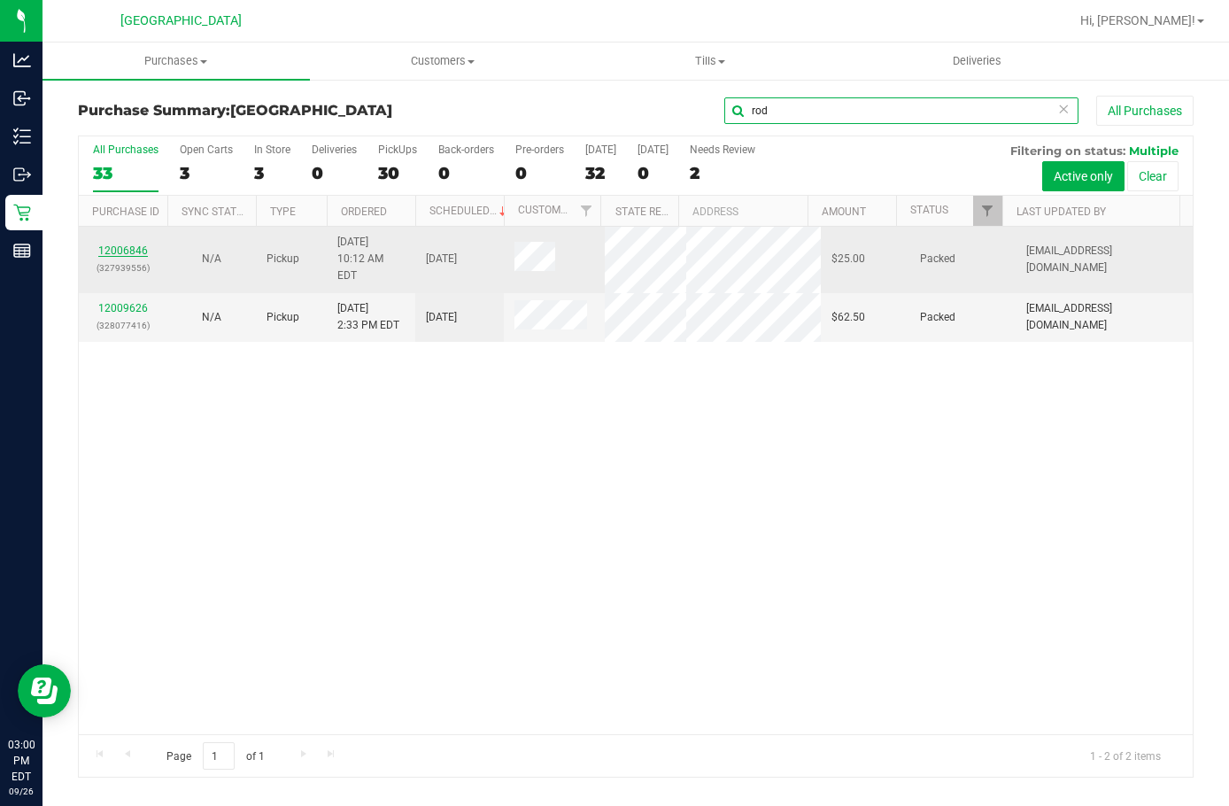
type input "rod"
click at [136, 256] on link "12006846" at bounding box center [123, 250] width 50 height 12
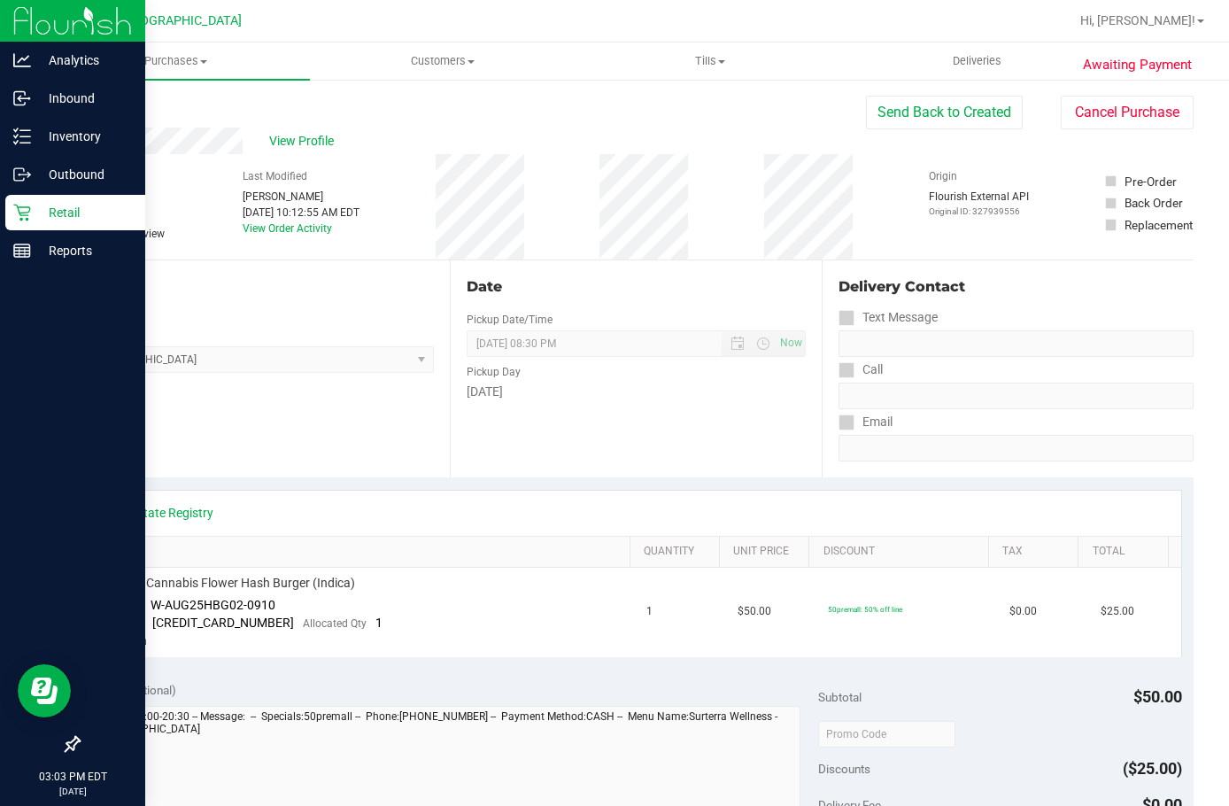
click at [71, 208] on p "Retail" at bounding box center [84, 212] width 106 height 21
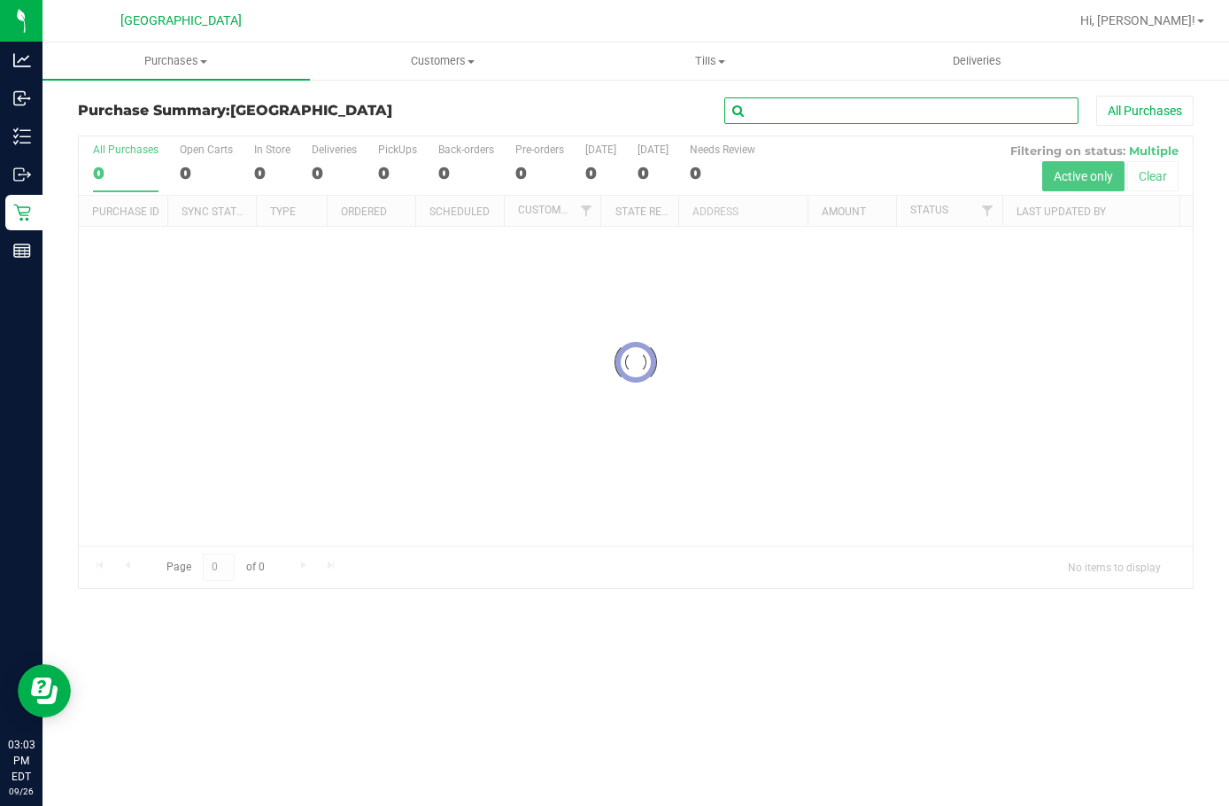
click at [820, 109] on input "text" at bounding box center [902, 110] width 354 height 27
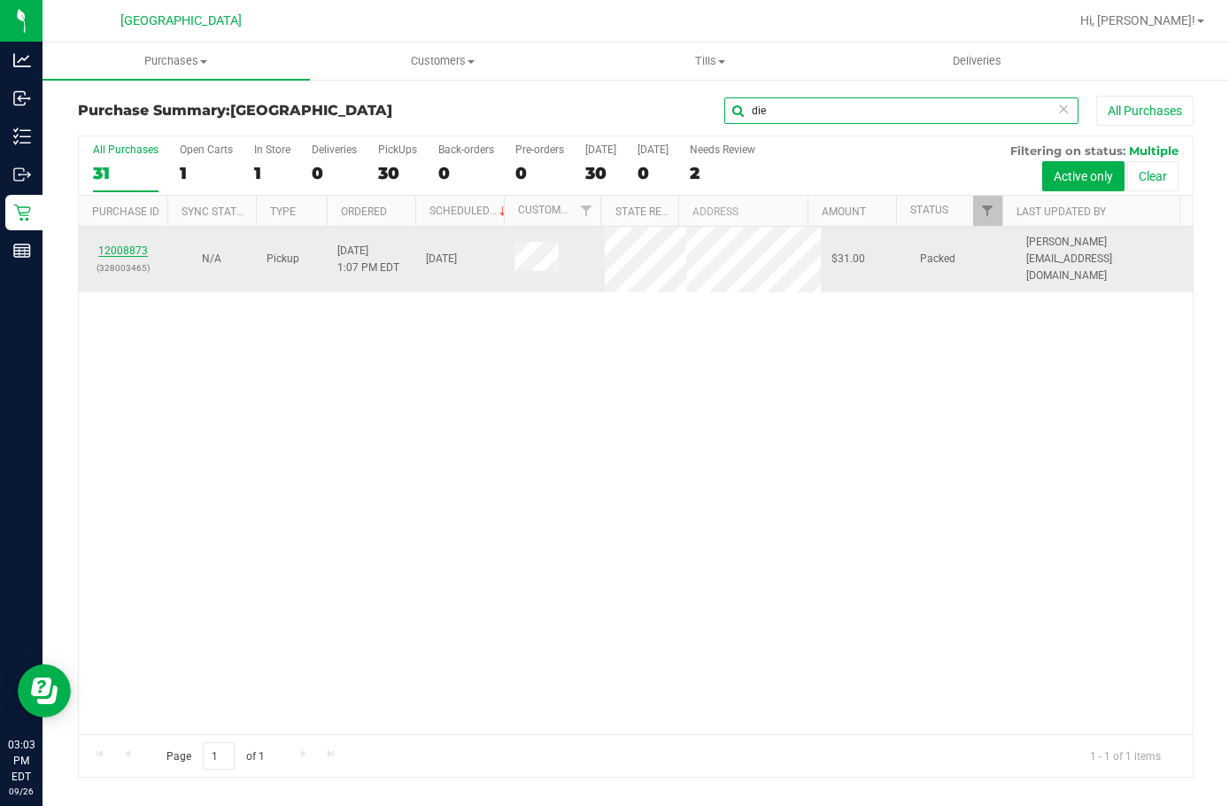
type input "die"
click at [140, 246] on link "12008873" at bounding box center [123, 250] width 50 height 12
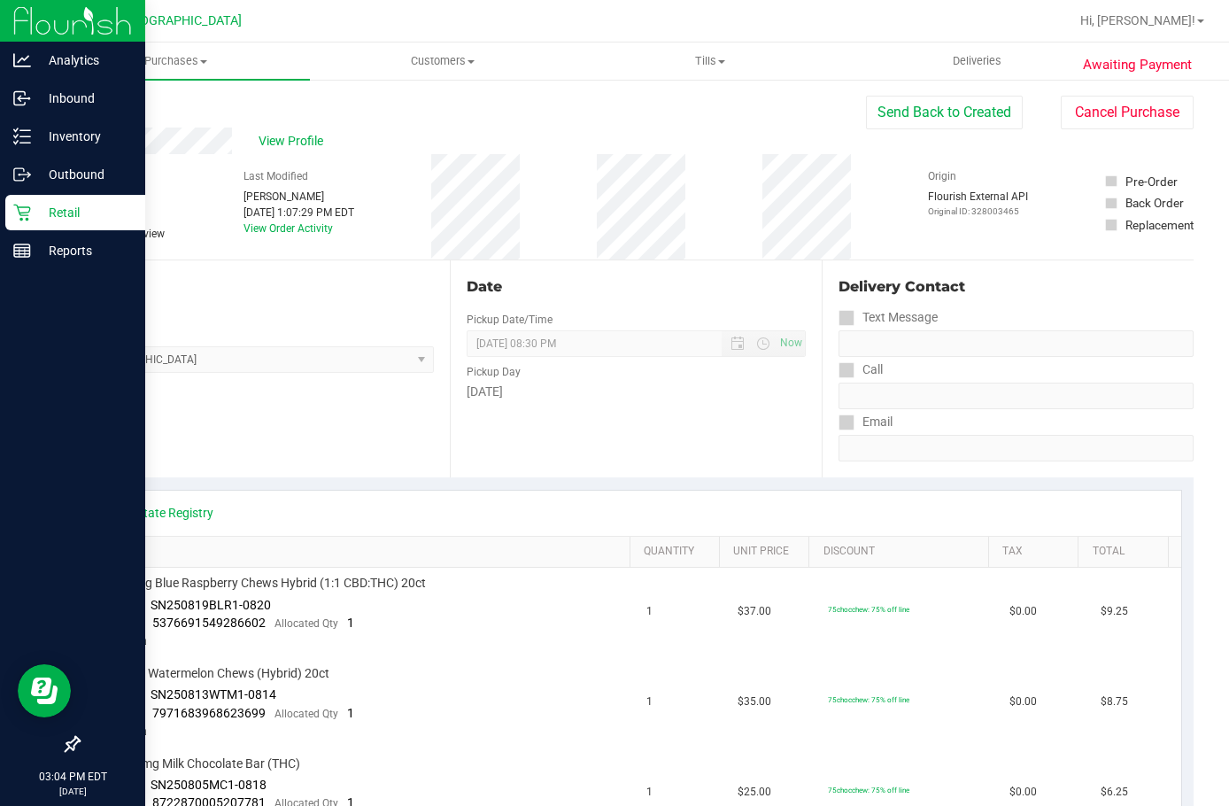
drag, startPoint x: 26, startPoint y: 208, endPoint x: 89, endPoint y: 213, distance: 63.1
click at [26, 208] on icon at bounding box center [22, 213] width 18 height 18
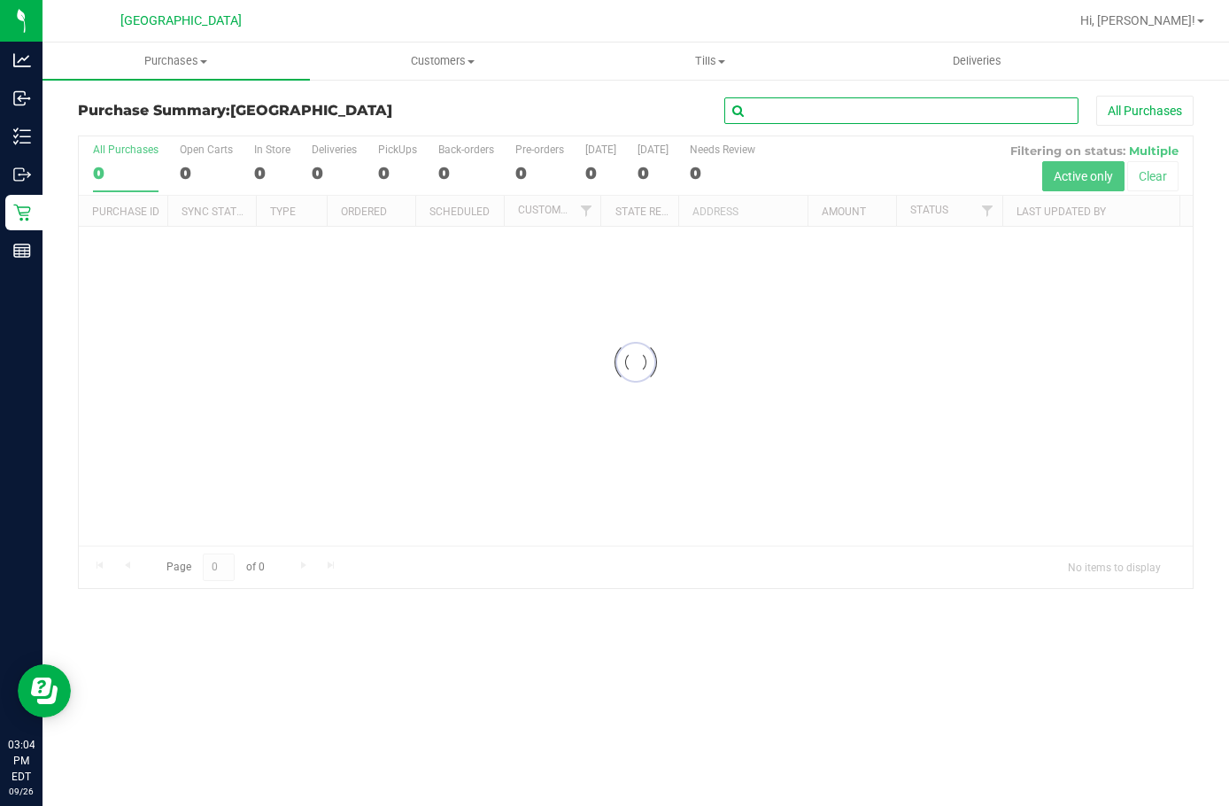
click at [846, 117] on input "text" at bounding box center [902, 110] width 354 height 27
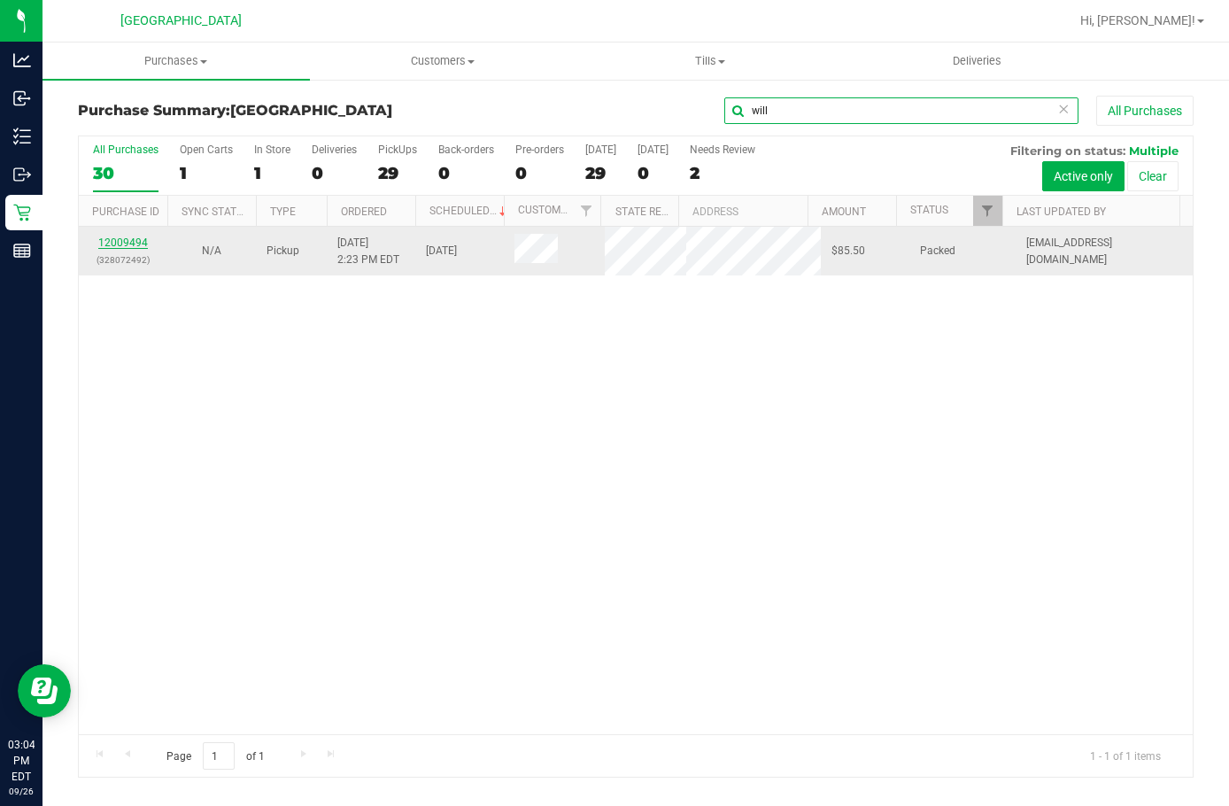
type input "will"
click at [138, 244] on link "12009494" at bounding box center [123, 242] width 50 height 12
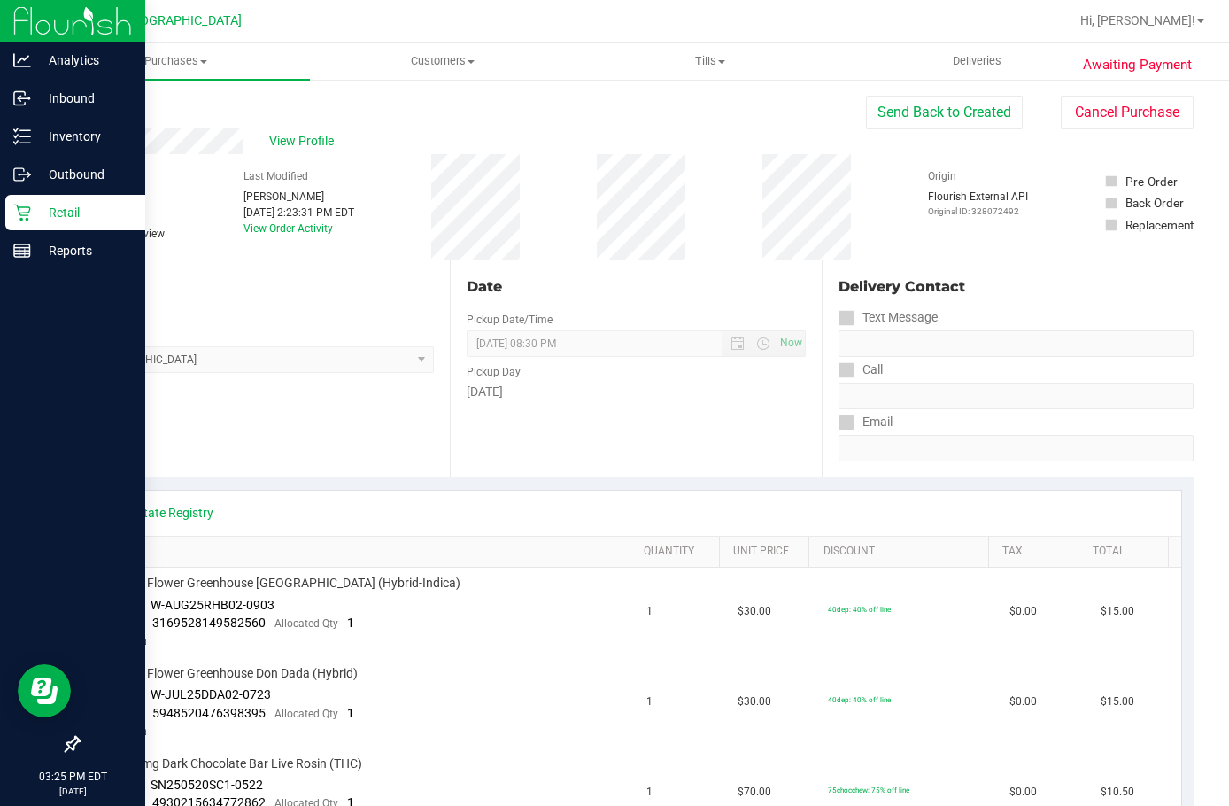
click at [36, 211] on p "Retail" at bounding box center [84, 212] width 106 height 21
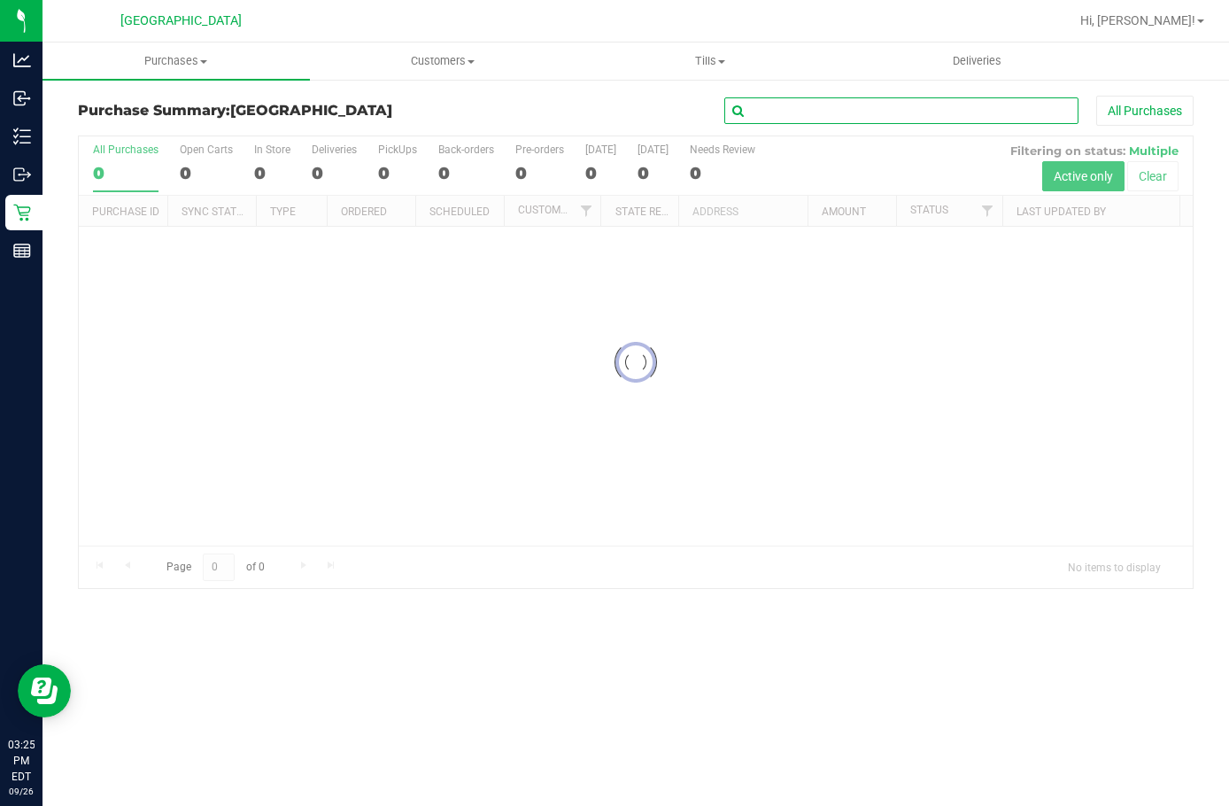
click at [860, 118] on input "text" at bounding box center [902, 110] width 354 height 27
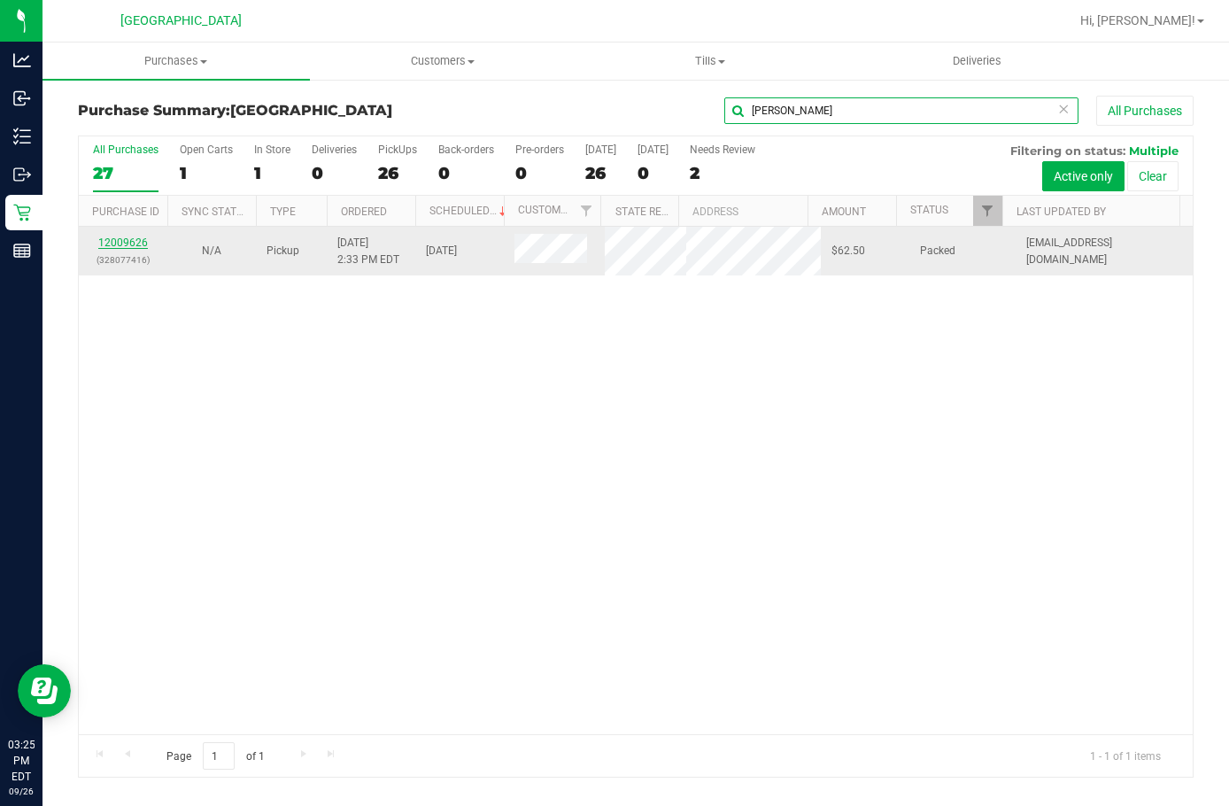
type input "[PERSON_NAME]"
click at [130, 243] on link "12009626" at bounding box center [123, 242] width 50 height 12
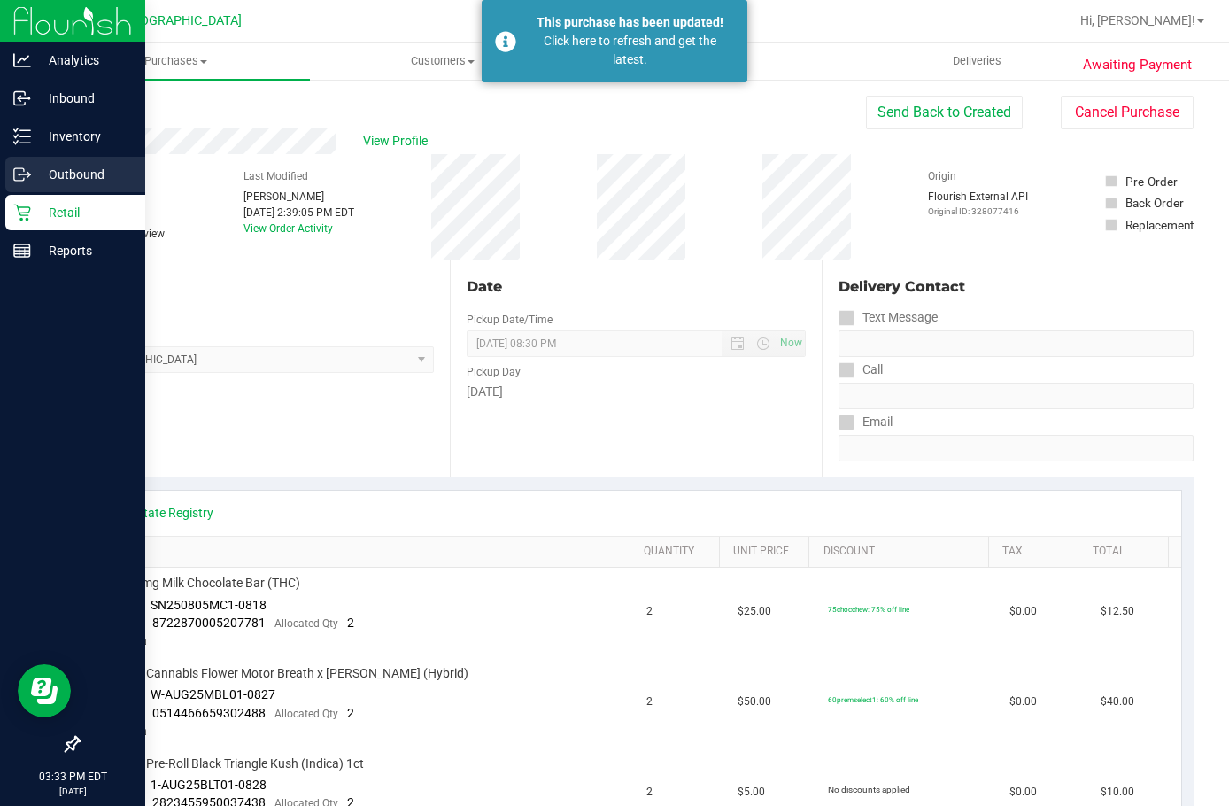
click at [30, 194] on link "Outbound" at bounding box center [72, 176] width 145 height 38
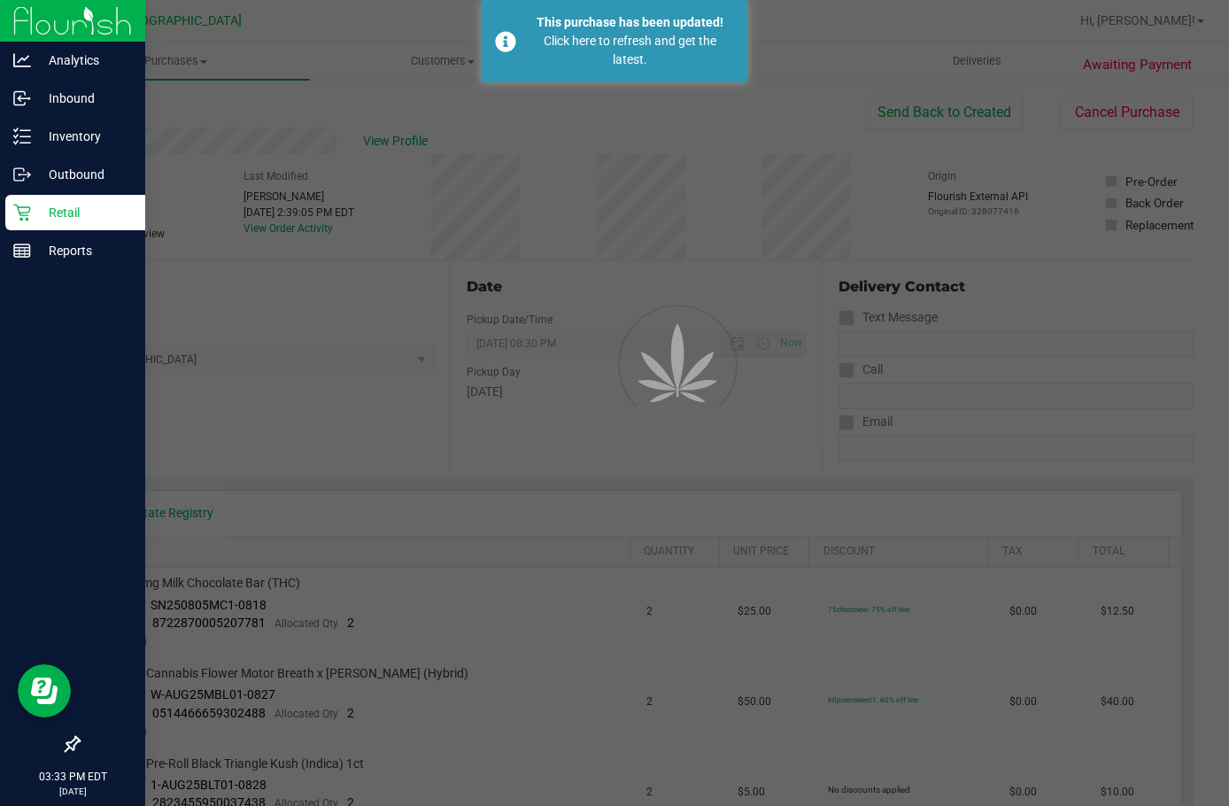
click at [32, 207] on p "Retail" at bounding box center [84, 212] width 106 height 21
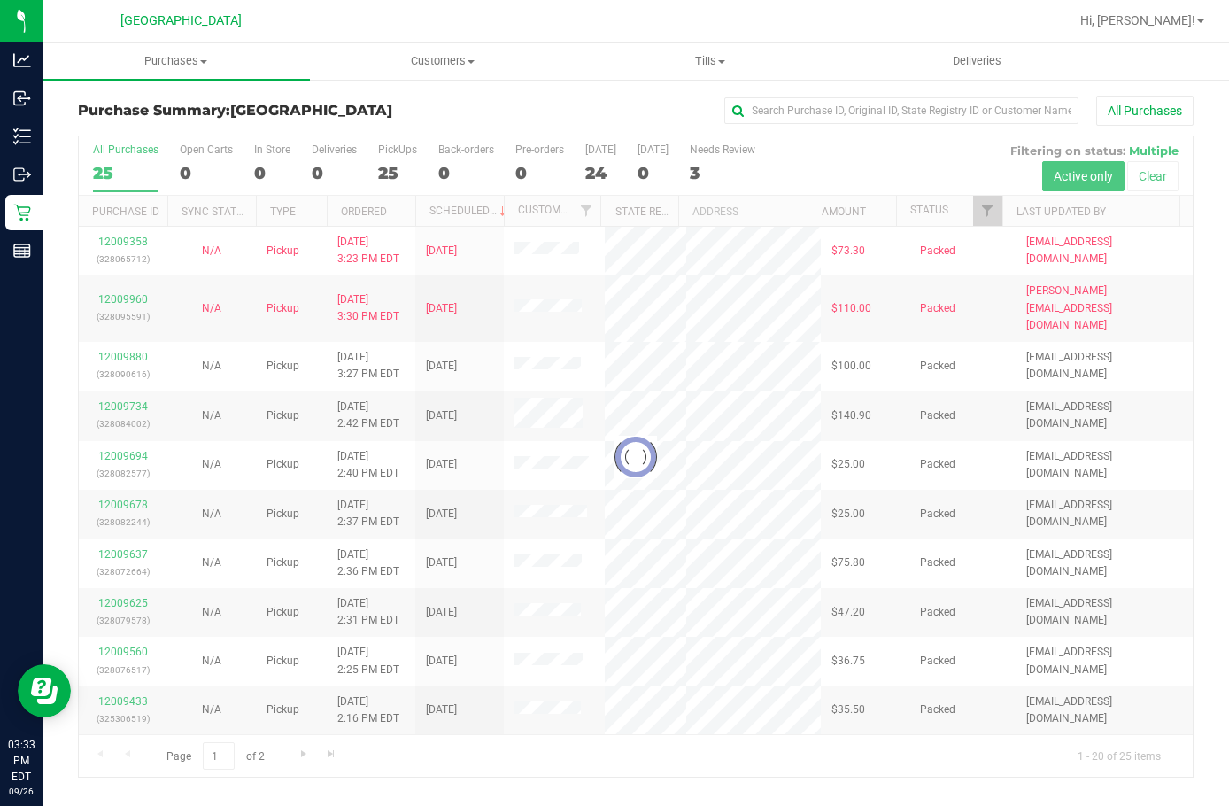
click at [127, 292] on div at bounding box center [636, 456] width 1114 height 640
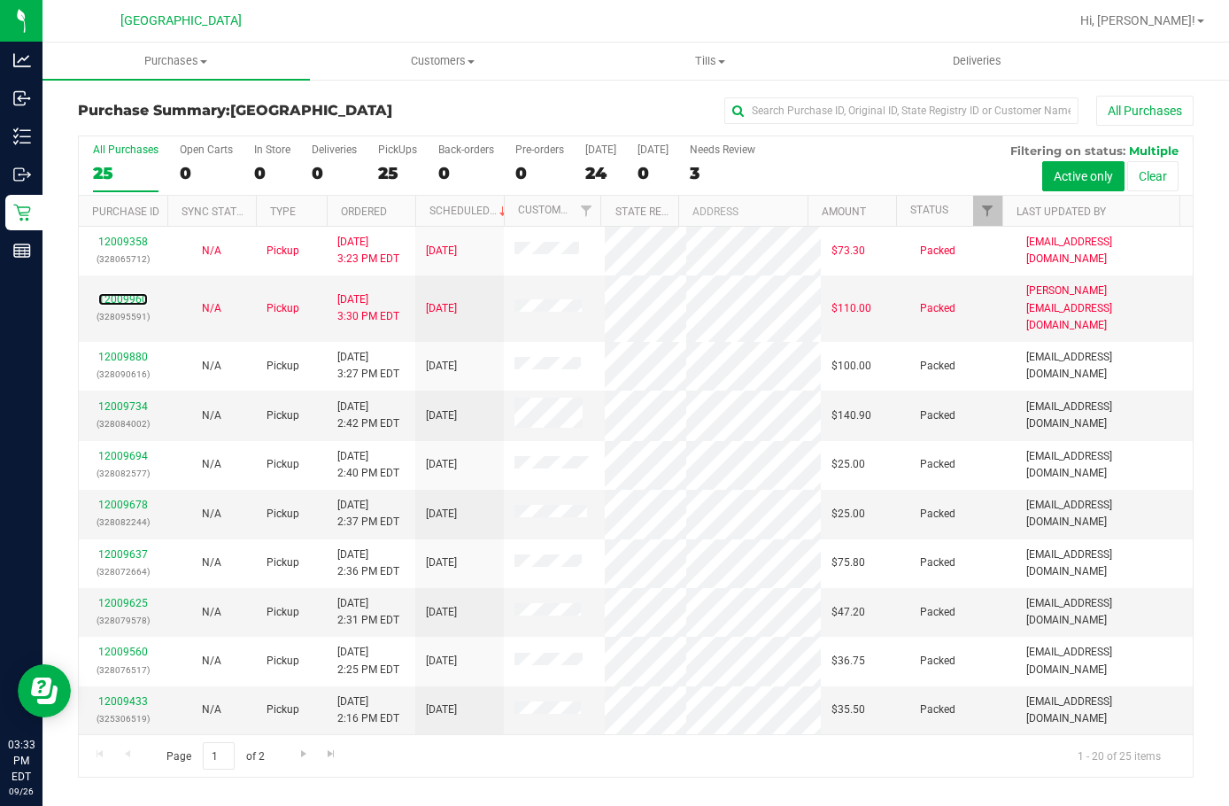
click at [127, 293] on link "12009960" at bounding box center [123, 299] width 50 height 12
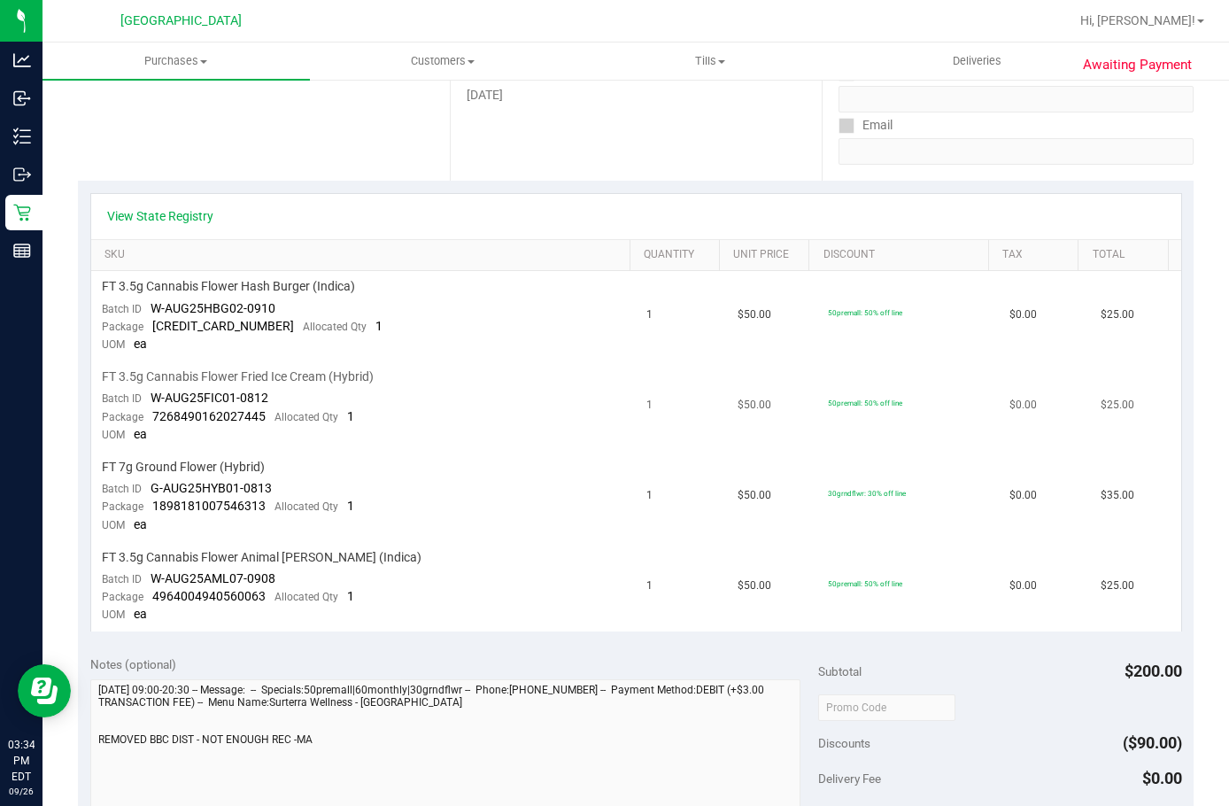
scroll to position [266, 0]
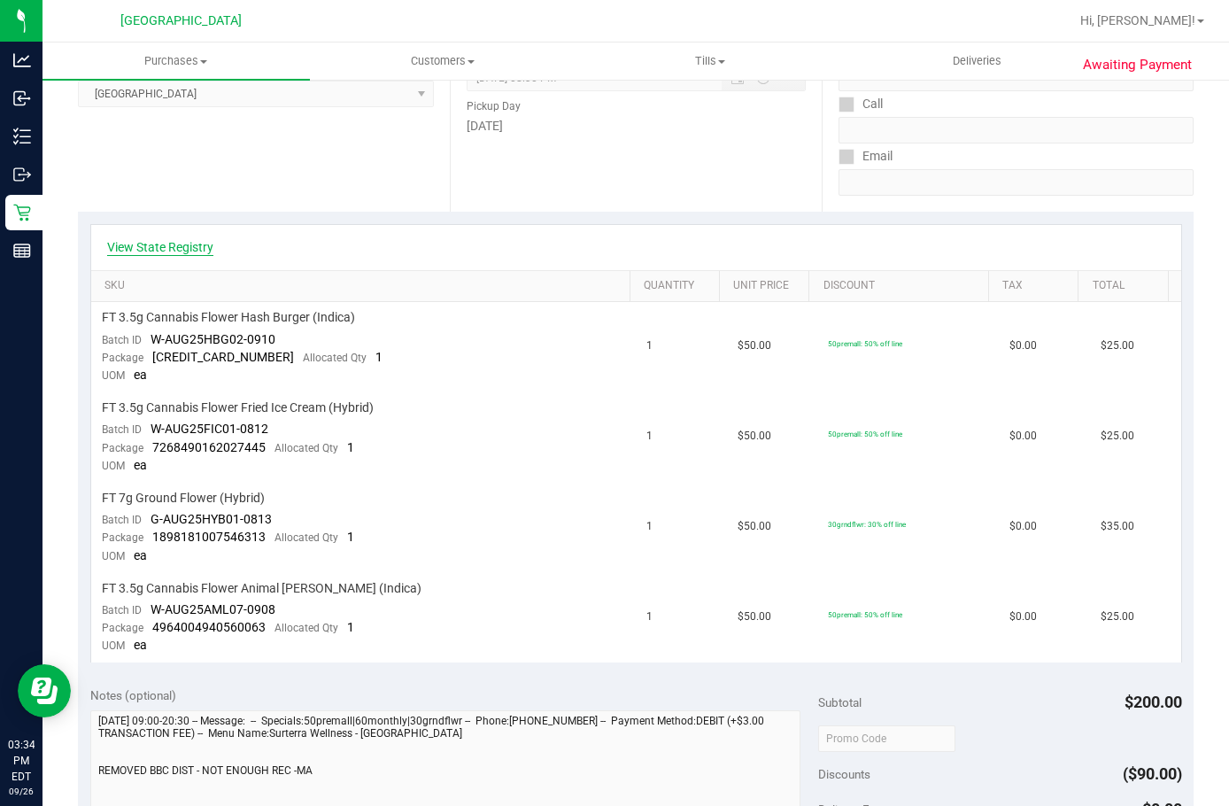
click at [182, 253] on link "View State Registry" at bounding box center [160, 247] width 106 height 18
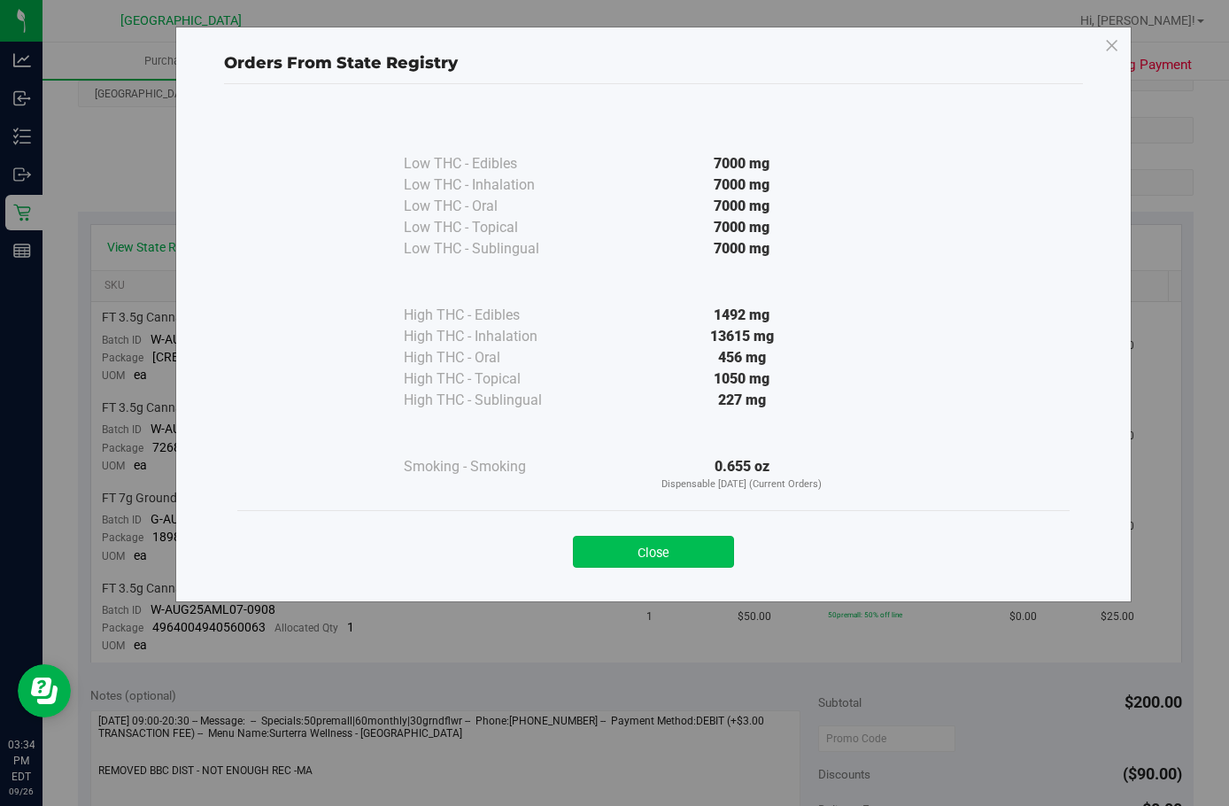
click at [634, 539] on button "Close" at bounding box center [653, 552] width 161 height 32
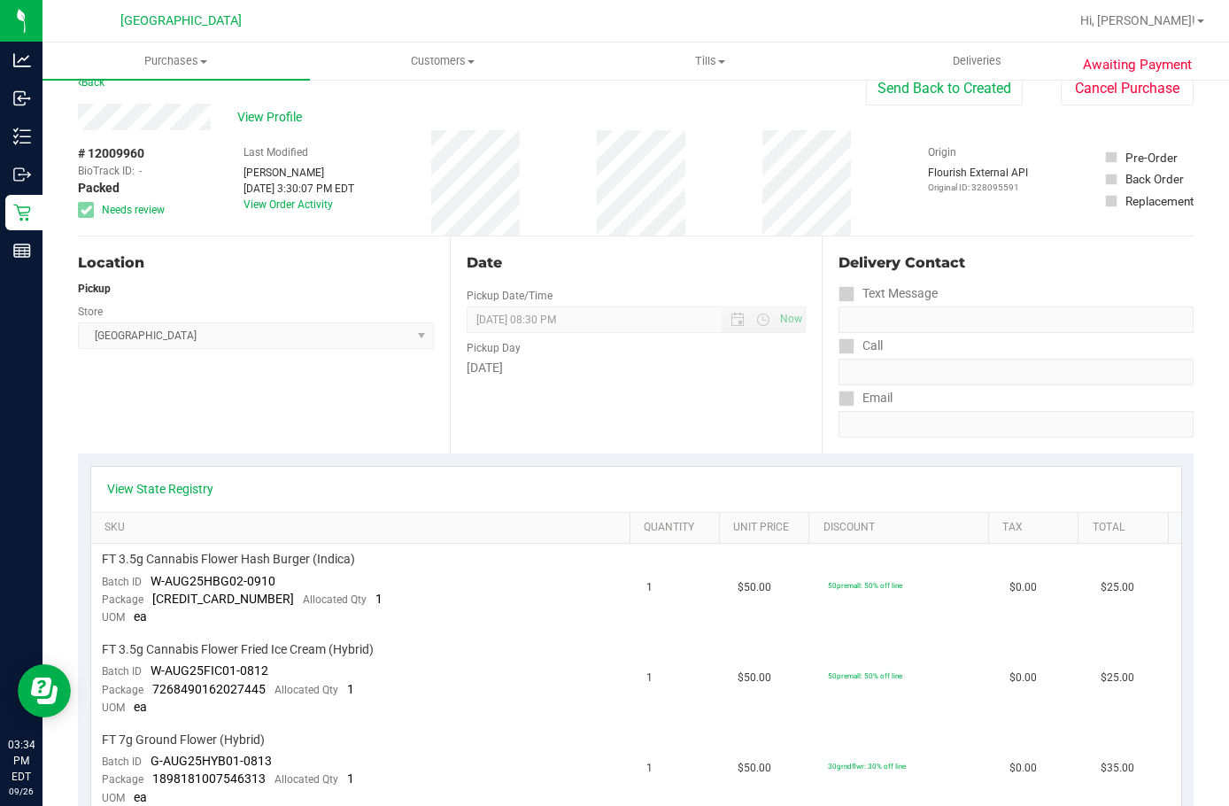
scroll to position [0, 0]
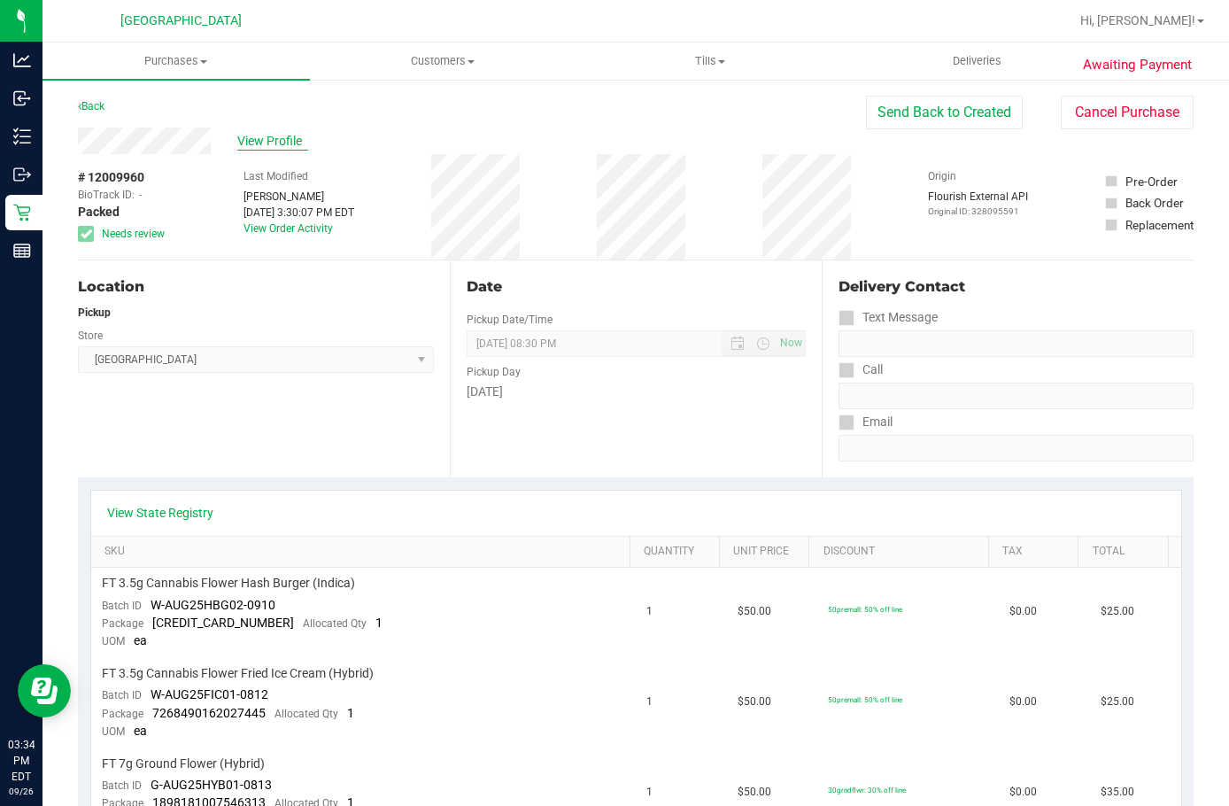
click at [298, 148] on span "View Profile" at bounding box center [272, 141] width 71 height 19
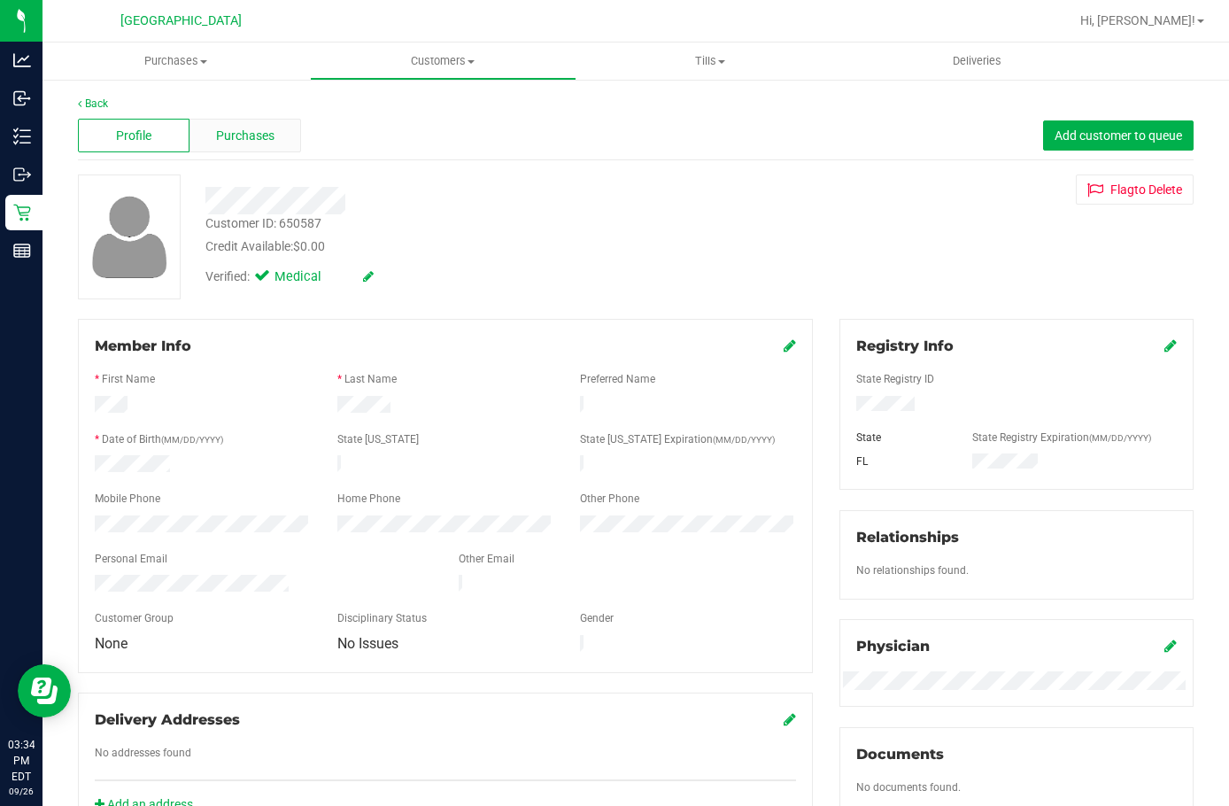
click at [268, 127] on span "Purchases" at bounding box center [245, 136] width 58 height 19
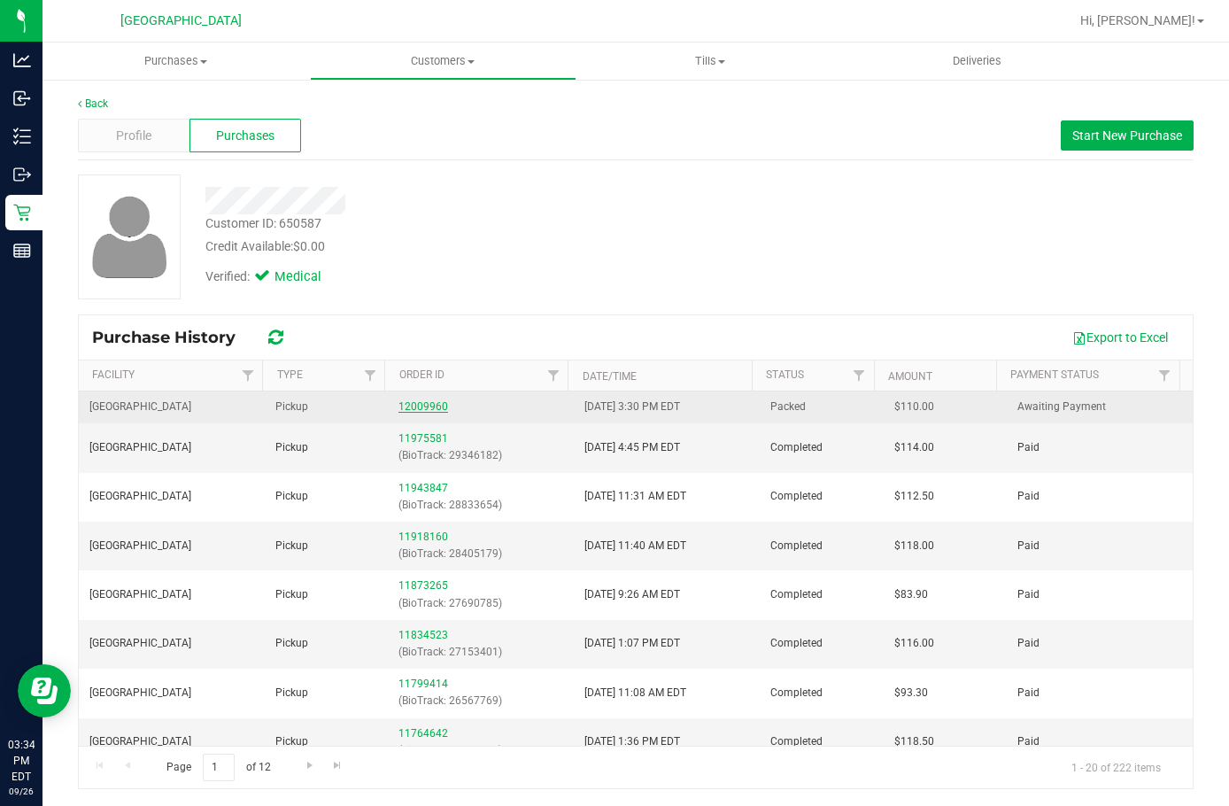
click at [425, 403] on link "12009960" at bounding box center [424, 406] width 50 height 12
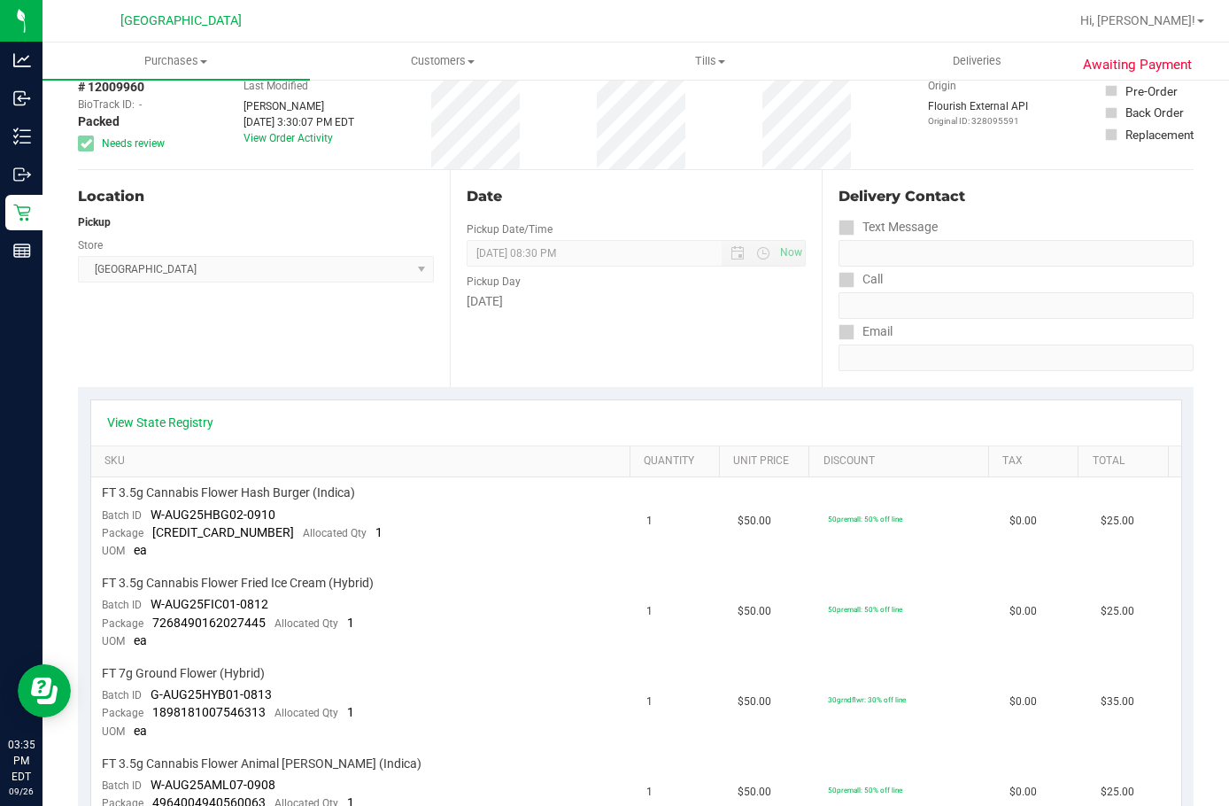
scroll to position [89, 0]
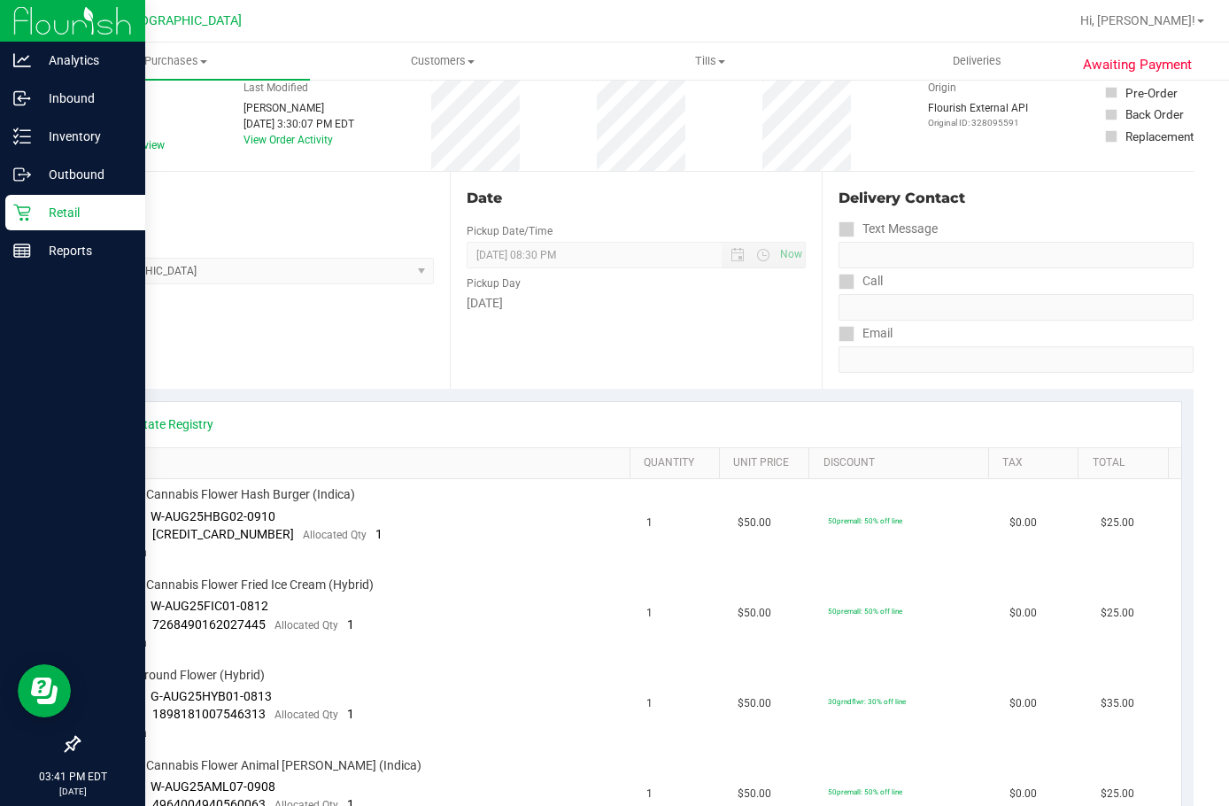
click at [33, 215] on p "Retail" at bounding box center [84, 212] width 106 height 21
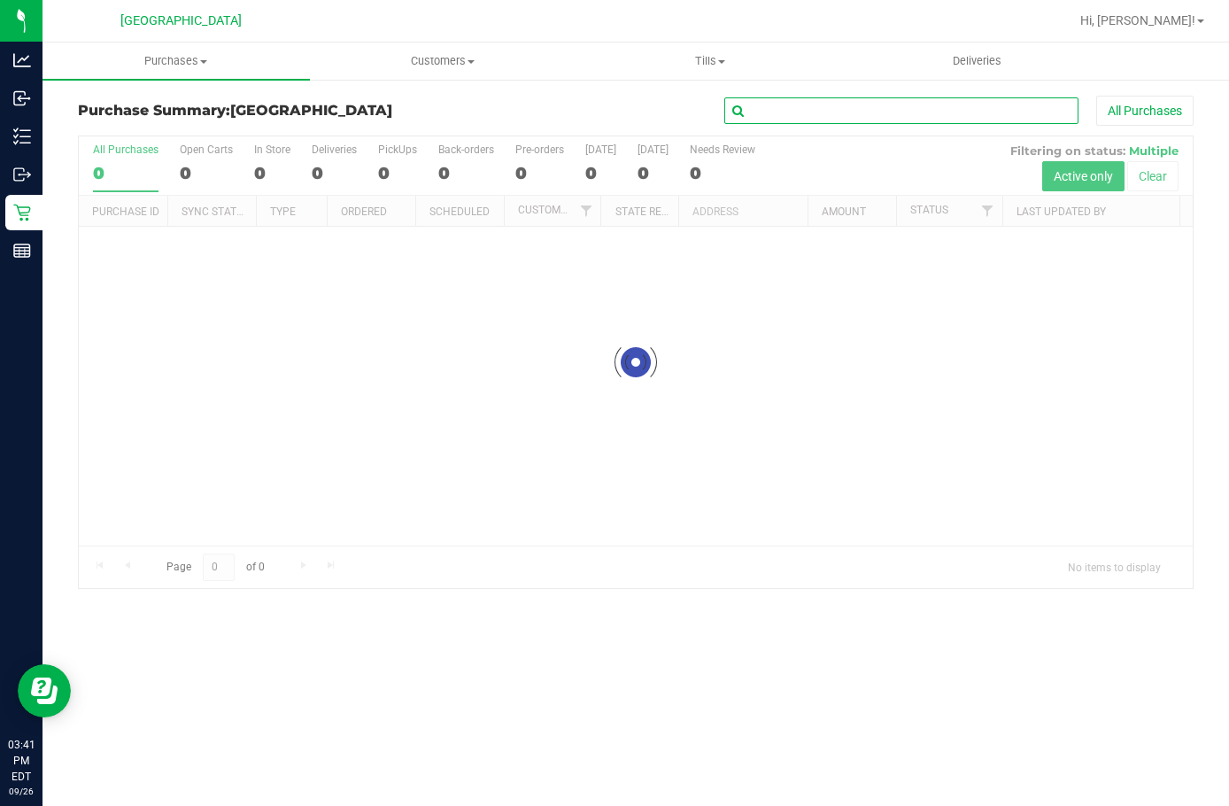
click at [776, 117] on input "text" at bounding box center [902, 110] width 354 height 27
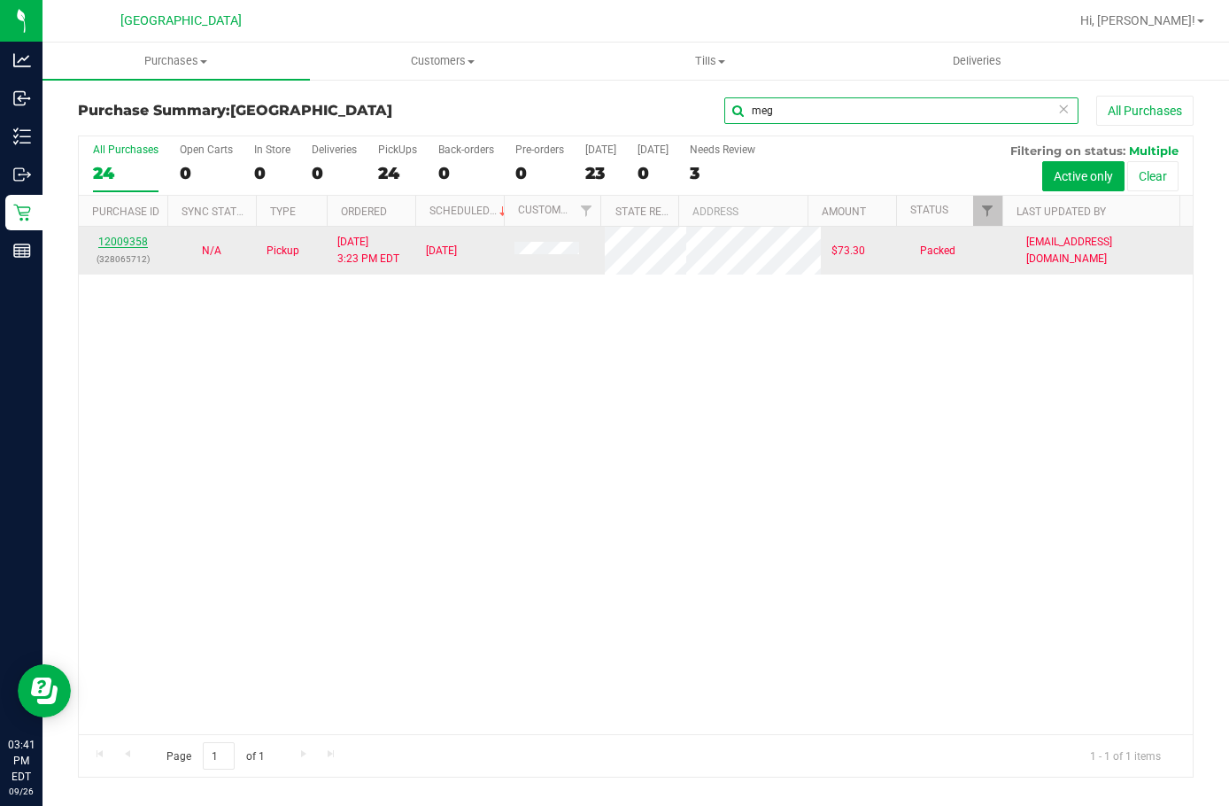
type input "meg"
click at [140, 245] on link "12009358" at bounding box center [123, 242] width 50 height 12
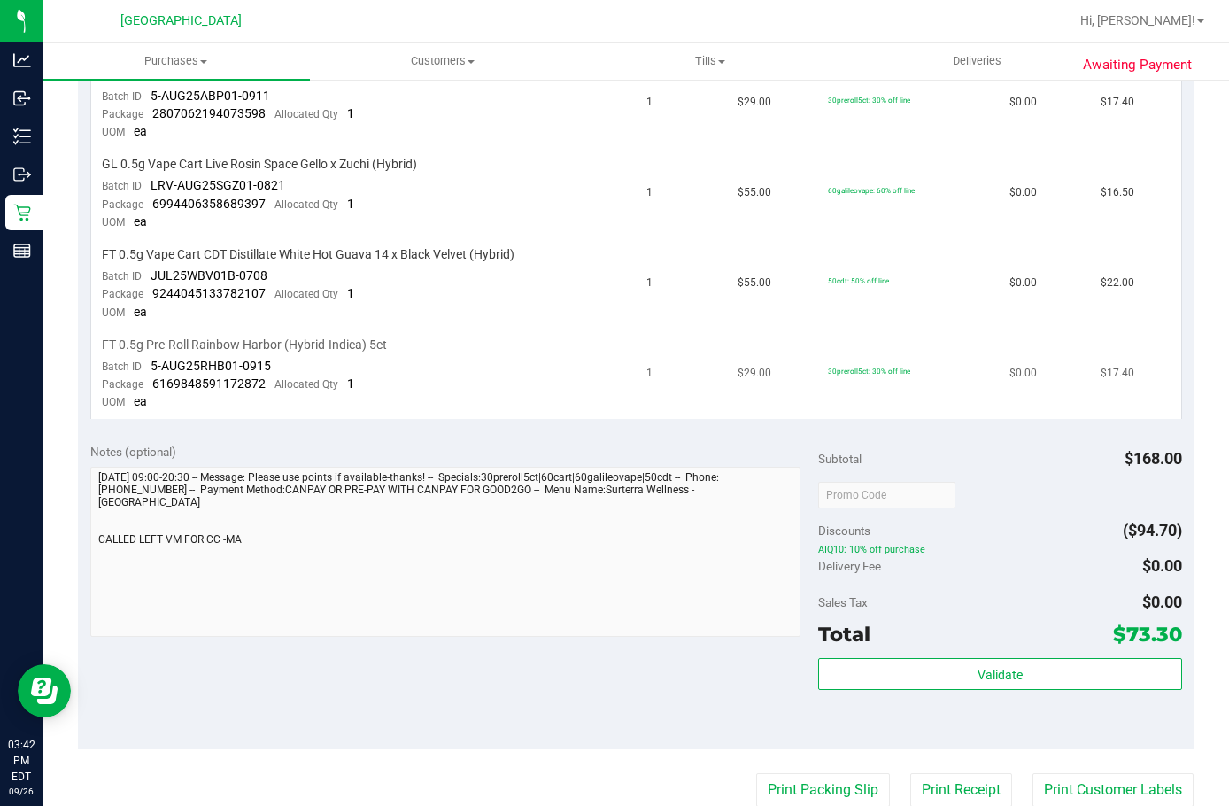
scroll to position [531, 0]
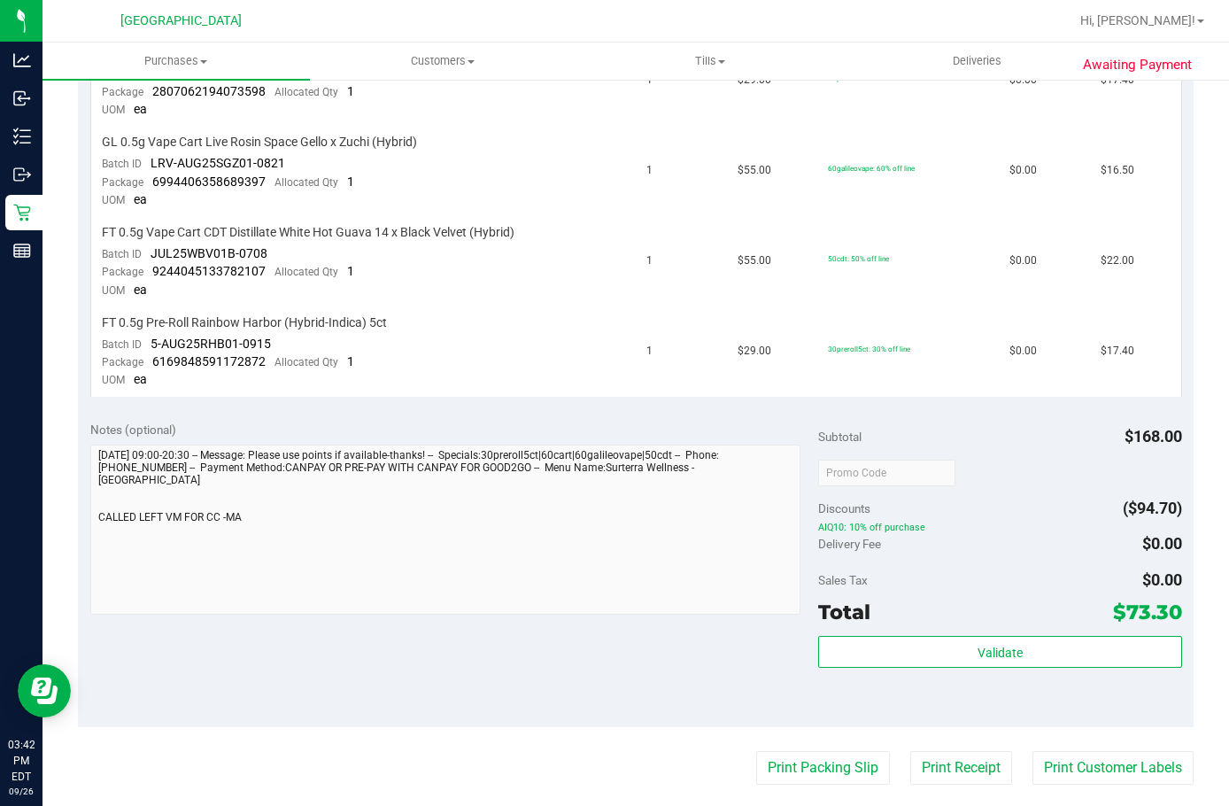
click at [202, 639] on div "Notes (optional) Subtotal $168.00 Discounts ($94.70) AIQ10: 10% off purchase De…" at bounding box center [636, 567] width 1116 height 319
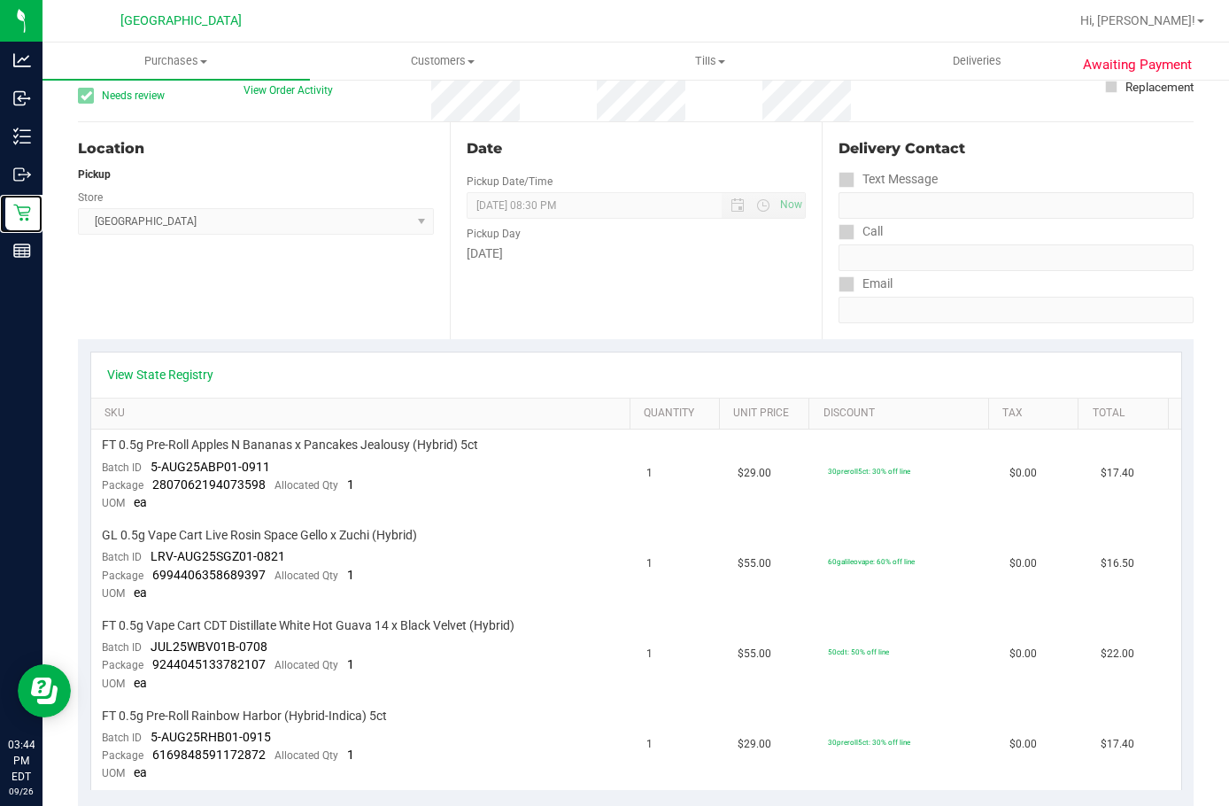
scroll to position [0, 0]
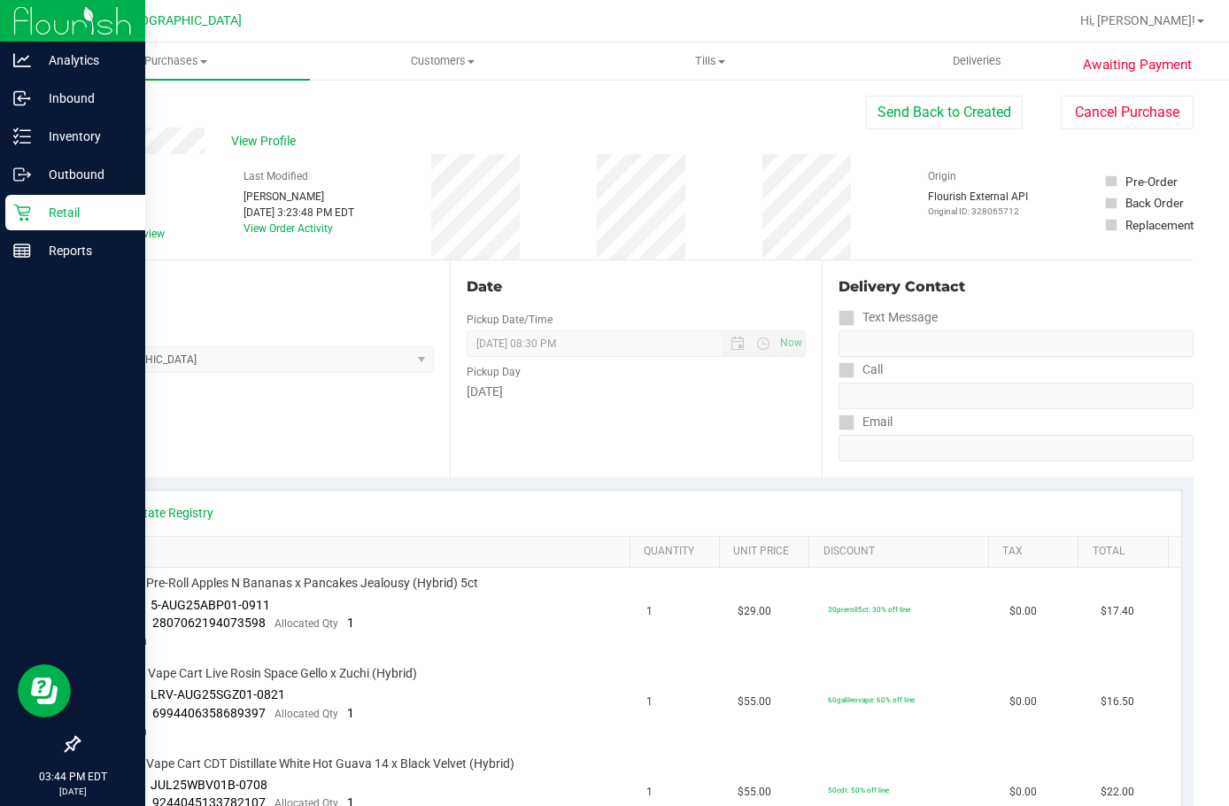
click at [32, 216] on p "Retail" at bounding box center [84, 212] width 106 height 21
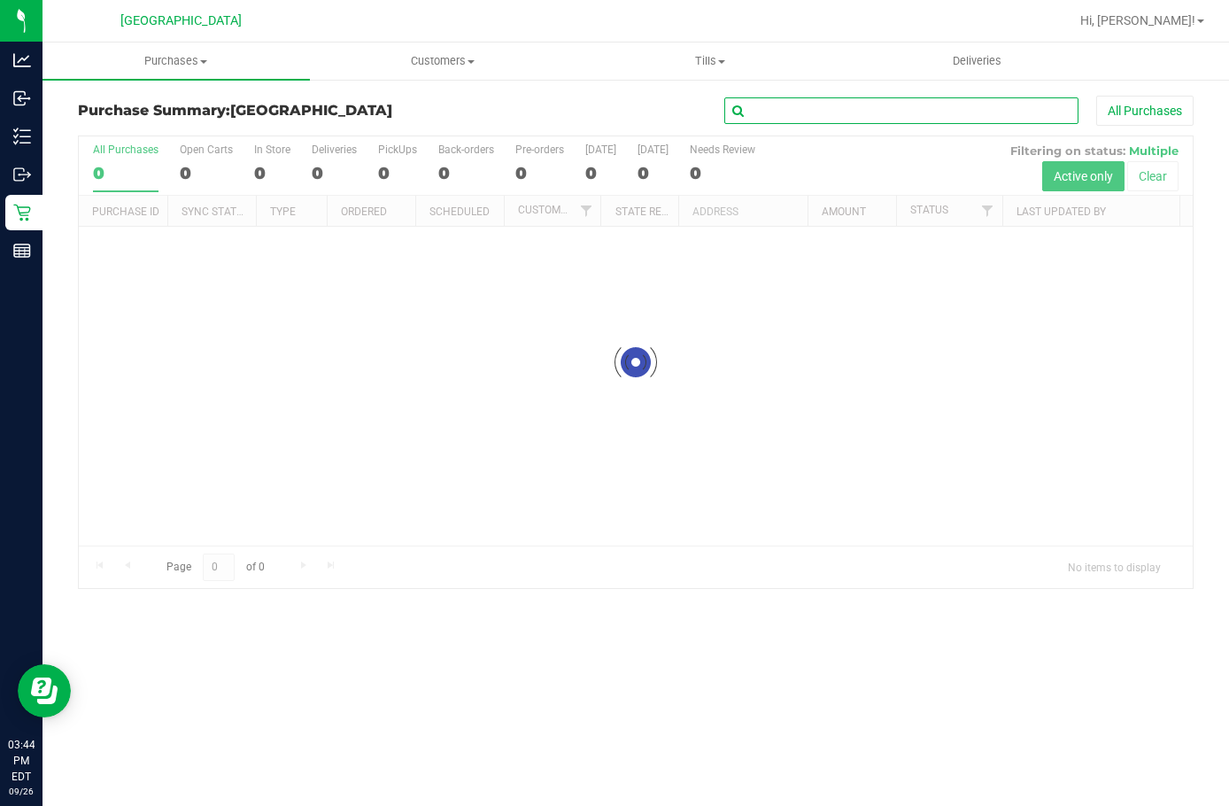
click at [795, 106] on input "text" at bounding box center [902, 110] width 354 height 27
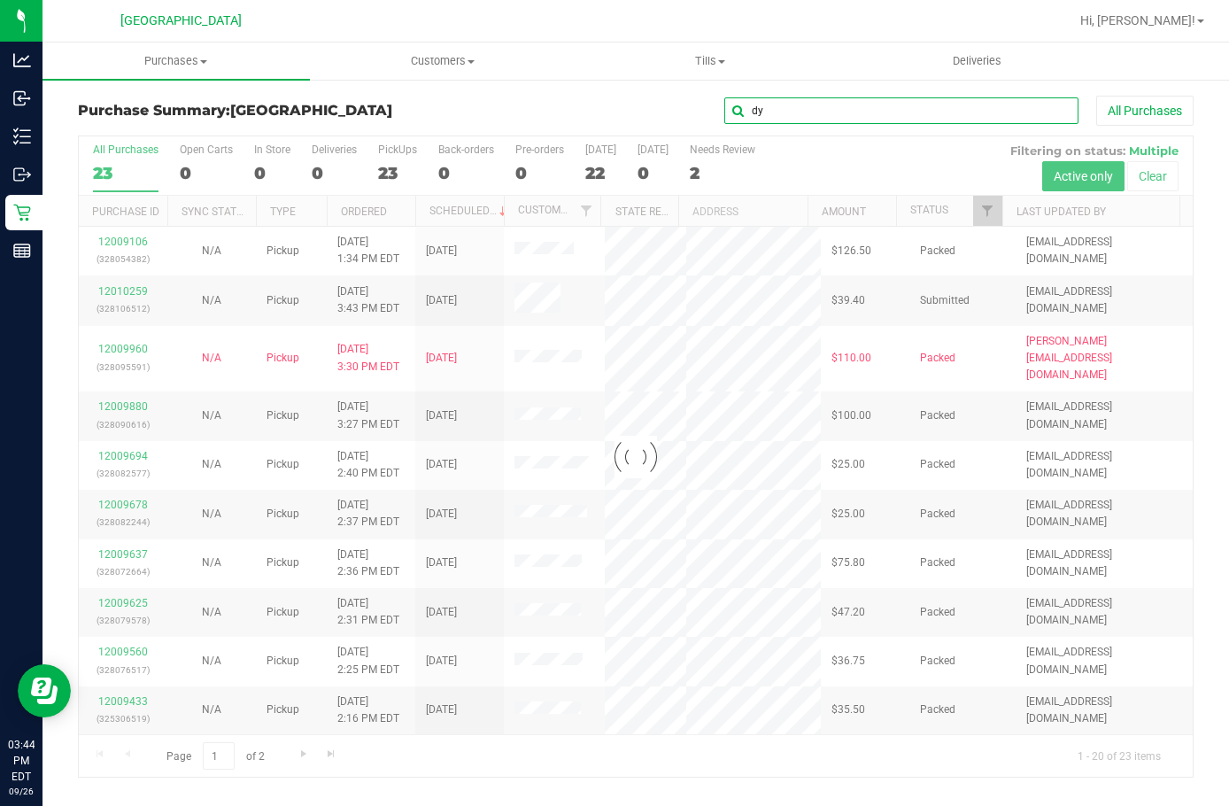
type input "dy"
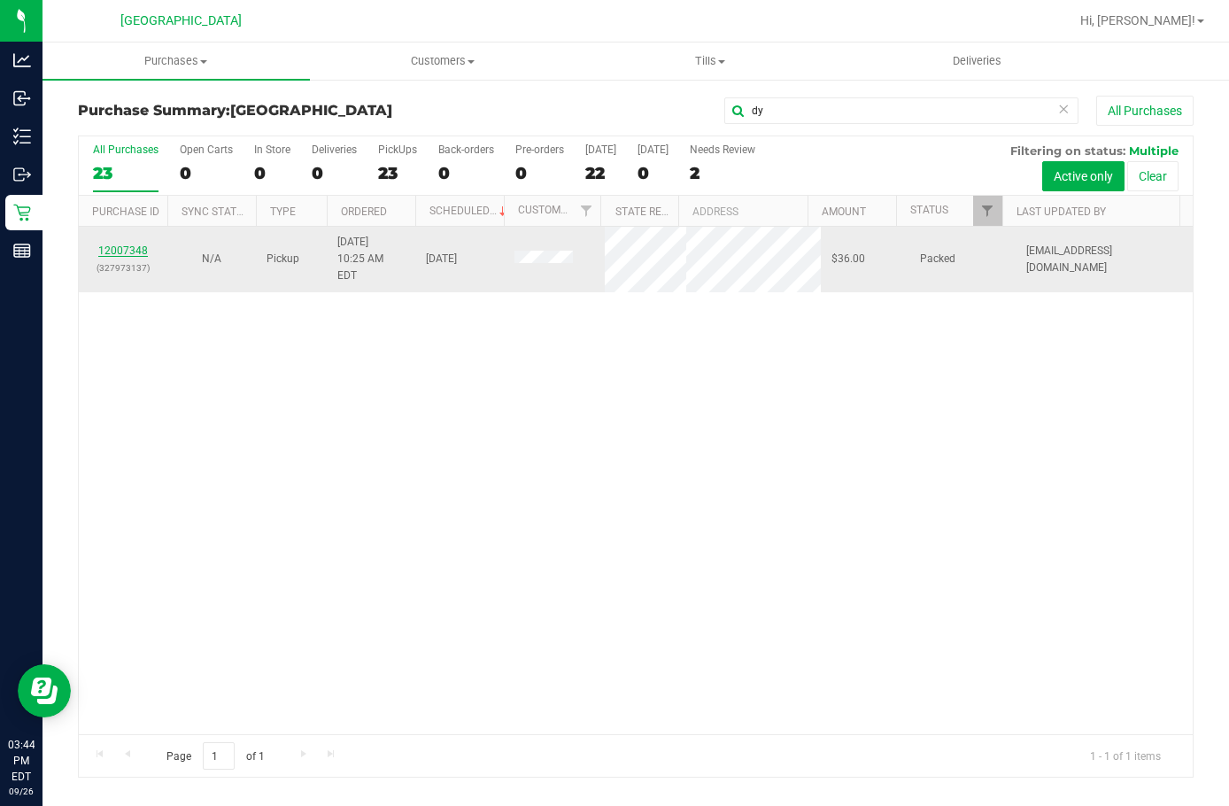
click at [120, 244] on link "12007348" at bounding box center [123, 250] width 50 height 12
